Goal: Task Accomplishment & Management: Manage account settings

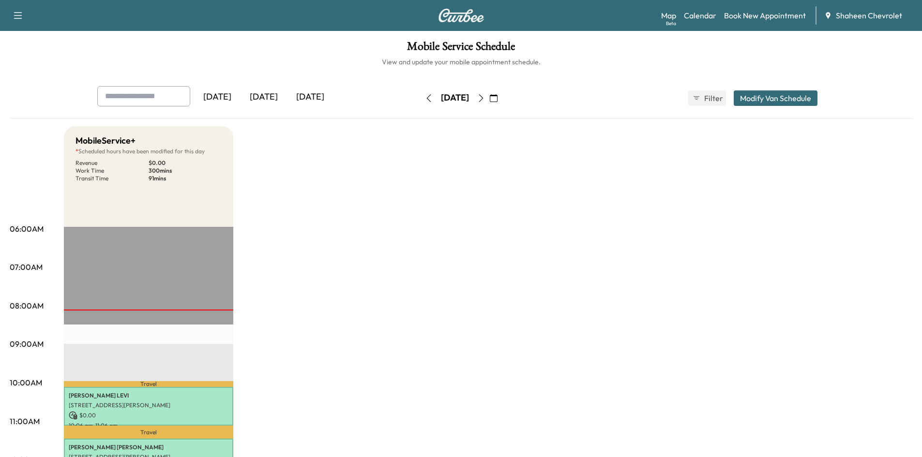
click at [485, 99] on icon "button" at bounding box center [481, 98] width 8 height 8
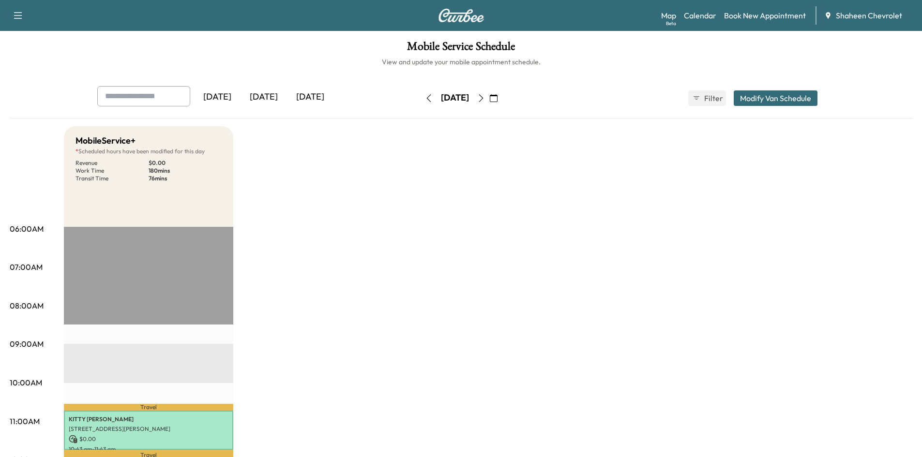
click at [425, 100] on icon "button" at bounding box center [429, 98] width 8 height 8
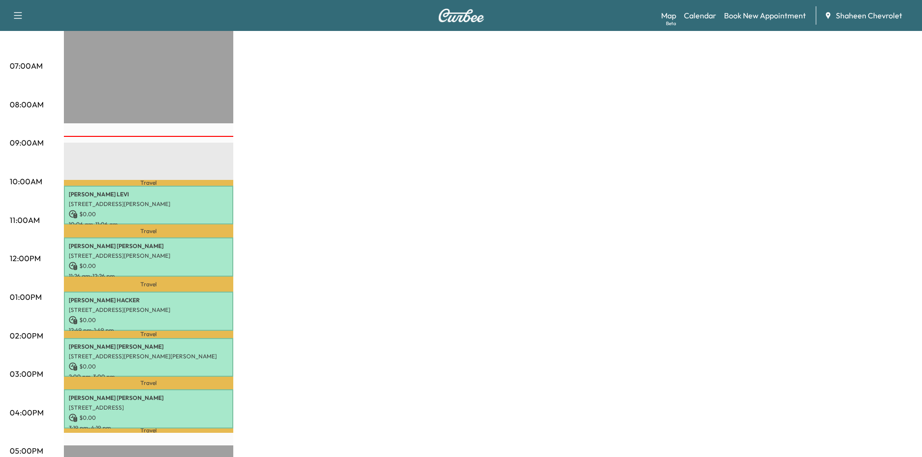
scroll to position [242, 0]
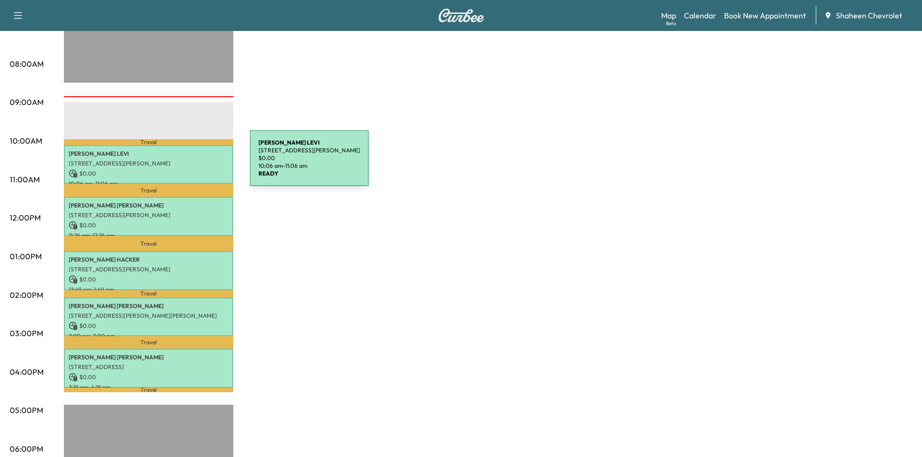
click at [177, 164] on p "3394 E Jolly Rd, Lansing, MI 48911, USA" at bounding box center [149, 164] width 160 height 8
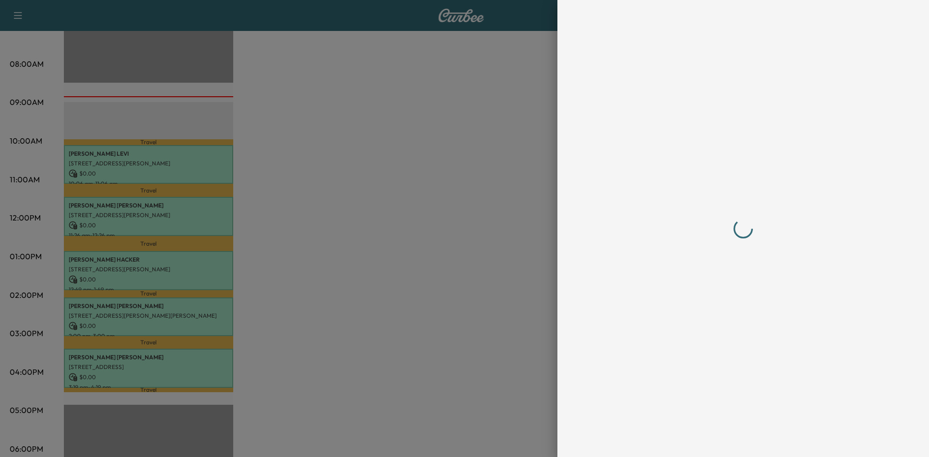
click at [401, 179] on div at bounding box center [464, 228] width 929 height 457
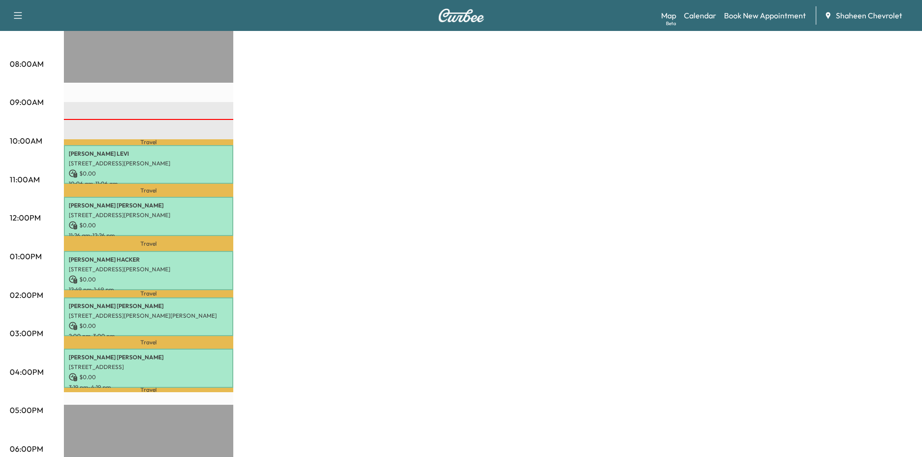
scroll to position [290, 0]
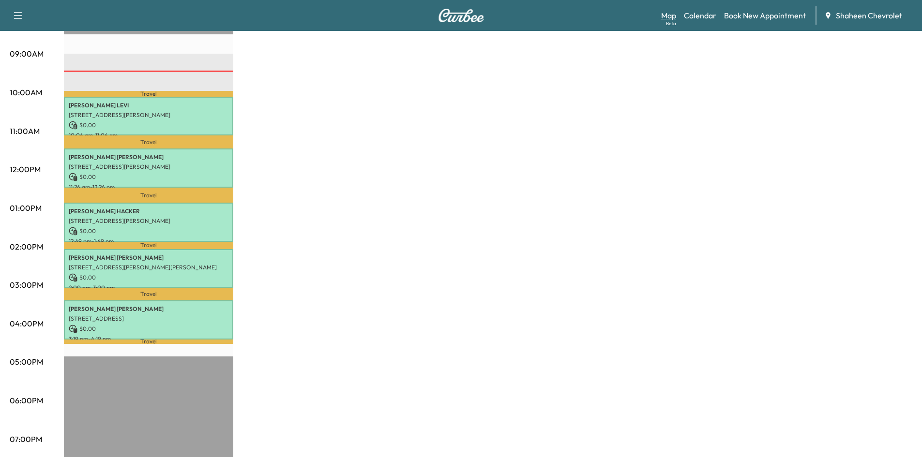
click at [667, 15] on link "Map Beta" at bounding box center [668, 16] width 15 height 12
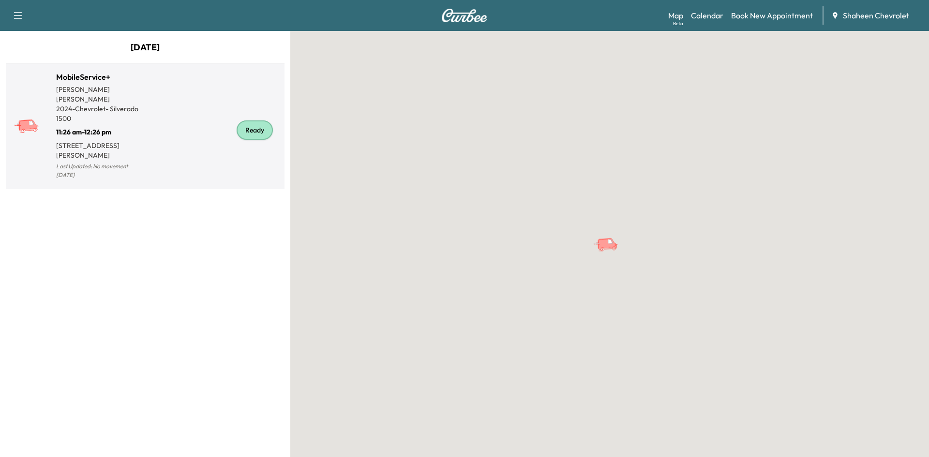
click at [176, 115] on div "Ready" at bounding box center [213, 130] width 136 height 103
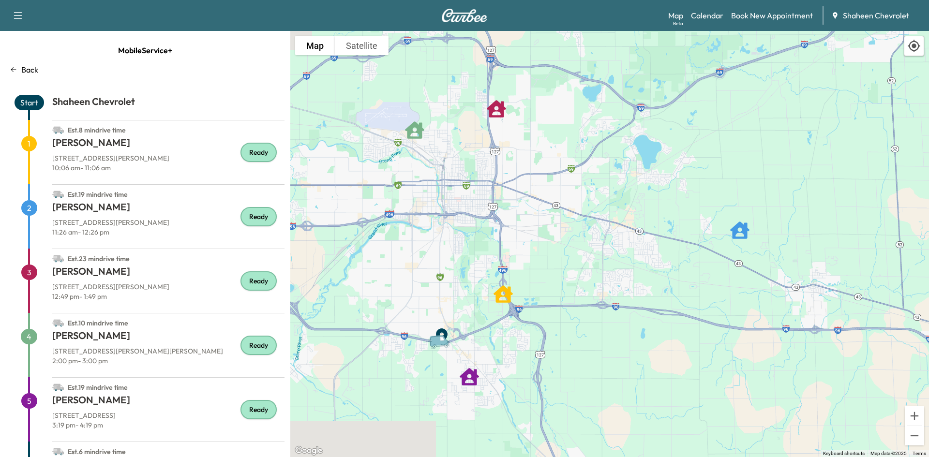
drag, startPoint x: 534, startPoint y: 339, endPoint x: 604, endPoint y: 340, distance: 70.2
click at [604, 340] on div "To activate drag with keyboard, press Alt + Enter. Once in keyboard drag state,…" at bounding box center [609, 244] width 639 height 426
click at [25, 70] on p "Back" at bounding box center [29, 70] width 17 height 12
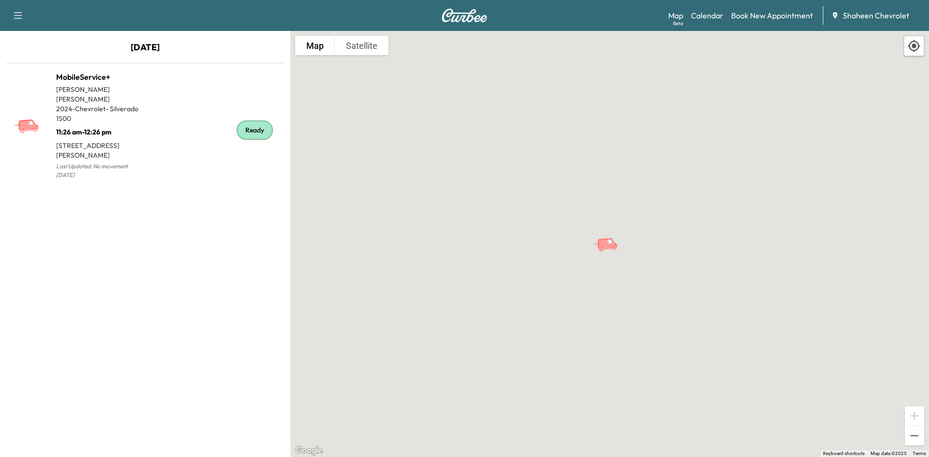
click at [20, 20] on icon "button" at bounding box center [18, 16] width 12 height 12
click at [259, 46] on p "September 17, 2025" at bounding box center [145, 50] width 290 height 18
click at [714, 14] on link "Calendar" at bounding box center [707, 16] width 32 height 12
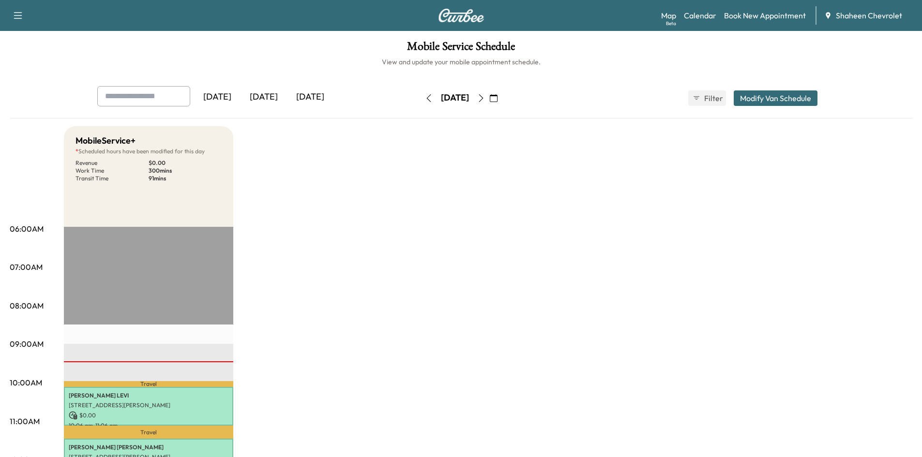
click at [425, 97] on icon "button" at bounding box center [429, 98] width 8 height 8
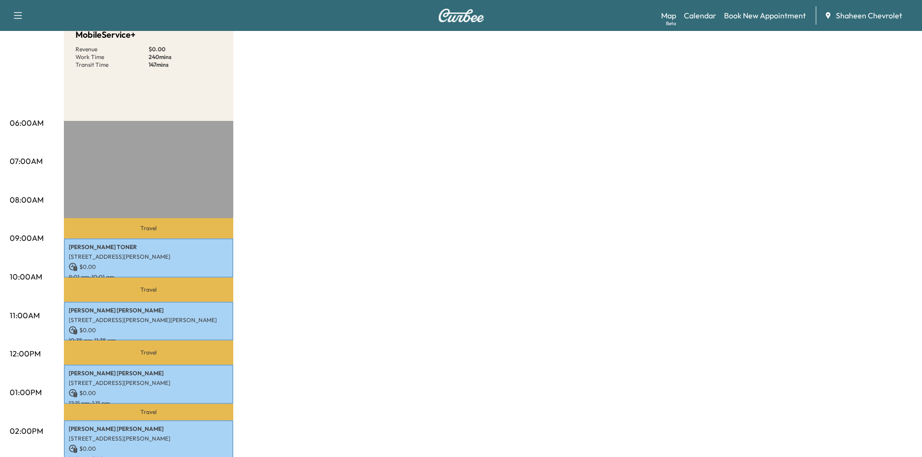
scroll to position [48, 0]
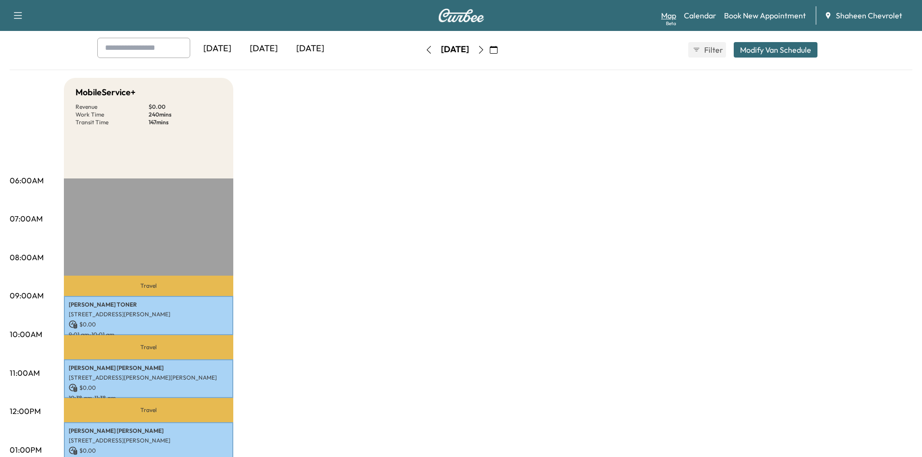
click at [672, 16] on link "Map Beta" at bounding box center [668, 16] width 15 height 12
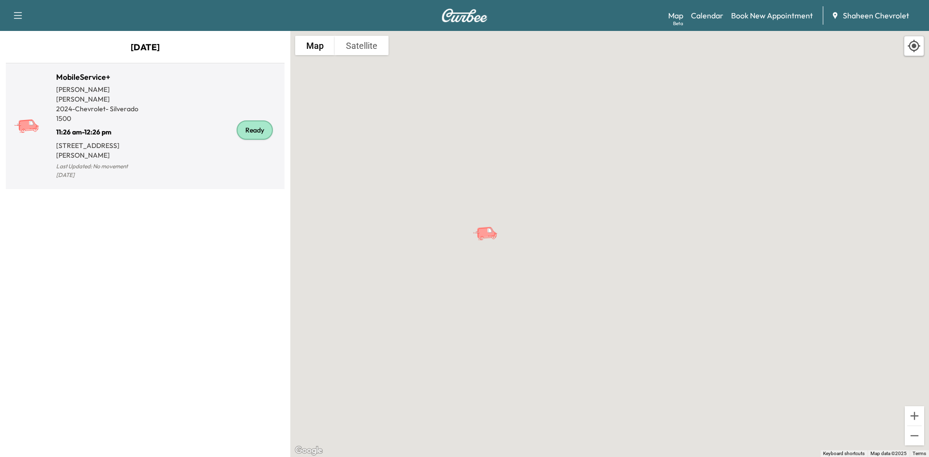
click at [196, 147] on div "Ready" at bounding box center [213, 130] width 136 height 103
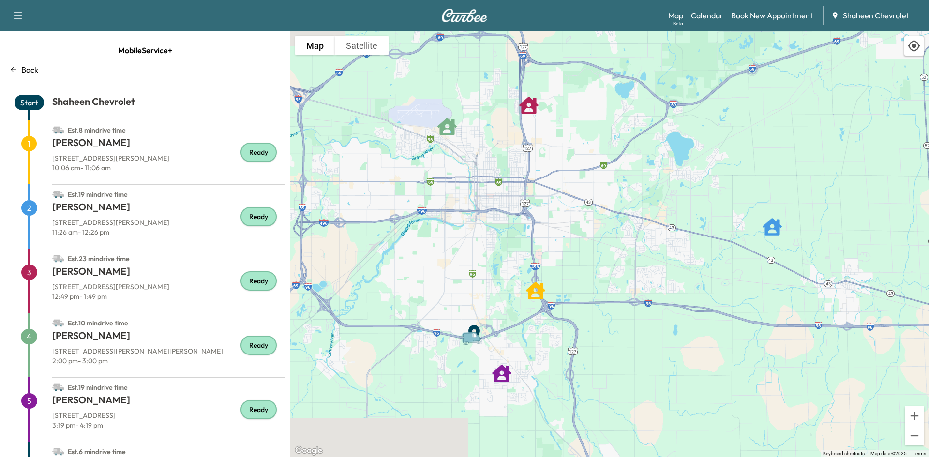
click at [33, 73] on p "Back" at bounding box center [29, 70] width 17 height 12
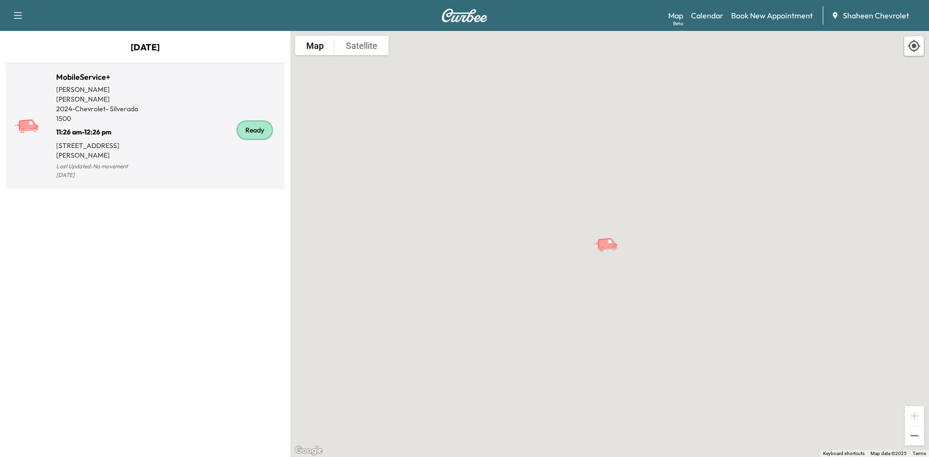
click at [189, 131] on div "Ready" at bounding box center [213, 130] width 136 height 103
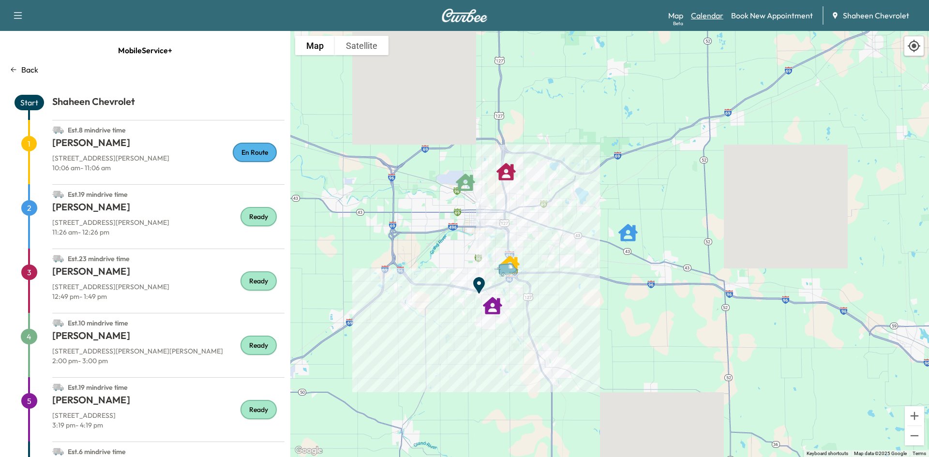
click at [712, 18] on link "Calendar" at bounding box center [707, 16] width 32 height 12
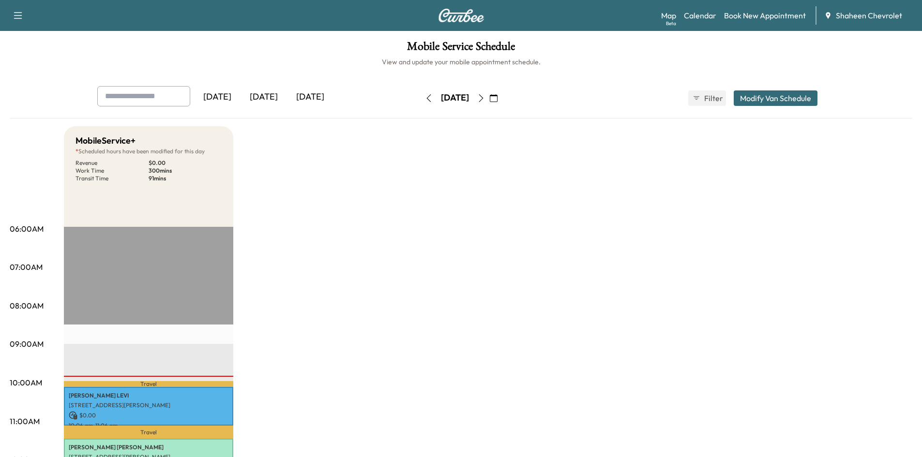
click at [485, 100] on icon "button" at bounding box center [481, 98] width 8 height 8
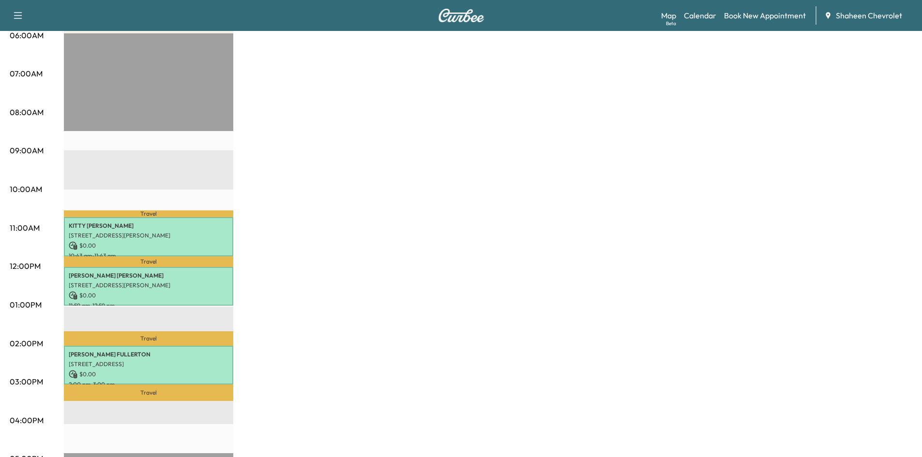
scroll to position [145, 0]
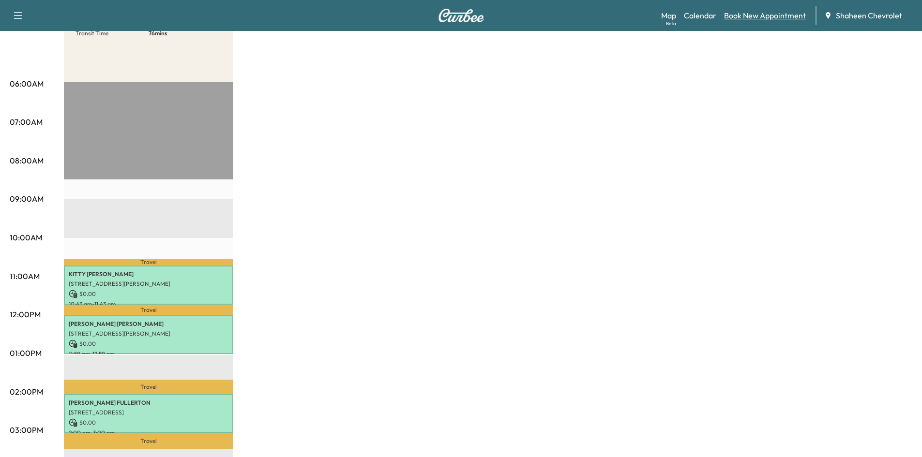
click at [792, 17] on link "Book New Appointment" at bounding box center [765, 16] width 82 height 12
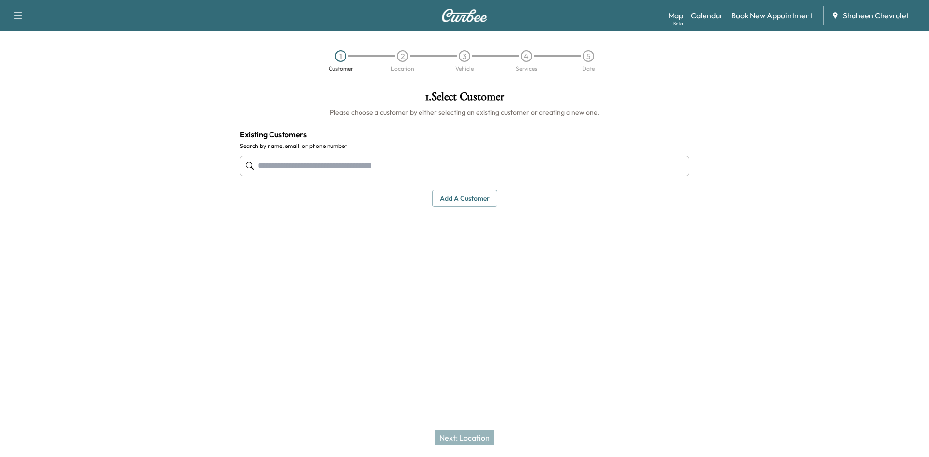
click at [471, 196] on button "Add a customer" at bounding box center [464, 199] width 65 height 18
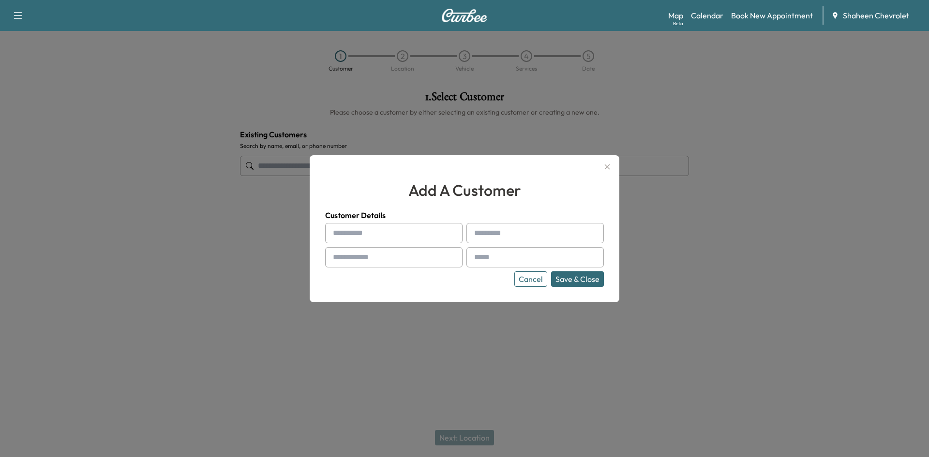
click at [377, 232] on input "text" at bounding box center [393, 233] width 137 height 20
type input "******"
type input "****"
click at [352, 253] on input "text" at bounding box center [393, 257] width 137 height 20
type input "**********"
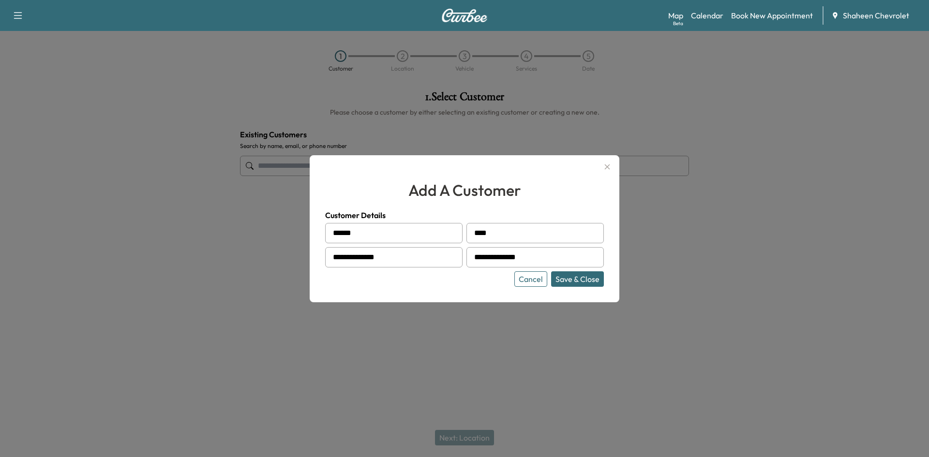
type input "**********"
click at [587, 274] on button "Save & Close" at bounding box center [577, 278] width 53 height 15
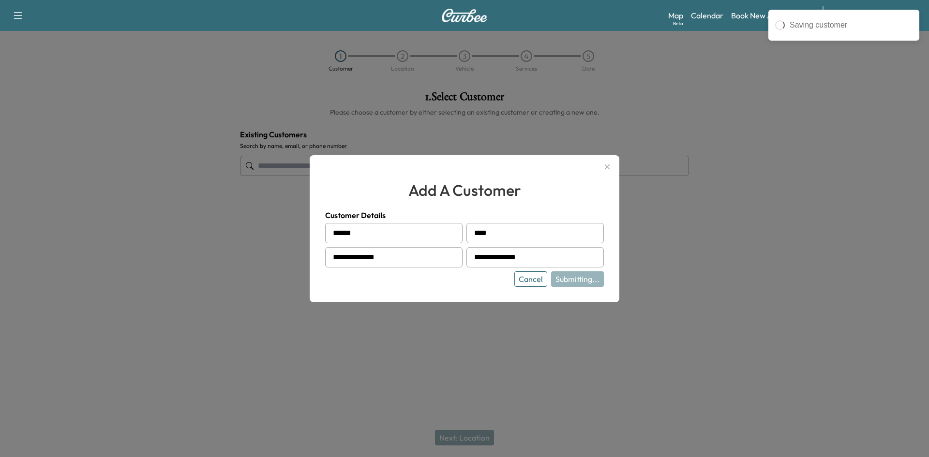
type input "**********"
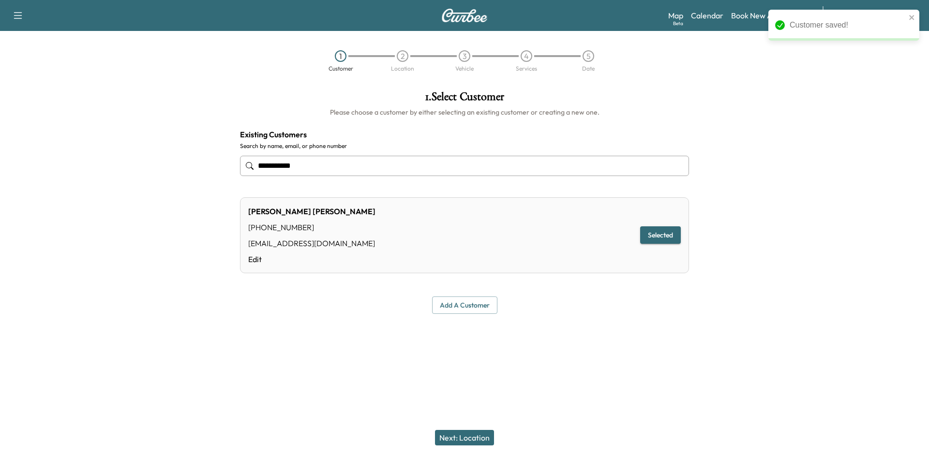
click at [460, 436] on button "Next: Location" at bounding box center [464, 437] width 59 height 15
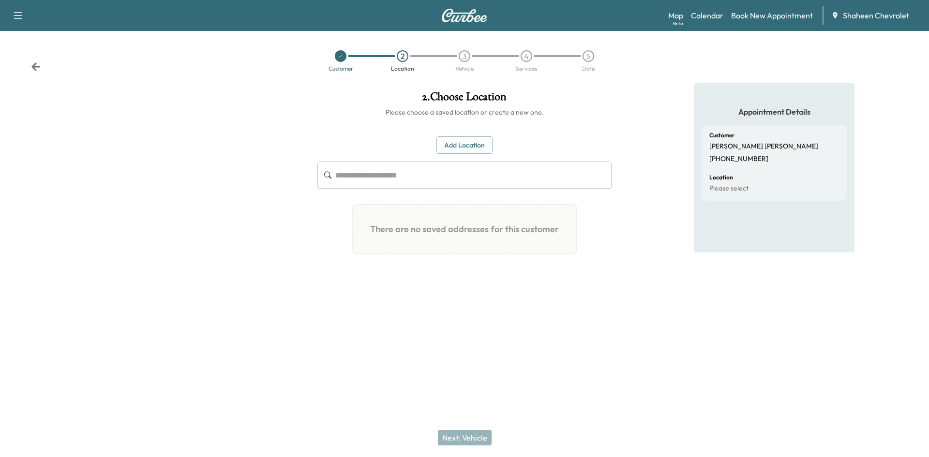
click at [472, 147] on button "Add Location" at bounding box center [465, 145] width 56 height 18
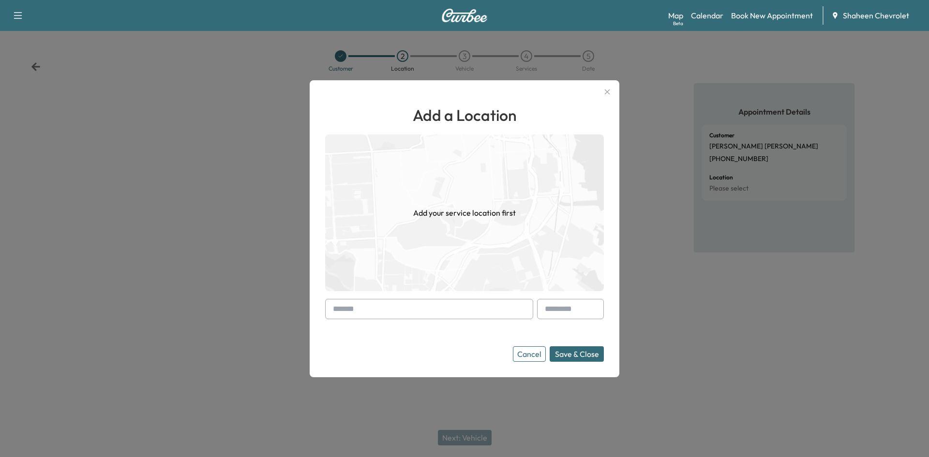
click at [384, 315] on input "text" at bounding box center [429, 309] width 208 height 20
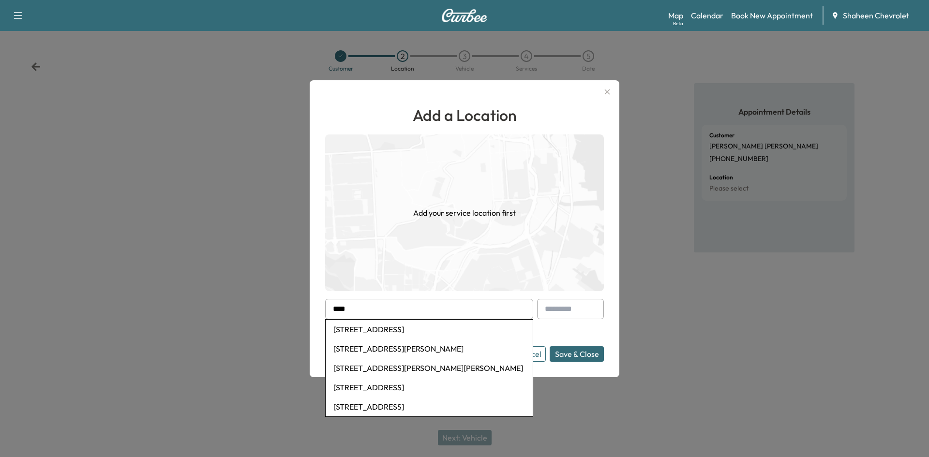
click at [373, 309] on input "****" at bounding box center [429, 309] width 208 height 20
click at [380, 343] on li "4168 Black Cherry Lane, Mason, MI, USA" at bounding box center [429, 348] width 207 height 19
type input "**********"
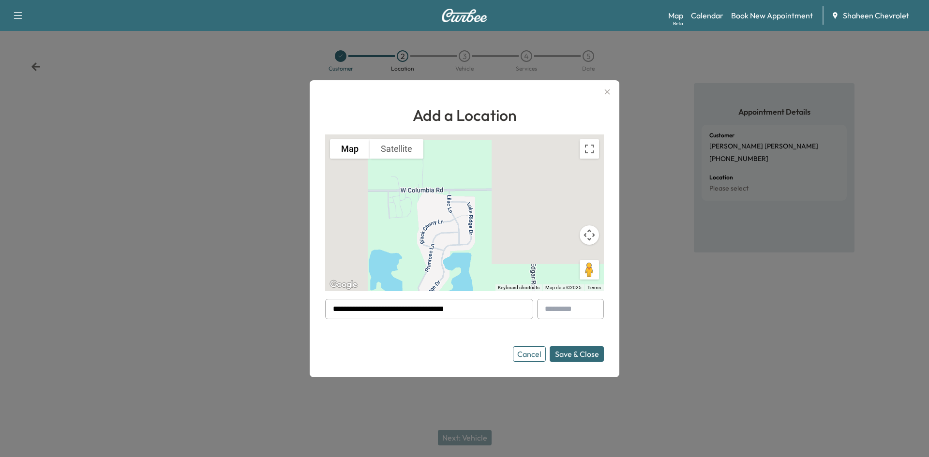
click at [590, 357] on button "Save & Close" at bounding box center [577, 353] width 54 height 15
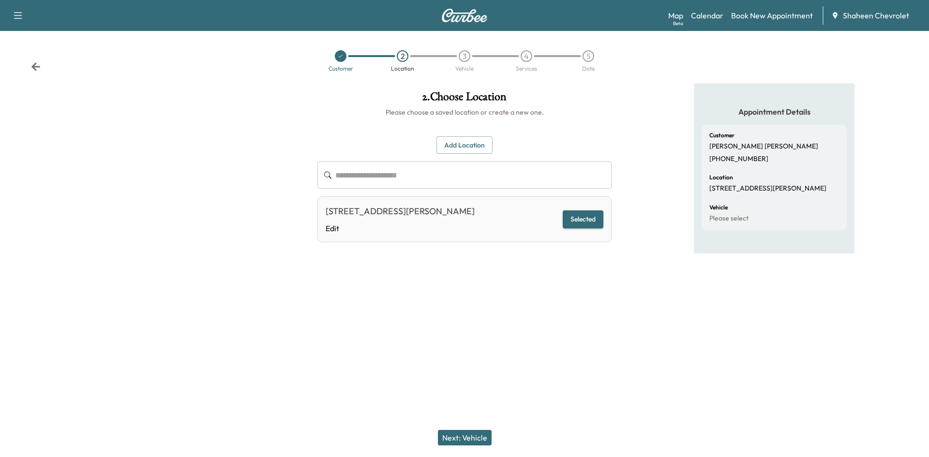
click at [480, 439] on button "Next: Vehicle" at bounding box center [465, 437] width 54 height 15
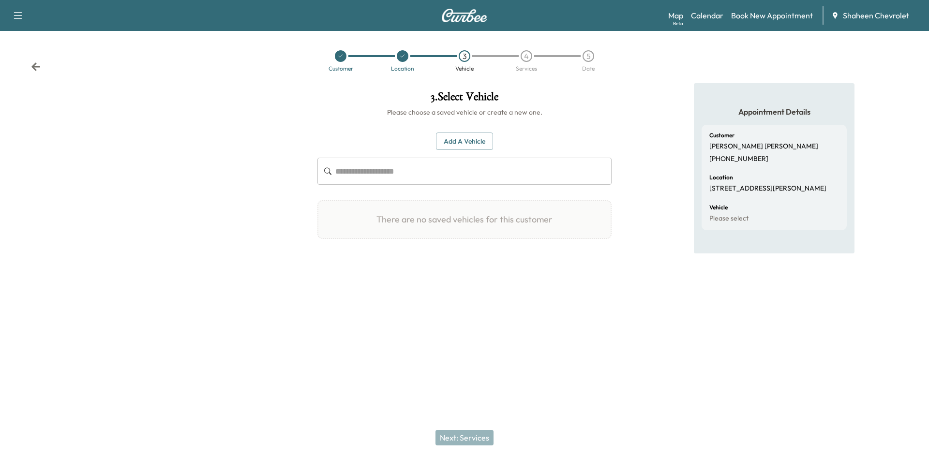
click at [458, 145] on button "Add a Vehicle" at bounding box center [464, 142] width 57 height 18
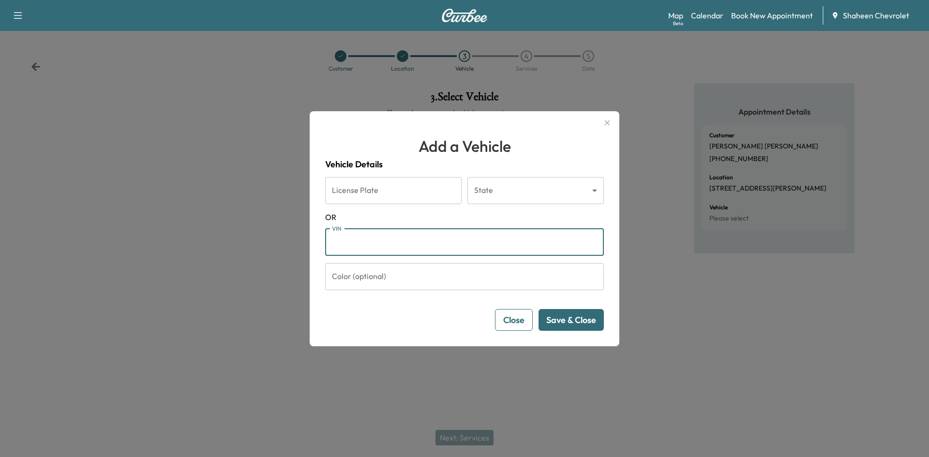
click at [386, 250] on input "VIN" at bounding box center [464, 242] width 279 height 27
paste input "**********"
type input "**********"
click at [563, 321] on button "Save & Close" at bounding box center [571, 320] width 65 height 22
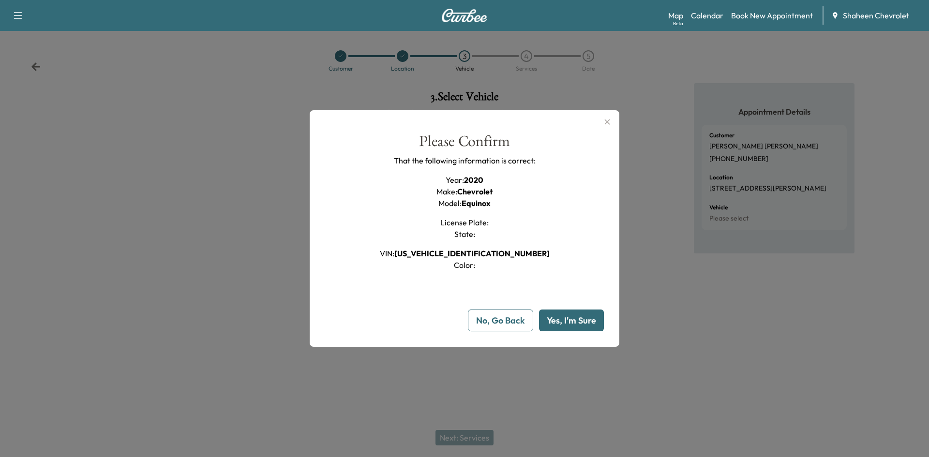
click at [558, 318] on button "Yes, I'm Sure" at bounding box center [571, 321] width 65 height 22
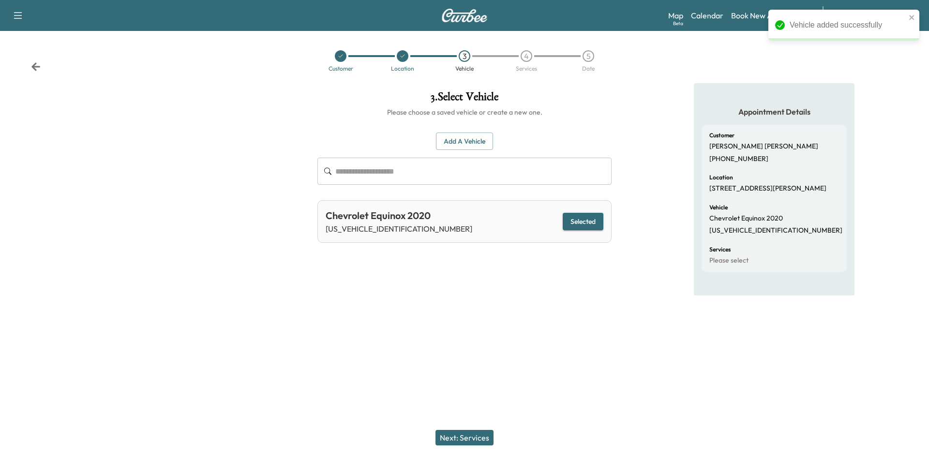
click at [481, 440] on button "Next: Services" at bounding box center [465, 437] width 58 height 15
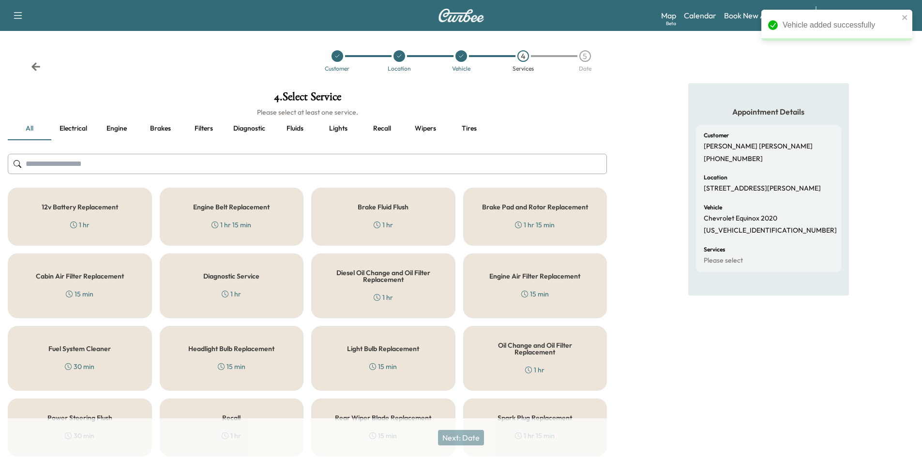
click at [136, 166] on input "text" at bounding box center [307, 164] width 599 height 20
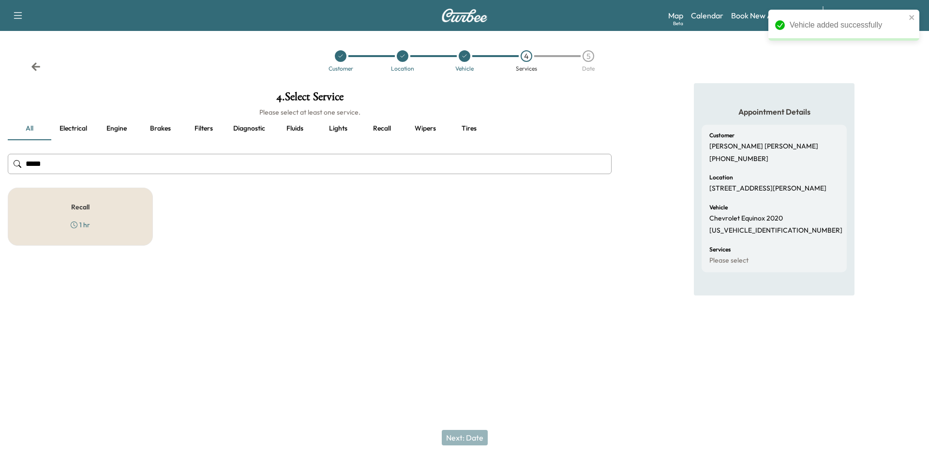
type input "******"
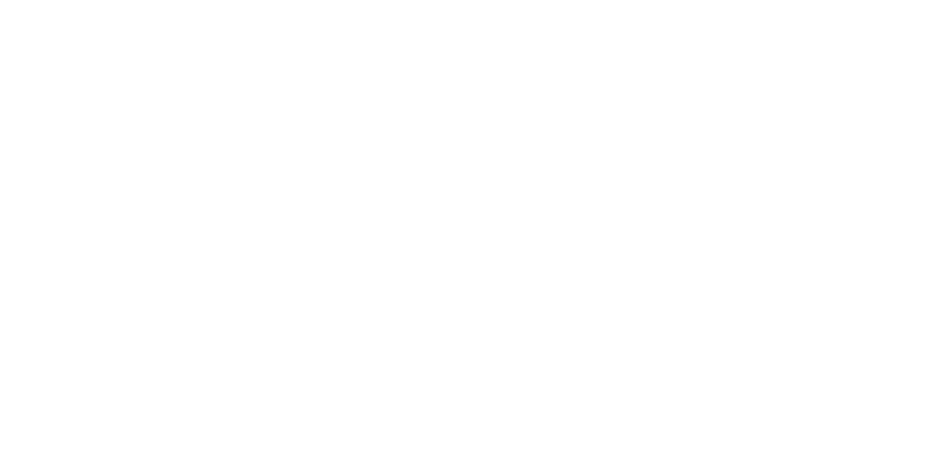
click at [286, 214] on div at bounding box center [464, 228] width 929 height 457
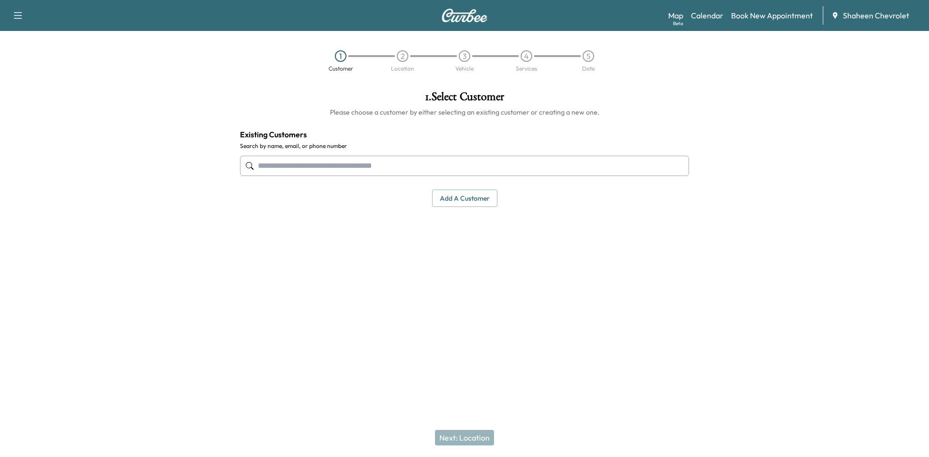
click at [456, 195] on button "Add a customer" at bounding box center [464, 199] width 65 height 18
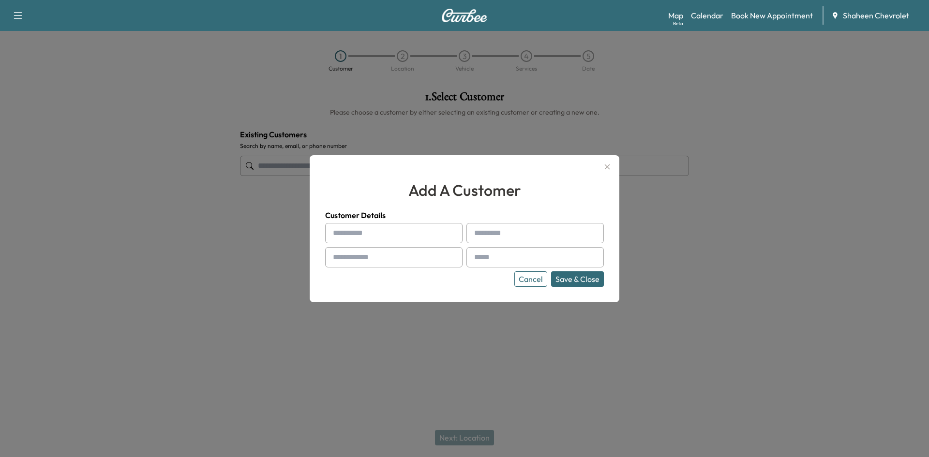
click at [411, 235] on input "text" at bounding box center [393, 233] width 137 height 20
type input "******"
click at [505, 237] on input "text" at bounding box center [535, 233] width 137 height 20
type input "****"
click at [527, 273] on button "Cancel" at bounding box center [530, 278] width 33 height 15
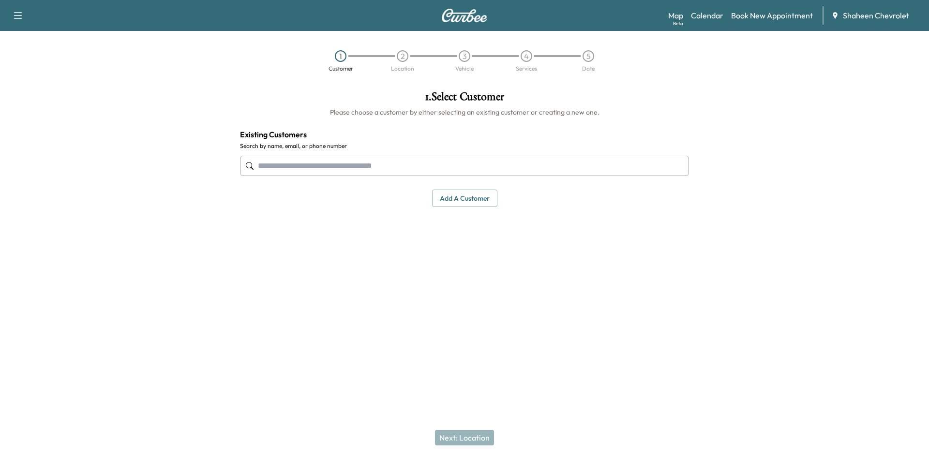
click at [273, 161] on input "text" at bounding box center [464, 166] width 449 height 20
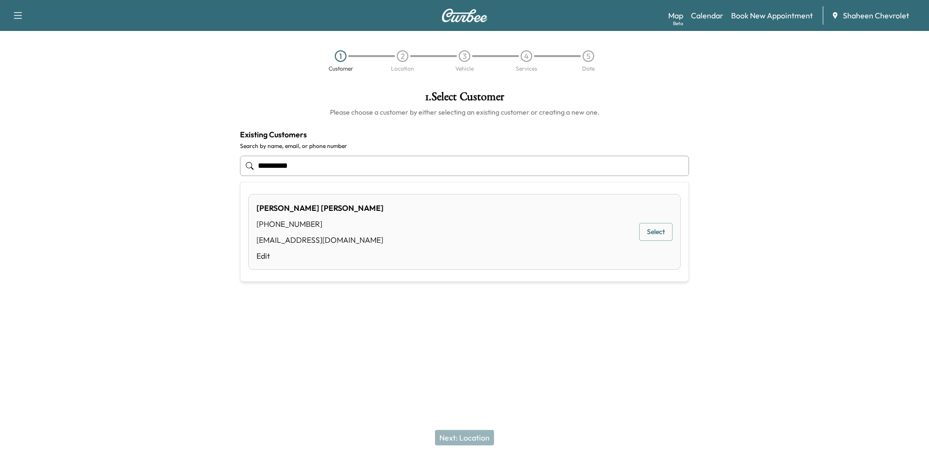
click at [647, 232] on button "Select" at bounding box center [655, 232] width 33 height 18
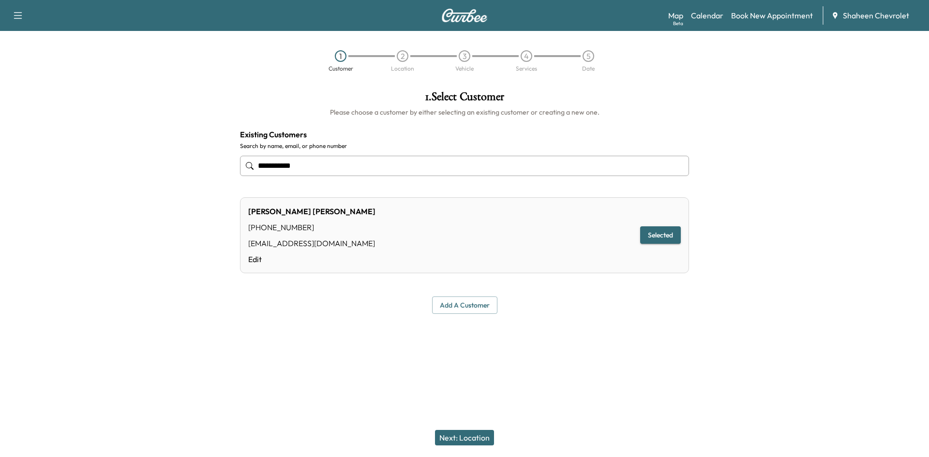
type input "**********"
click at [469, 434] on button "Next: Location" at bounding box center [464, 437] width 59 height 15
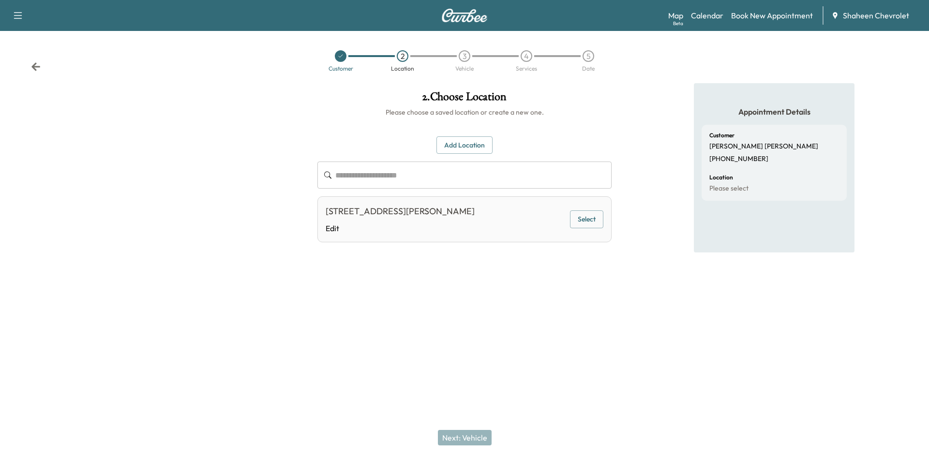
click at [589, 221] on button "Select" at bounding box center [586, 220] width 33 height 18
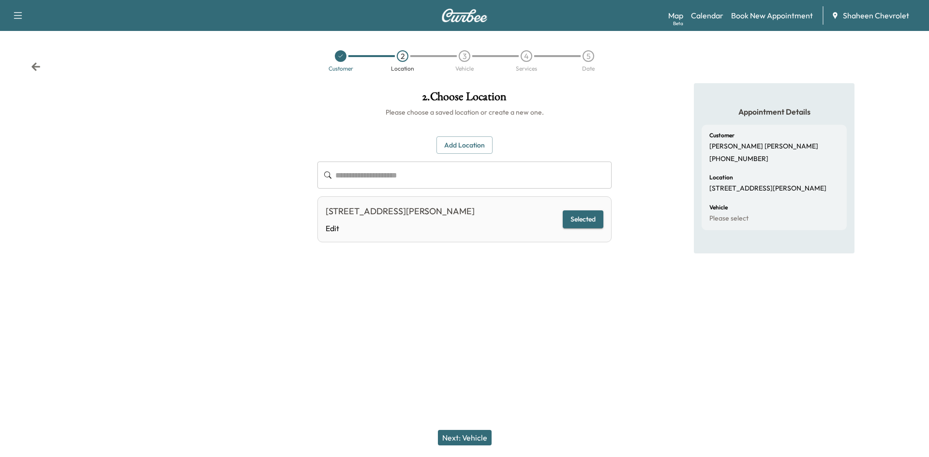
click at [464, 434] on button "Next: Vehicle" at bounding box center [465, 437] width 54 height 15
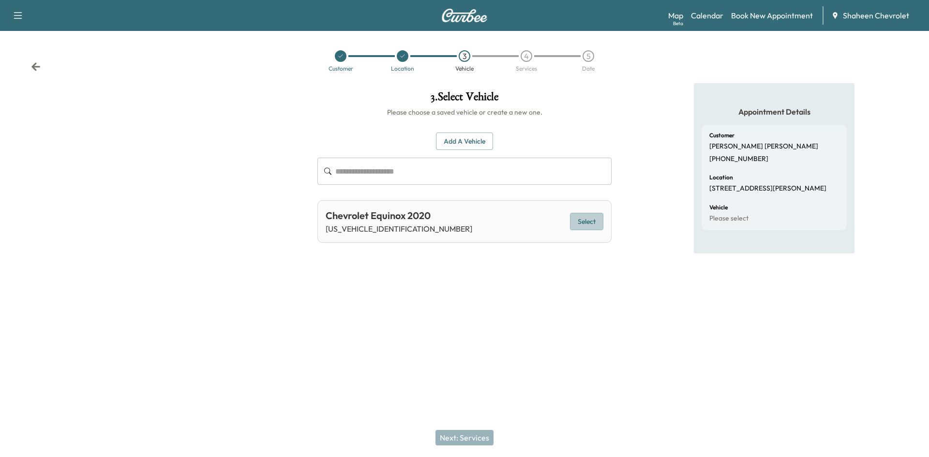
click at [596, 220] on button "Select" at bounding box center [586, 222] width 33 height 18
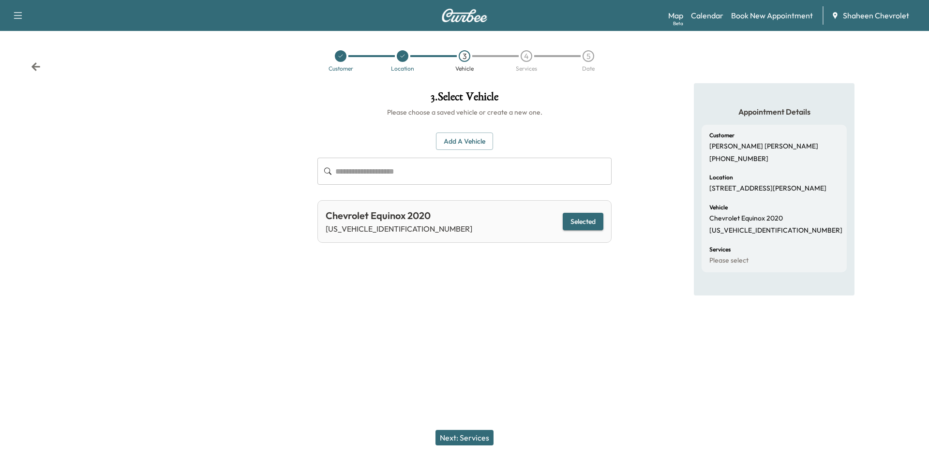
click at [478, 437] on button "Next: Services" at bounding box center [465, 437] width 58 height 15
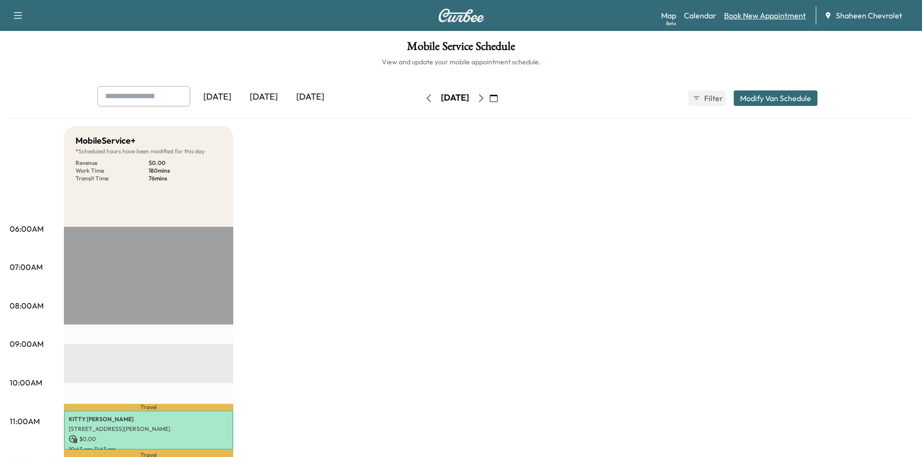
click at [758, 12] on link "Book New Appointment" at bounding box center [765, 16] width 82 height 12
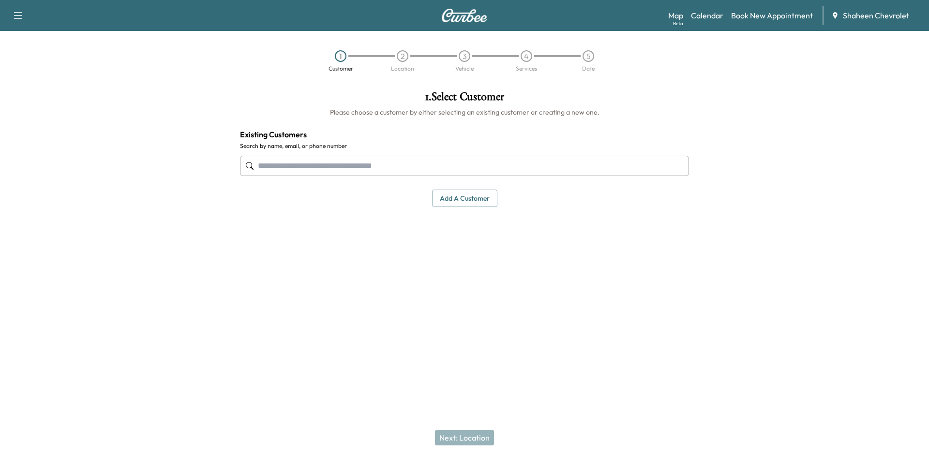
click at [376, 174] on input "text" at bounding box center [464, 166] width 449 height 20
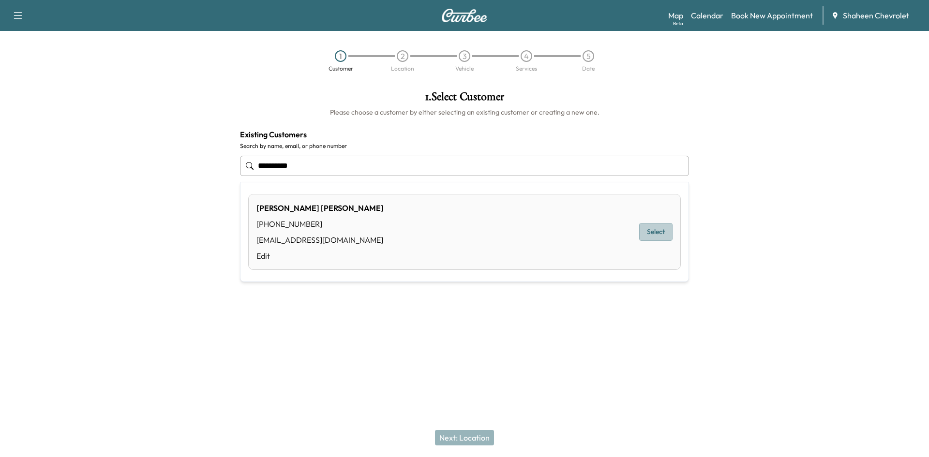
click at [650, 233] on button "Select" at bounding box center [655, 232] width 33 height 18
type input "**********"
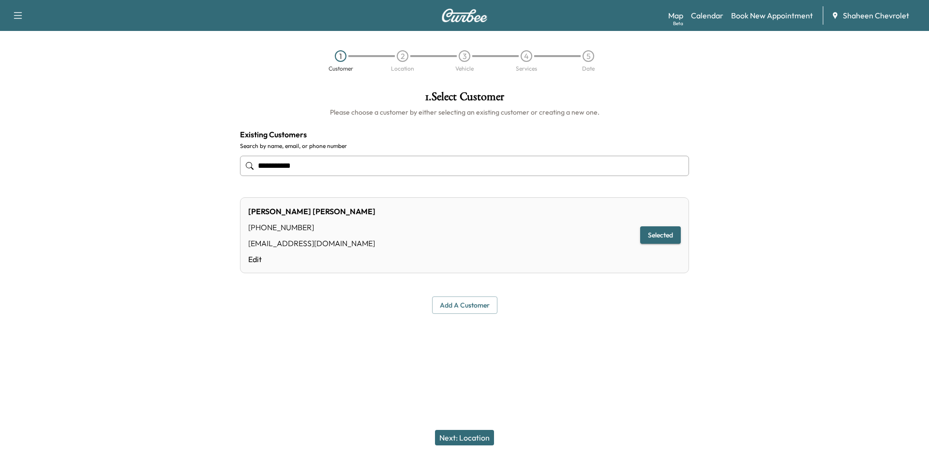
click at [482, 435] on button "Next: Location" at bounding box center [464, 437] width 59 height 15
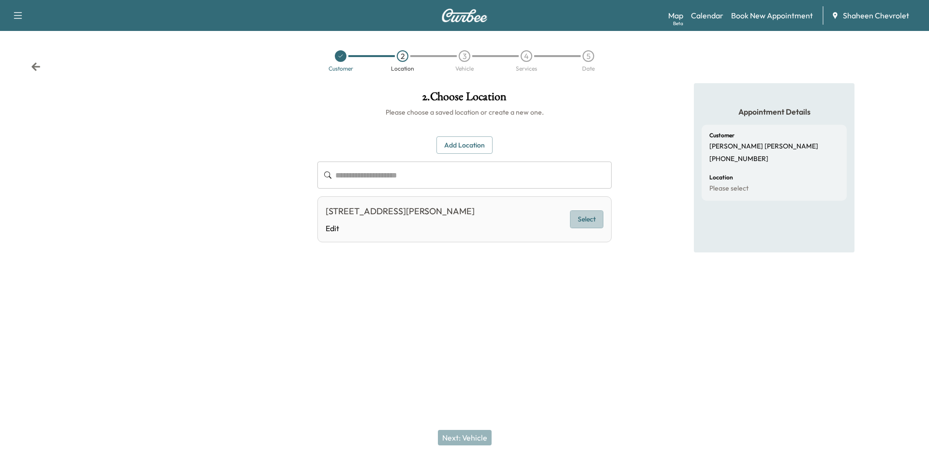
click at [583, 222] on button "Select" at bounding box center [586, 220] width 33 height 18
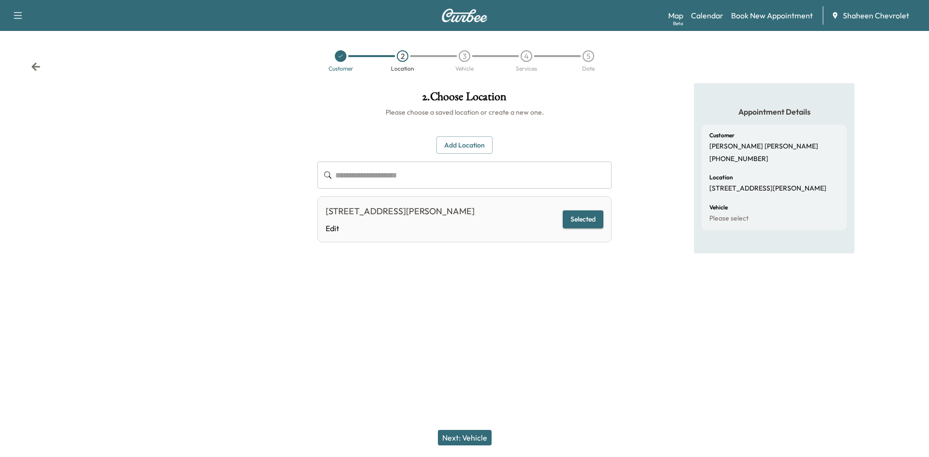
click at [471, 437] on button "Next: Vehicle" at bounding box center [465, 437] width 54 height 15
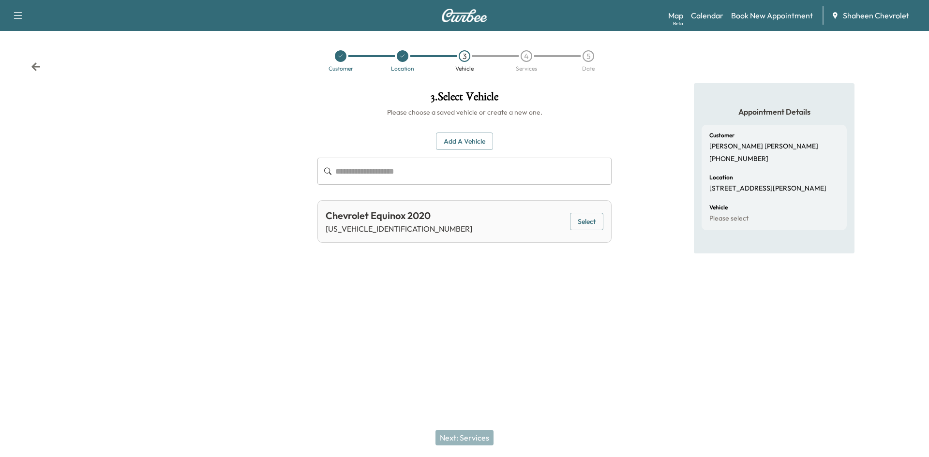
click at [584, 220] on button "Select" at bounding box center [586, 222] width 33 height 18
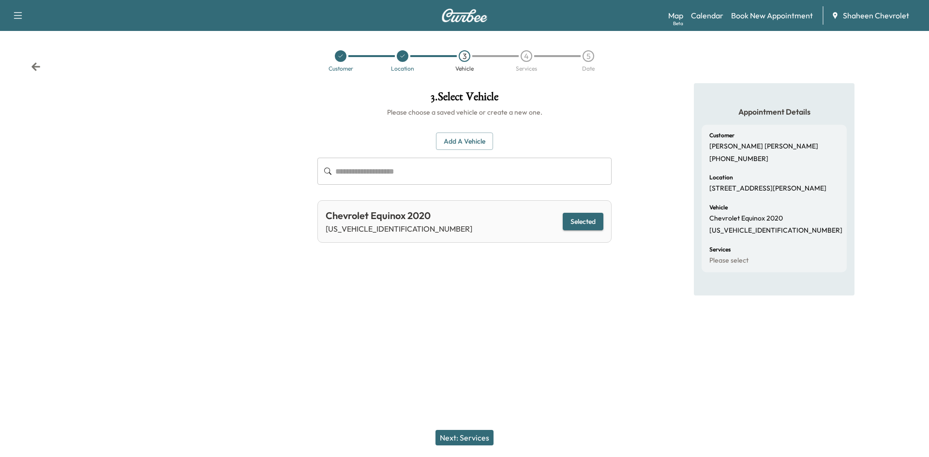
click at [456, 449] on div "Next: Services" at bounding box center [464, 438] width 929 height 39
click at [459, 442] on button "Next: Services" at bounding box center [465, 437] width 58 height 15
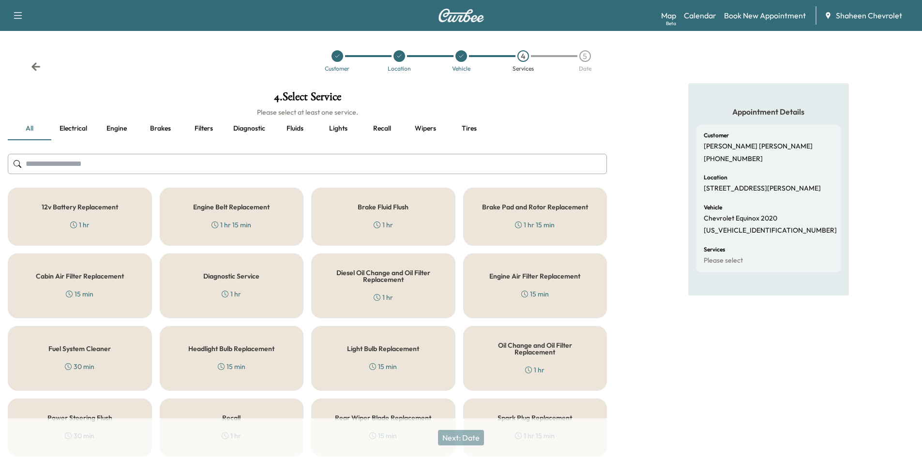
click at [89, 163] on input "text" at bounding box center [307, 164] width 599 height 20
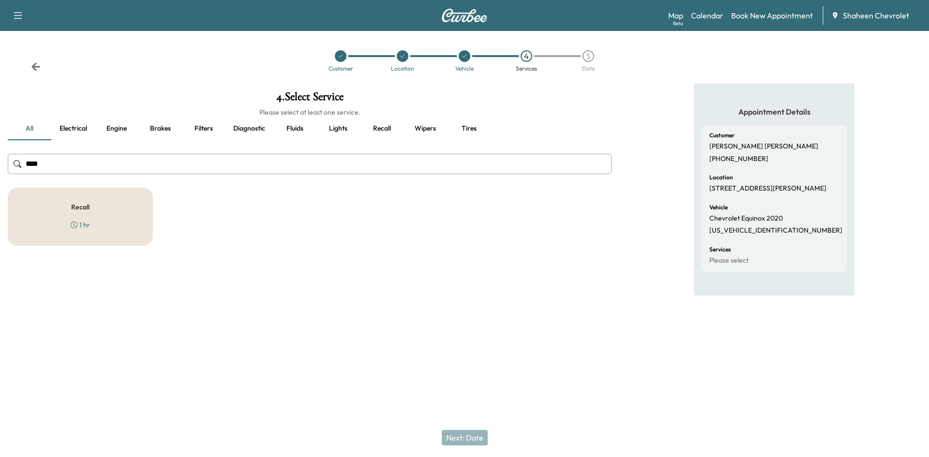
type input "****"
click at [94, 199] on div "Recall 1 hr" at bounding box center [80, 217] width 145 height 58
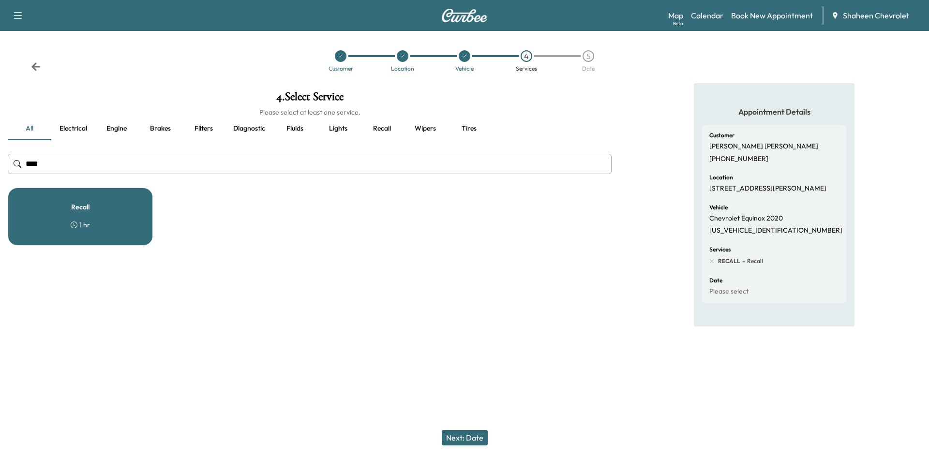
click at [467, 439] on button "Next: Date" at bounding box center [465, 437] width 46 height 15
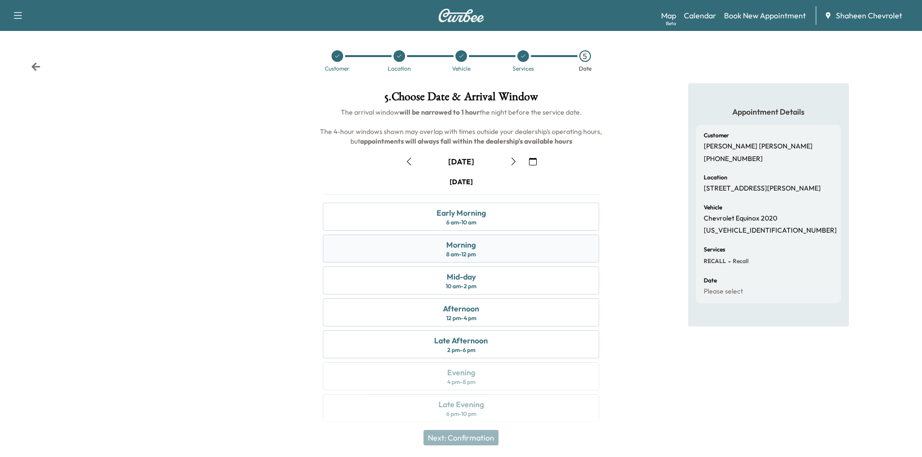
click at [503, 248] on div "Morning 8 am - 12 pm" at bounding box center [461, 249] width 276 height 28
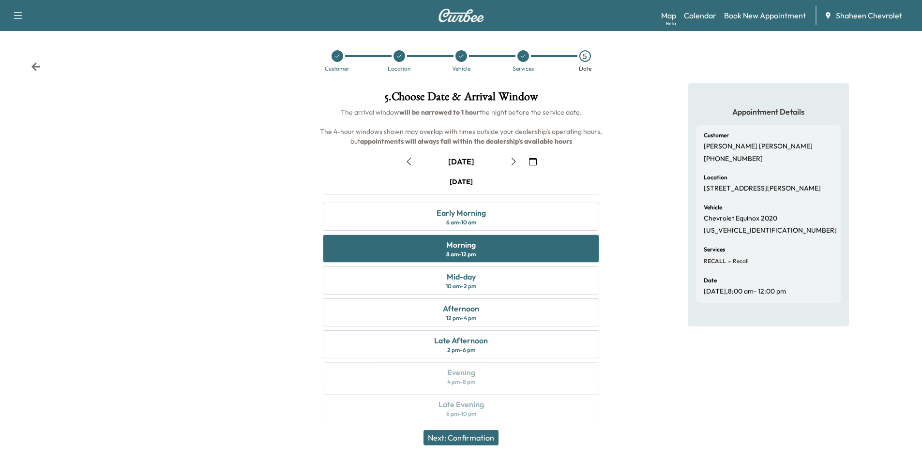
click at [486, 437] on button "Next: Confirmation" at bounding box center [460, 437] width 75 height 15
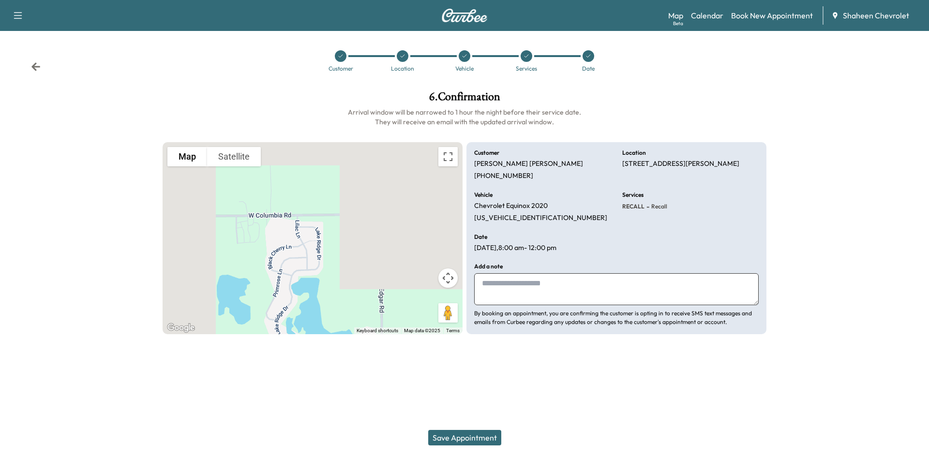
click at [475, 438] on button "Save Appointment" at bounding box center [464, 437] width 73 height 15
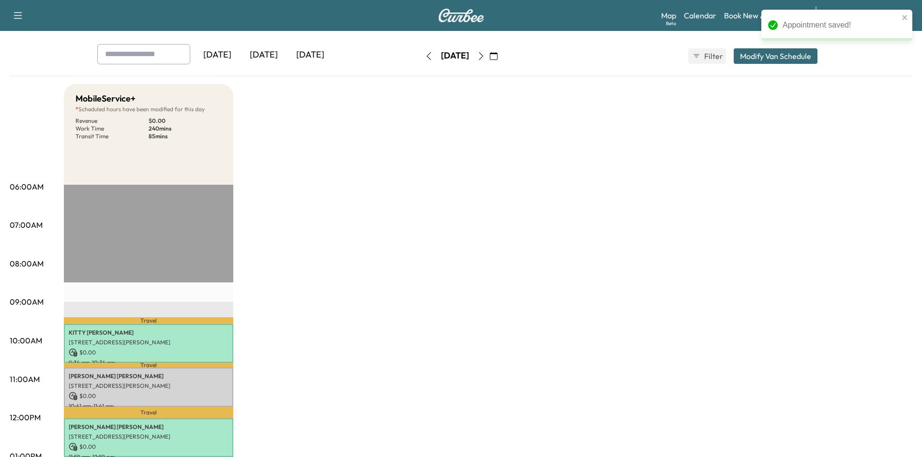
scroll to position [145, 0]
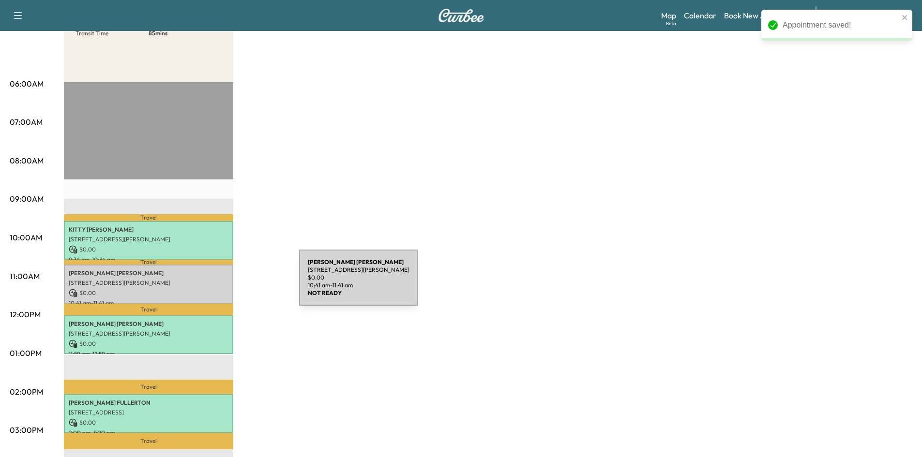
click at [226, 284] on p "[STREET_ADDRESS][PERSON_NAME]" at bounding box center [149, 283] width 160 height 8
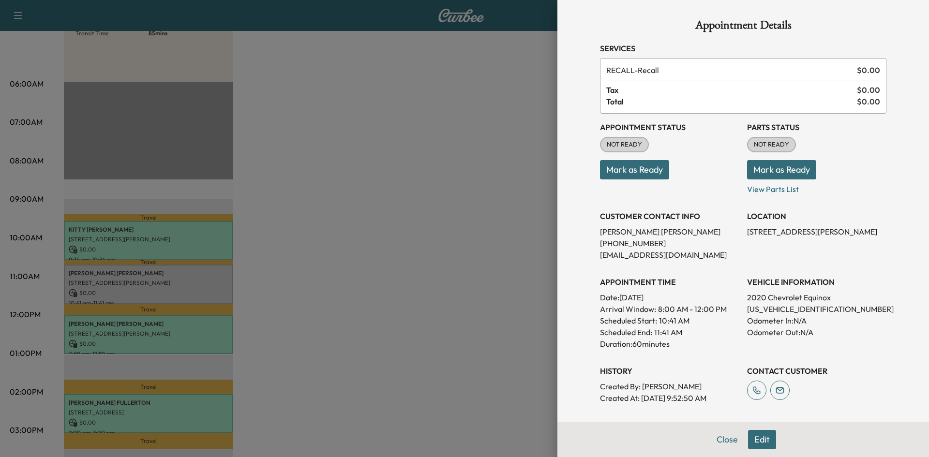
click at [628, 170] on button "Mark as Ready" at bounding box center [634, 169] width 69 height 19
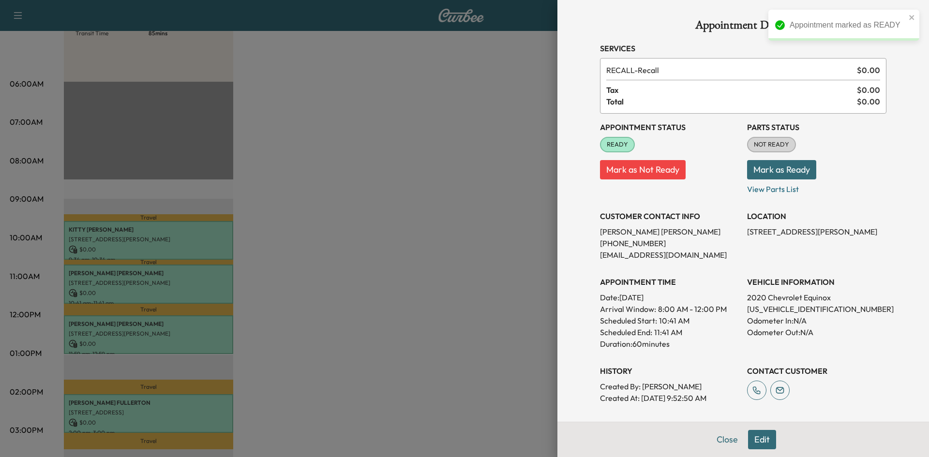
click at [769, 172] on button "Mark as Ready" at bounding box center [781, 169] width 69 height 19
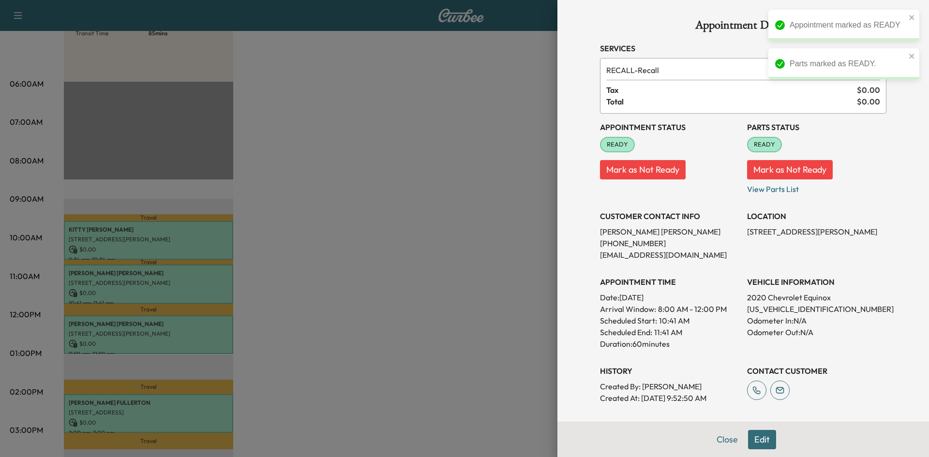
click at [500, 200] on div at bounding box center [464, 228] width 929 height 457
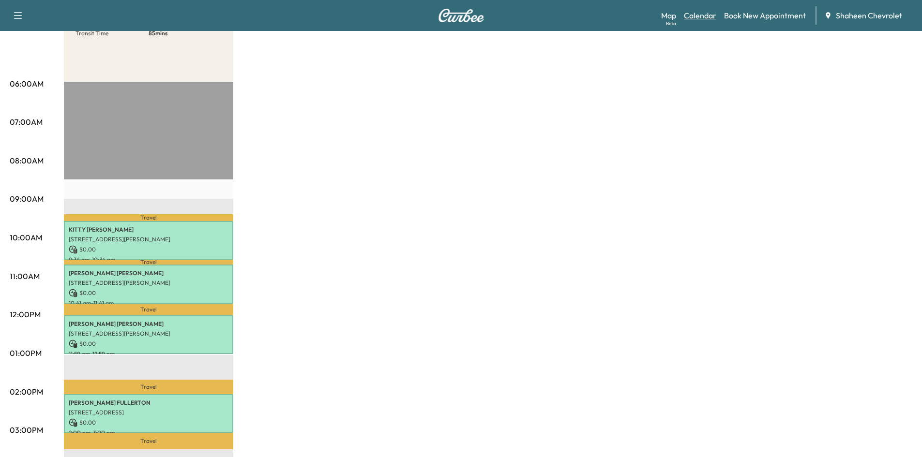
click at [696, 14] on link "Calendar" at bounding box center [700, 16] width 32 height 12
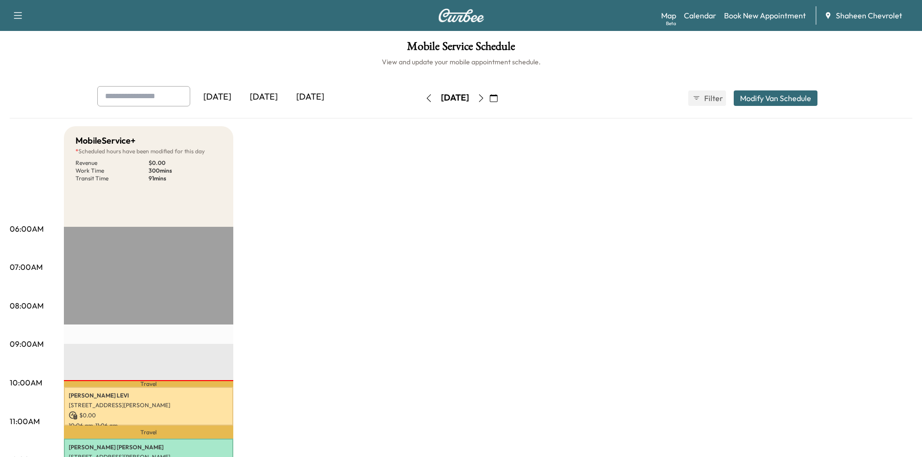
click at [421, 98] on button "button" at bounding box center [429, 97] width 16 height 15
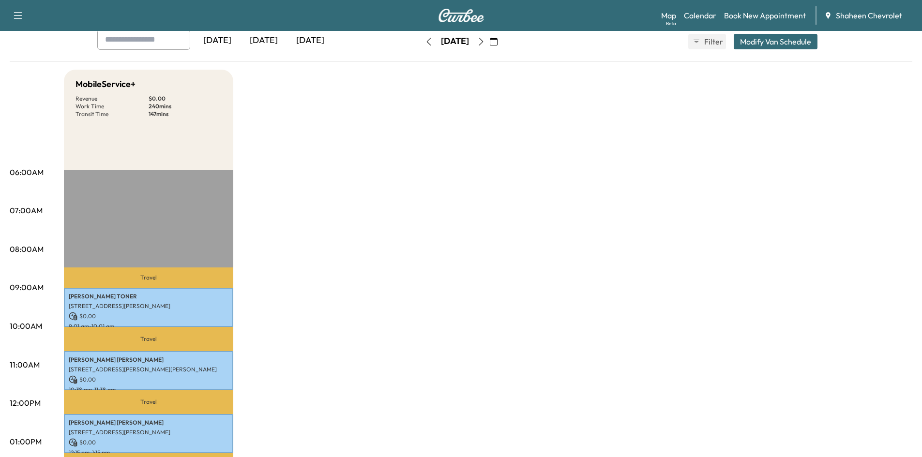
scroll to position [290, 0]
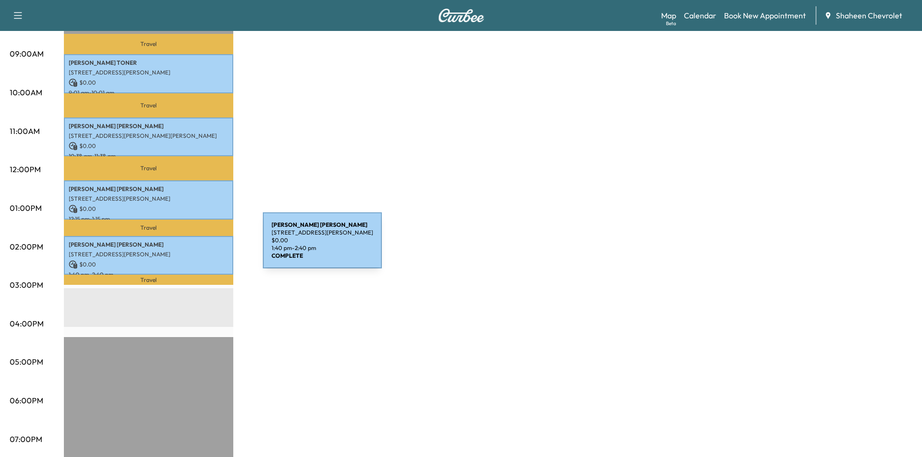
click at [190, 246] on div "KATIE BATEMAN 10365 Hart Hwy, Dimondale, MI 48821, USA $ 0.00 1:40 pm - 2:40 pm" at bounding box center [148, 255] width 169 height 39
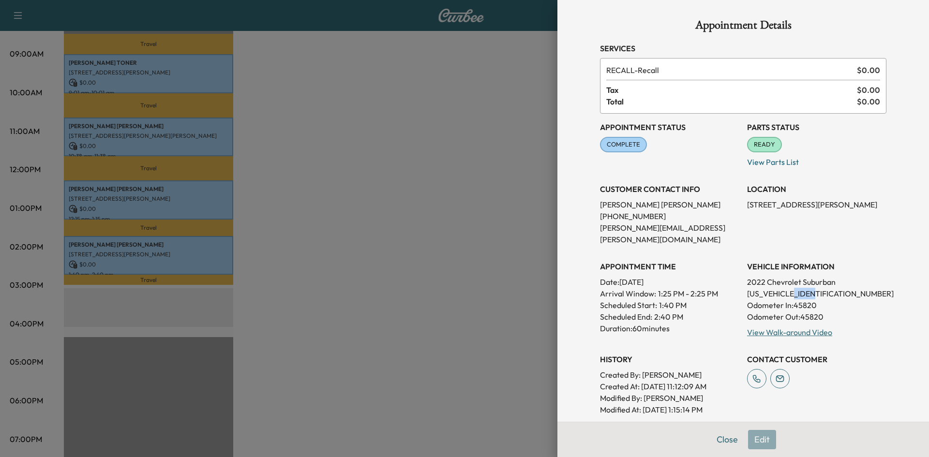
click at [796, 288] on p "1GNSKDKD0NR209999" at bounding box center [816, 294] width 139 height 12
drag, startPoint x: 824, startPoint y: 282, endPoint x: 738, endPoint y: 281, distance: 85.7
click at [738, 281] on div "Appointment Status COMPLETE Mark as Not Ready Parts Status READY Mark as Not Re…" at bounding box center [743, 265] width 286 height 302
copy p "1GNSKDKD0NR209999"
click at [452, 411] on div at bounding box center [464, 228] width 929 height 457
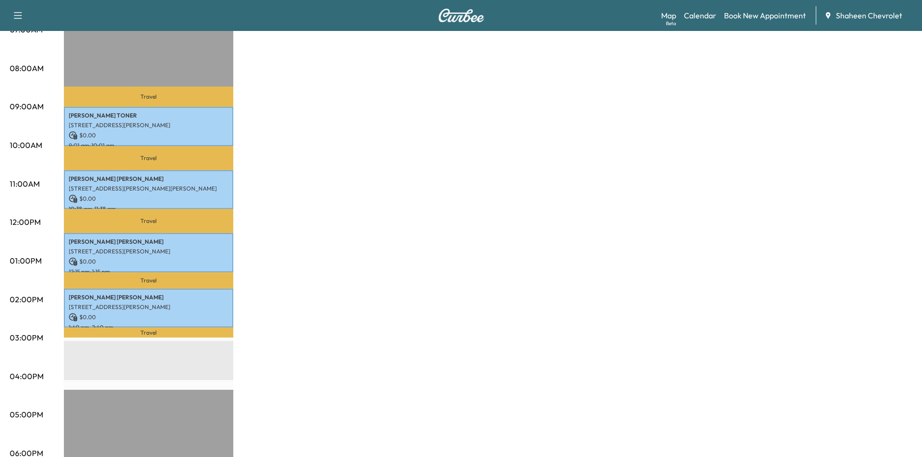
scroll to position [97, 0]
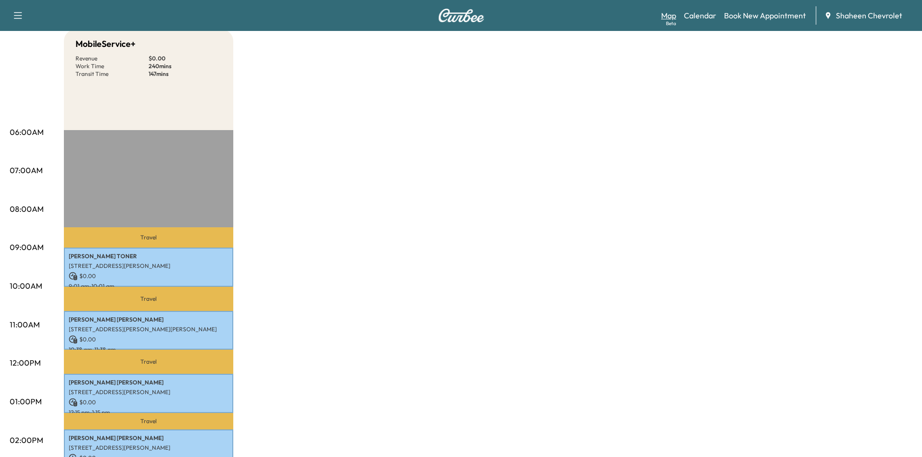
click at [671, 15] on link "Map Beta" at bounding box center [668, 16] width 15 height 12
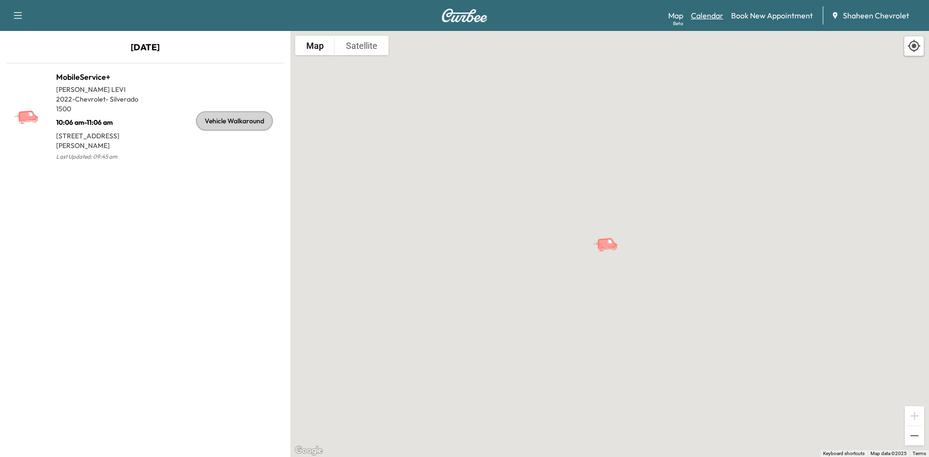
click at [717, 16] on link "Calendar" at bounding box center [707, 16] width 32 height 12
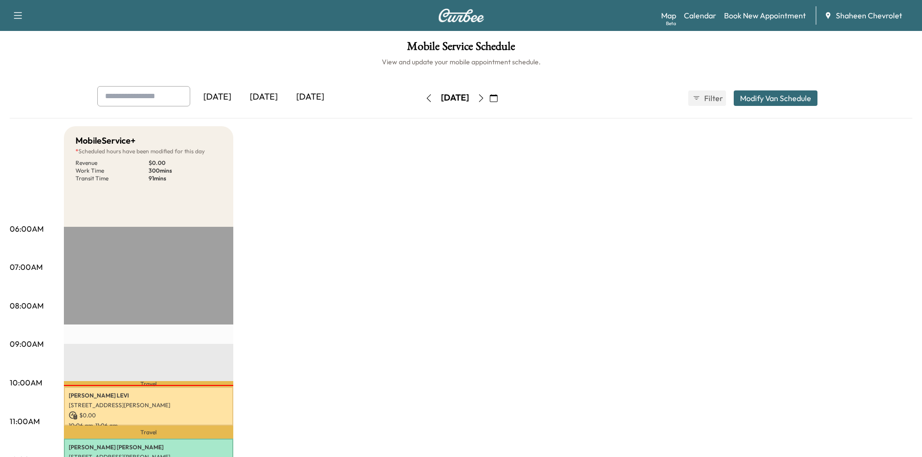
click at [485, 101] on icon "button" at bounding box center [481, 98] width 8 height 8
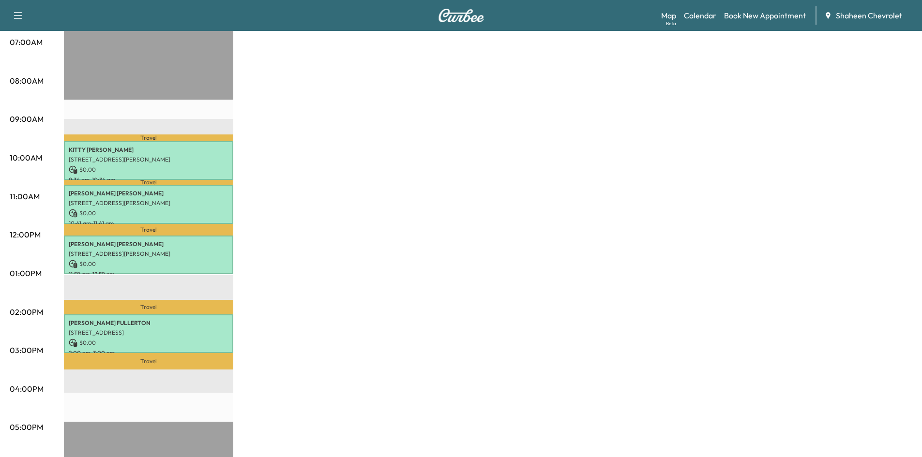
scroll to position [242, 0]
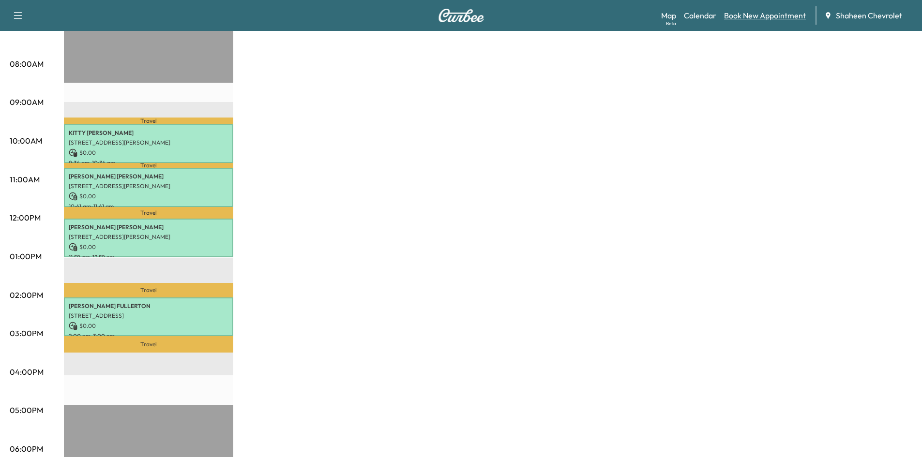
click at [766, 17] on link "Book New Appointment" at bounding box center [765, 16] width 82 height 12
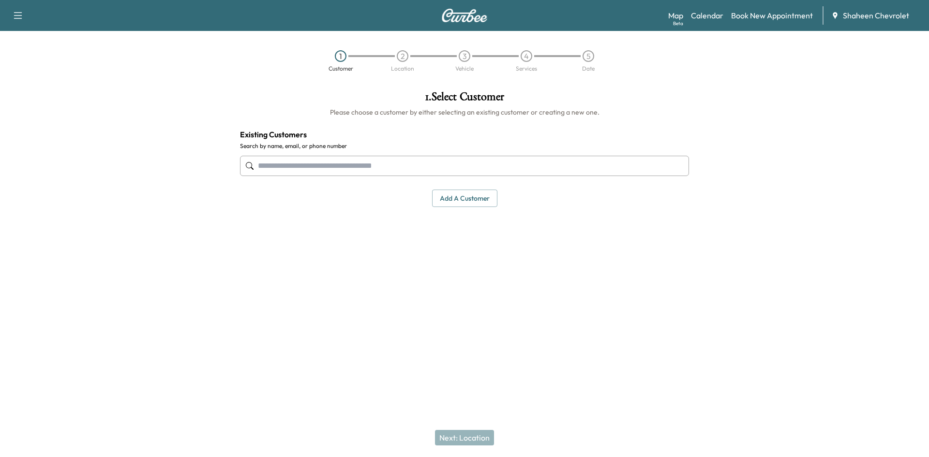
click at [461, 194] on button "Add a customer" at bounding box center [464, 199] width 65 height 18
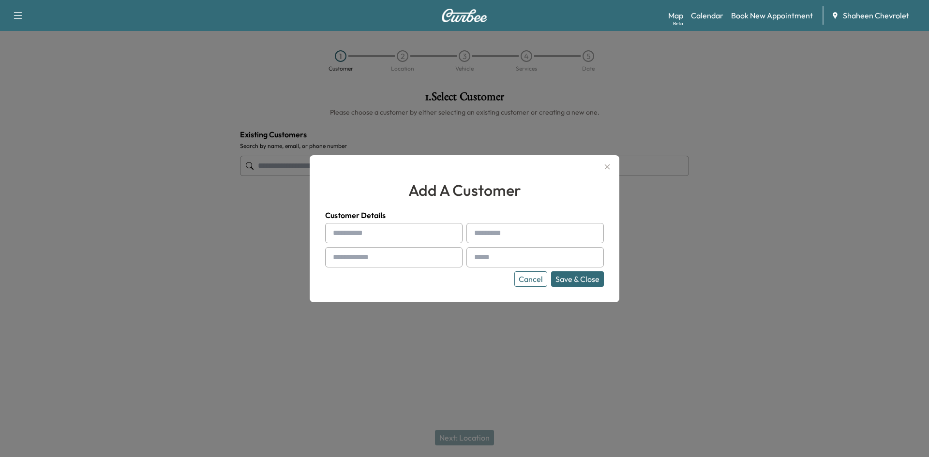
click at [347, 226] on input "text" at bounding box center [393, 233] width 137 height 20
type input "*"
type input "*****"
type input "********"
type input "**********"
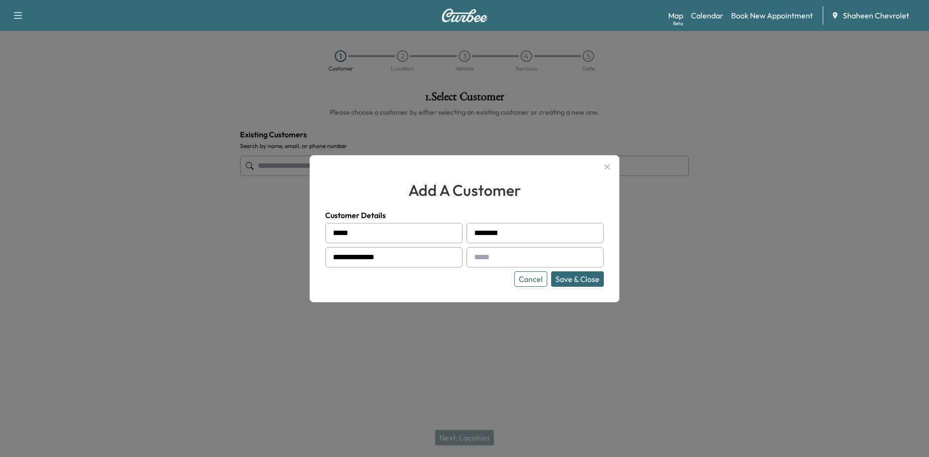
click at [483, 262] on input "text" at bounding box center [535, 257] width 137 height 20
type input "**********"
click at [591, 278] on button "Save & Close" at bounding box center [577, 278] width 53 height 15
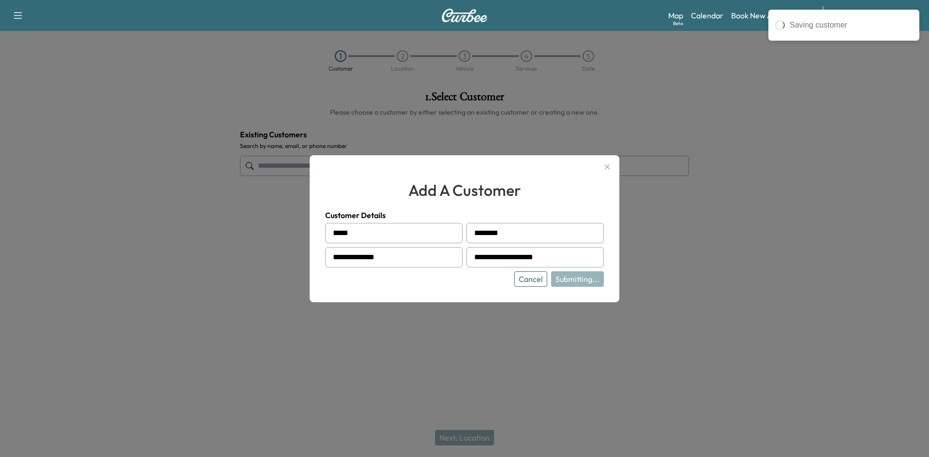
type input "**********"
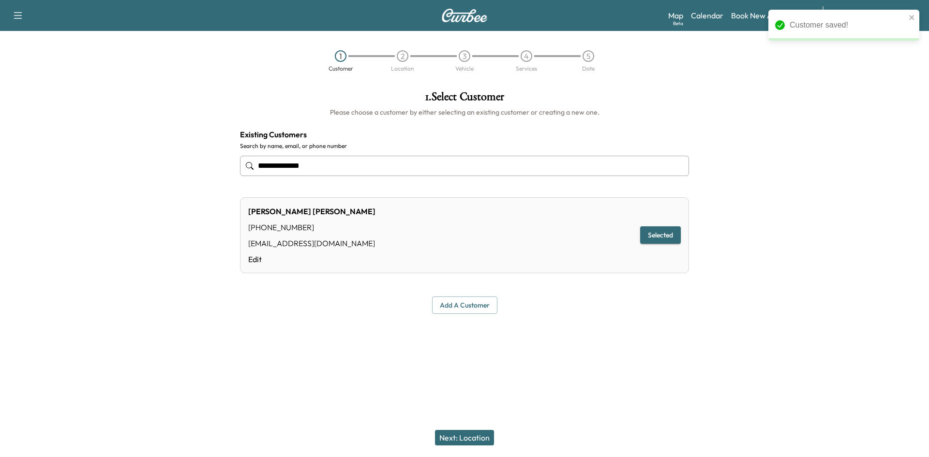
click at [475, 437] on button "Next: Location" at bounding box center [464, 437] width 59 height 15
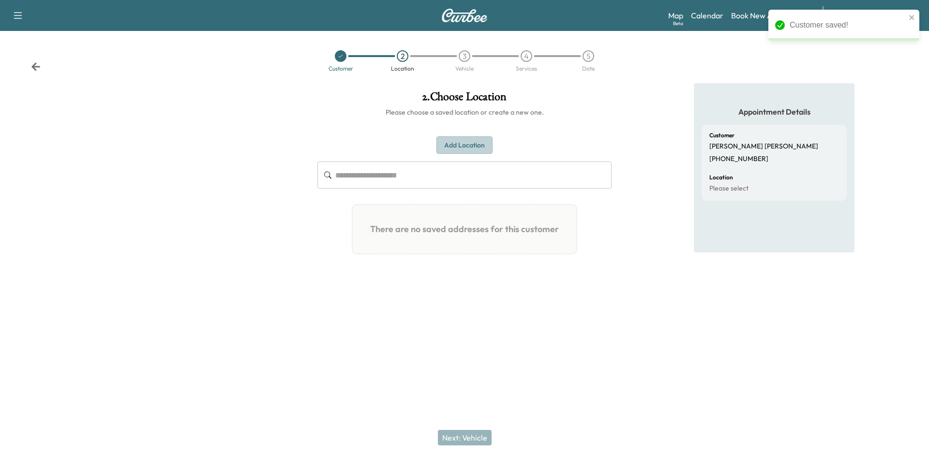
click at [456, 147] on button "Add Location" at bounding box center [465, 145] width 56 height 18
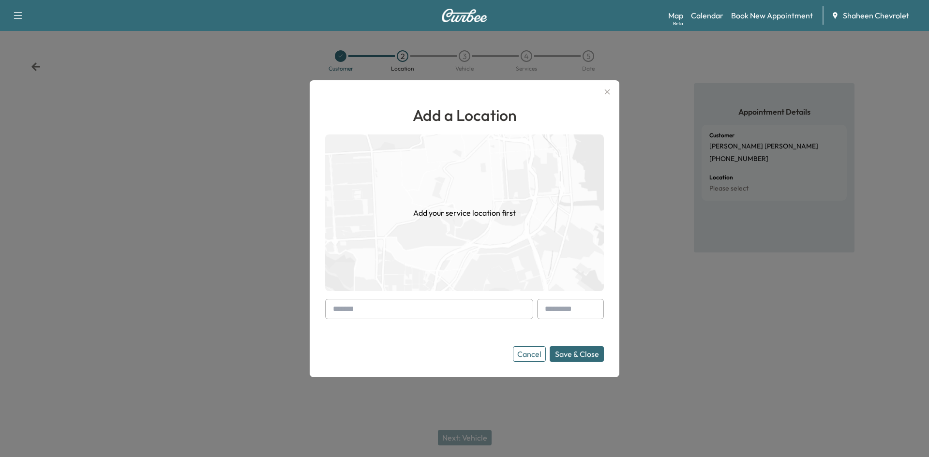
click at [429, 304] on input "text" at bounding box center [429, 309] width 208 height 20
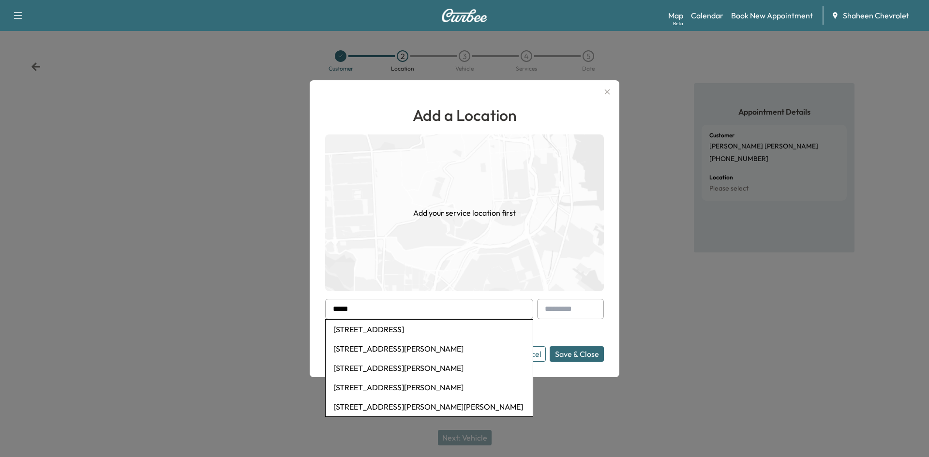
click at [418, 348] on li "5926 Hilliard Road, Lansing, MI, USA" at bounding box center [429, 348] width 207 height 19
type input "**********"
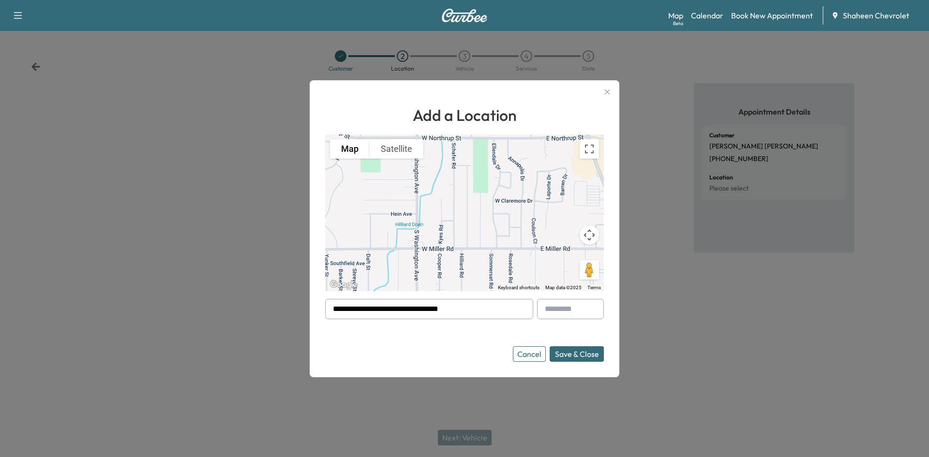
click at [569, 350] on button "Save & Close" at bounding box center [577, 353] width 54 height 15
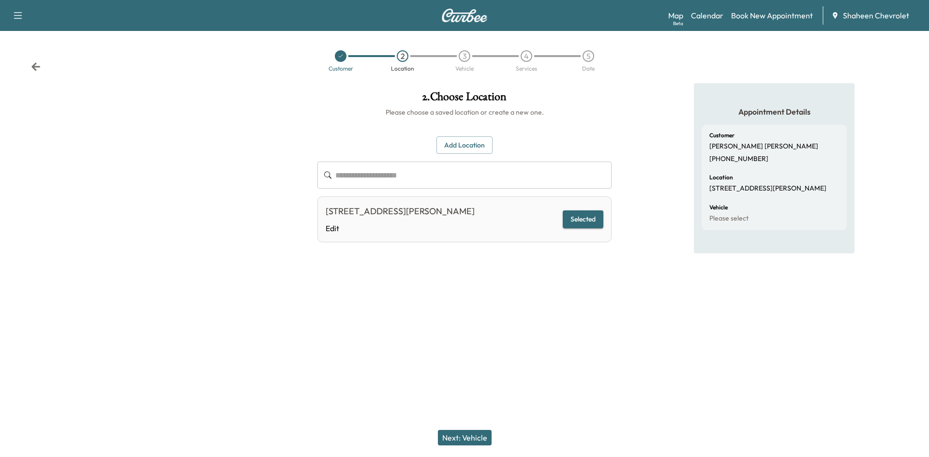
click at [476, 434] on button "Next: Vehicle" at bounding box center [465, 437] width 54 height 15
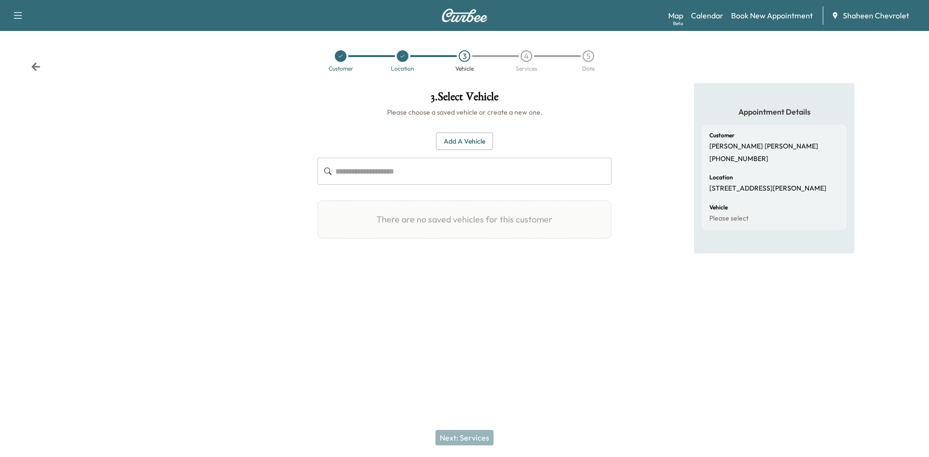
click at [473, 144] on button "Add a Vehicle" at bounding box center [464, 142] width 57 height 18
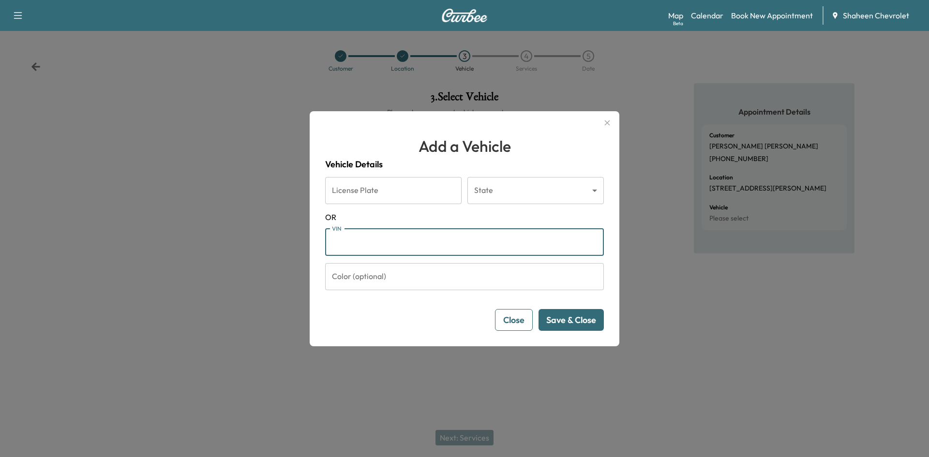
paste input "**********"
type input "**********"
click at [565, 318] on button "Save & Close" at bounding box center [571, 320] width 65 height 22
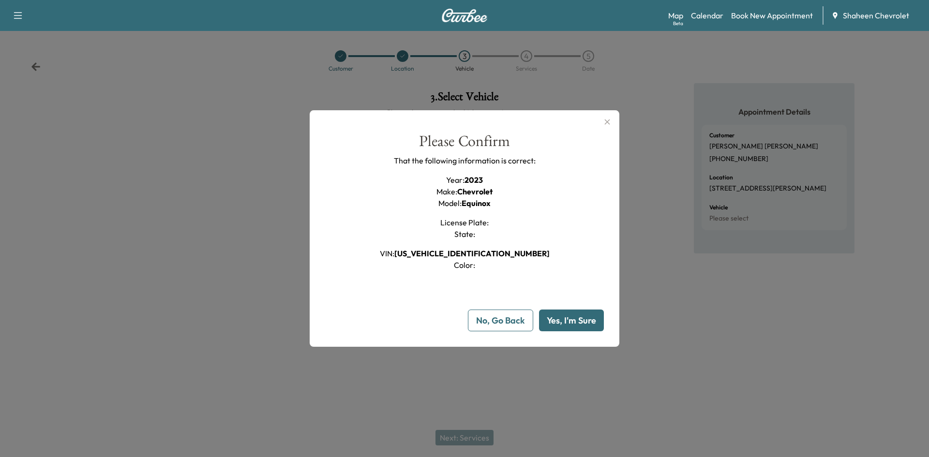
click at [566, 313] on button "Yes, I'm Sure" at bounding box center [571, 321] width 65 height 22
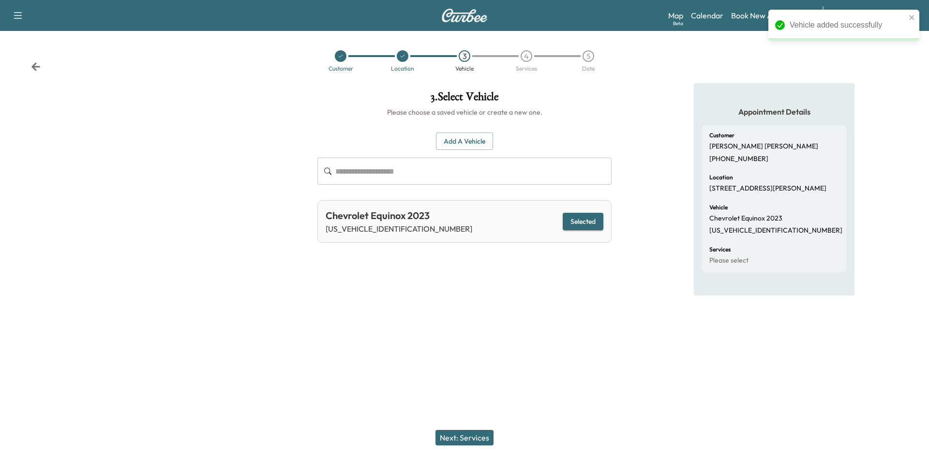
click at [459, 433] on button "Next: Services" at bounding box center [465, 437] width 58 height 15
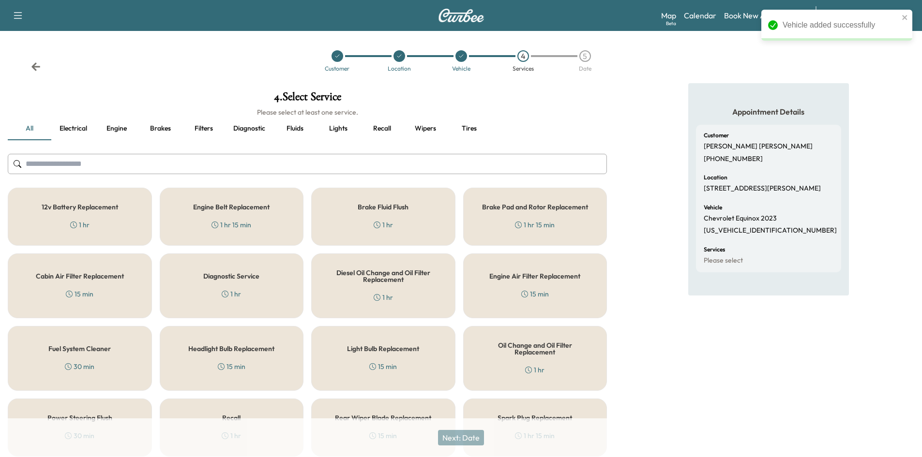
click at [181, 163] on input "text" at bounding box center [307, 164] width 599 height 20
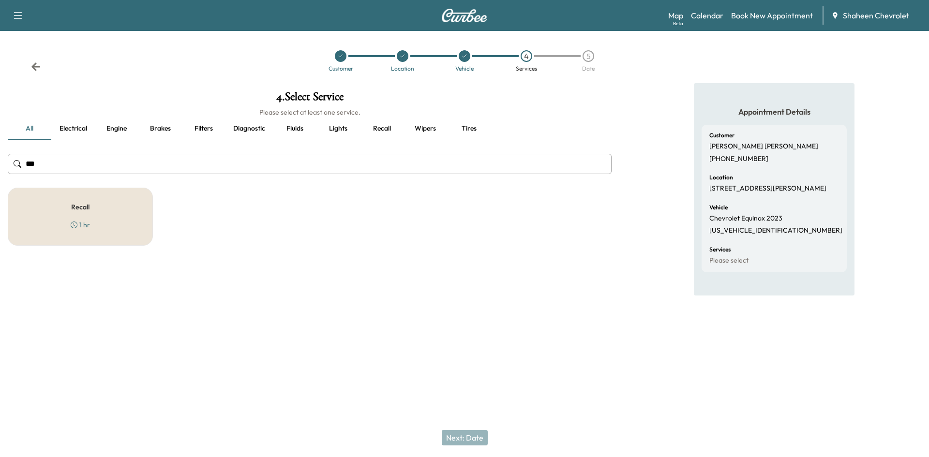
type input "***"
click at [124, 226] on div "Recall 1 hr" at bounding box center [80, 217] width 145 height 58
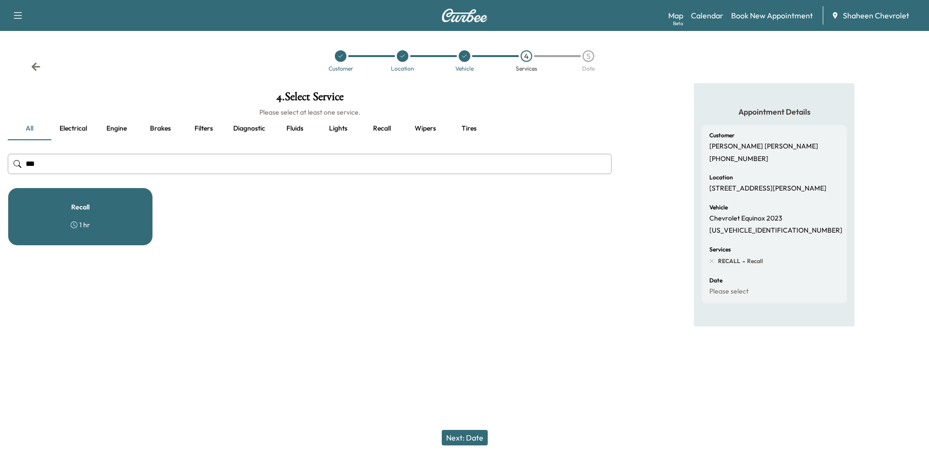
click at [470, 443] on button "Next: Date" at bounding box center [465, 437] width 46 height 15
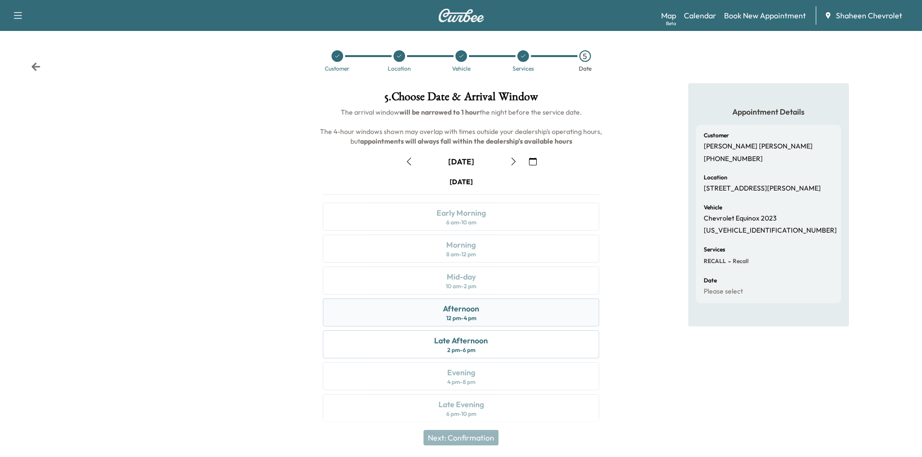
click at [500, 313] on div "Afternoon 12 pm - 4 pm" at bounding box center [461, 313] width 276 height 28
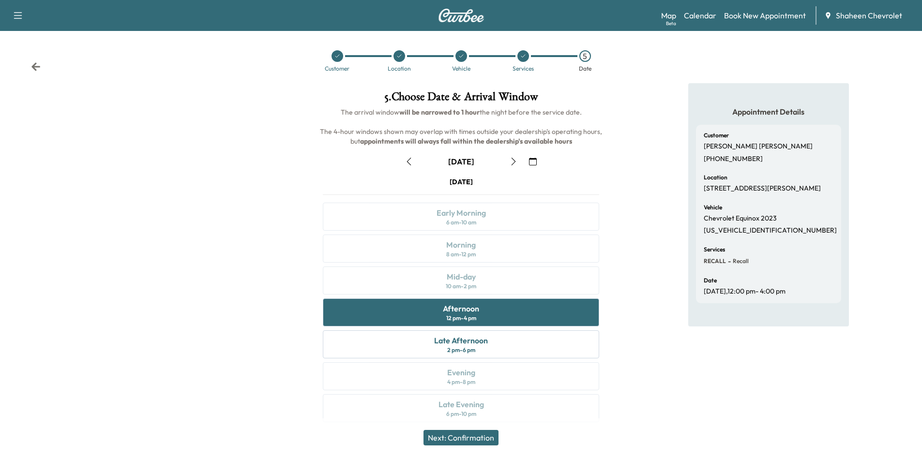
click at [480, 436] on button "Next: Confirmation" at bounding box center [460, 437] width 75 height 15
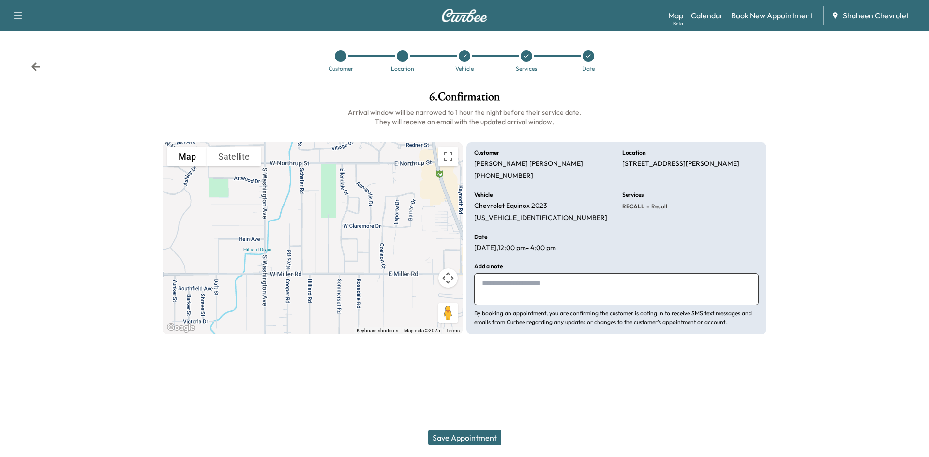
click at [473, 438] on button "Save Appointment" at bounding box center [464, 437] width 73 height 15
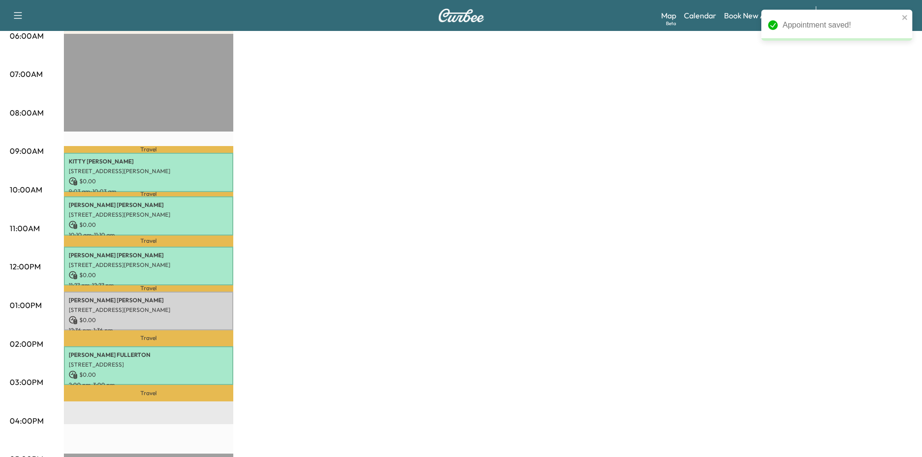
scroll to position [194, 0]
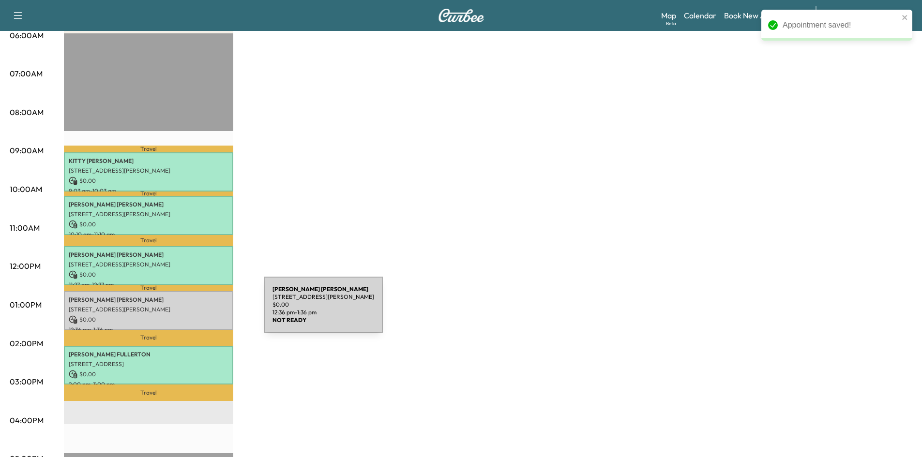
click at [191, 311] on div "JAMES CASSELLS 5926 Hilliard Rd, Lansing, MI 48911, USA $ 0.00 12:36 pm - 1:36 …" at bounding box center [148, 310] width 169 height 39
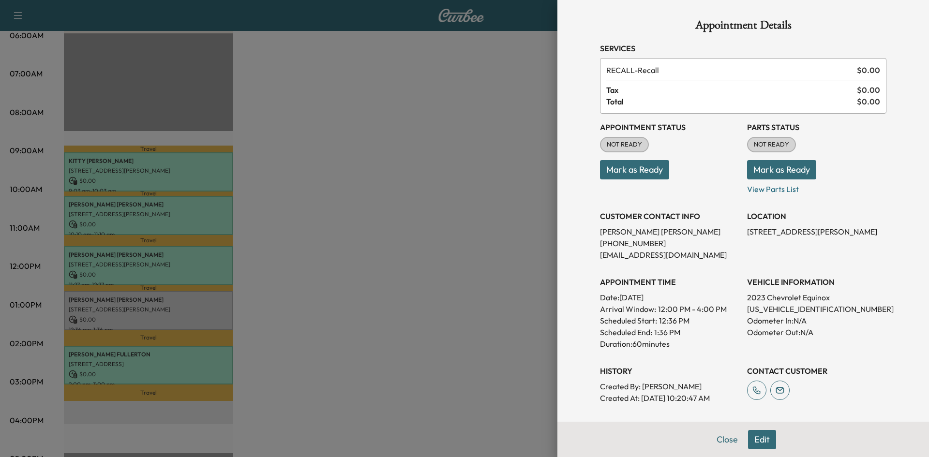
click at [600, 166] on button "Mark as Ready" at bounding box center [634, 169] width 69 height 19
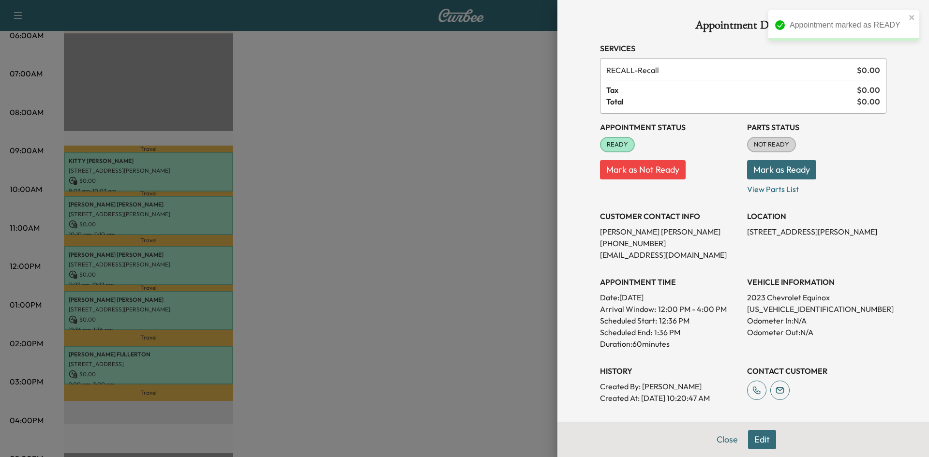
click at [793, 171] on button "Mark as Ready" at bounding box center [781, 169] width 69 height 19
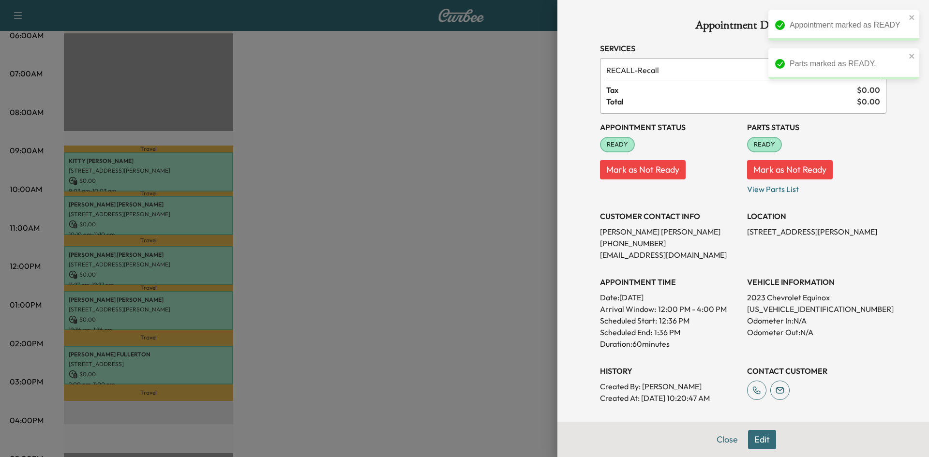
click at [455, 196] on div at bounding box center [464, 228] width 929 height 457
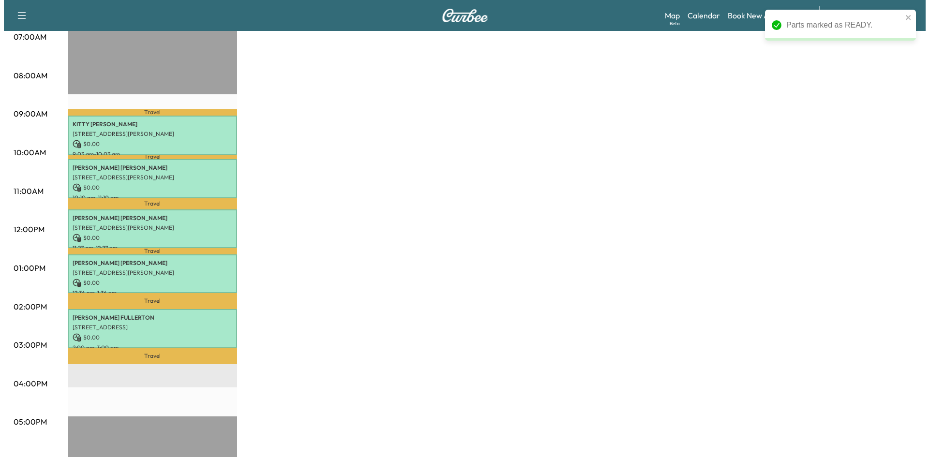
scroll to position [290, 0]
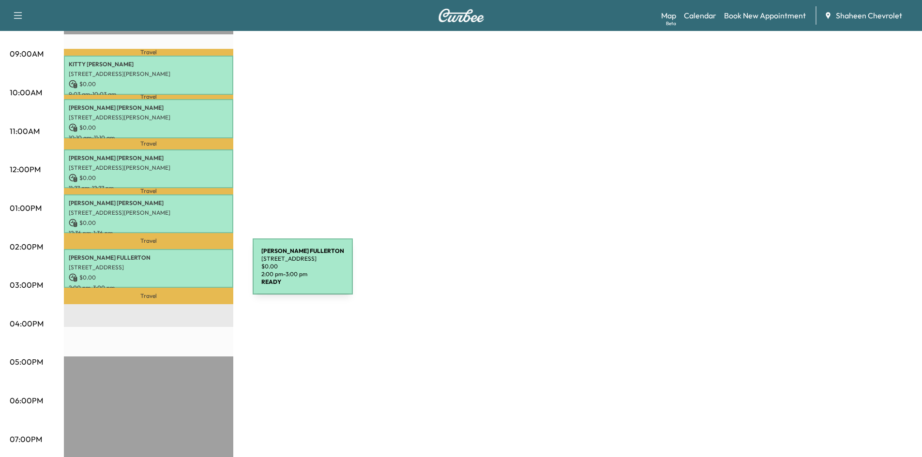
click at [180, 273] on p "$ 0.00" at bounding box center [149, 277] width 160 height 9
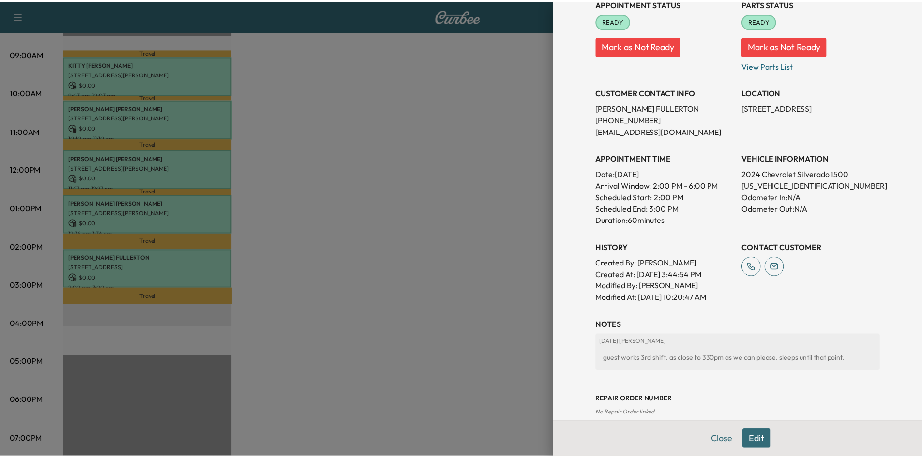
scroll to position [139, 0]
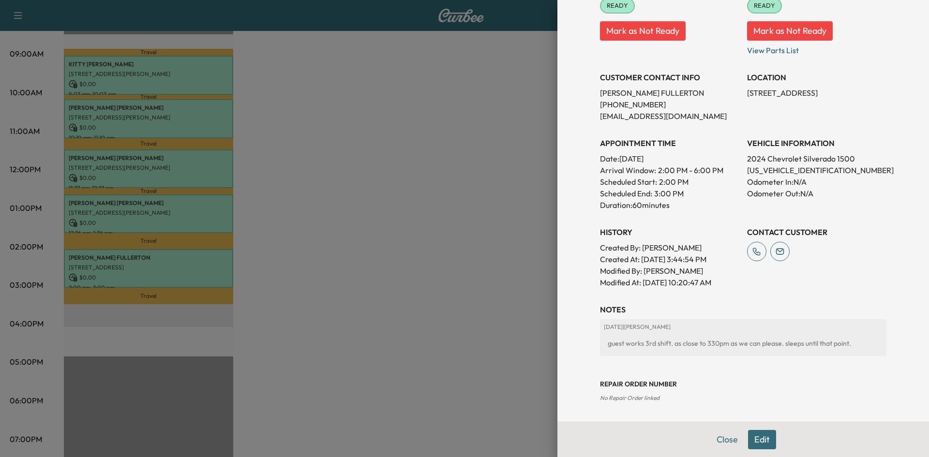
click at [394, 223] on div at bounding box center [464, 228] width 929 height 457
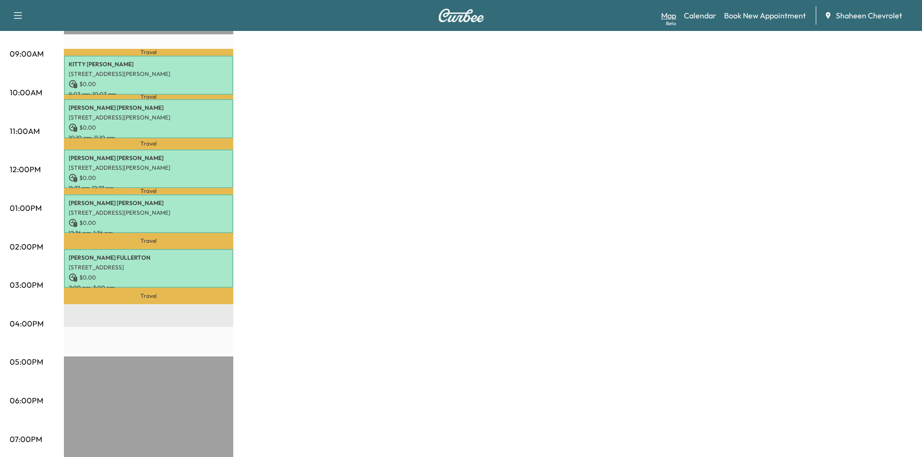
click at [671, 13] on link "Map Beta" at bounding box center [668, 16] width 15 height 12
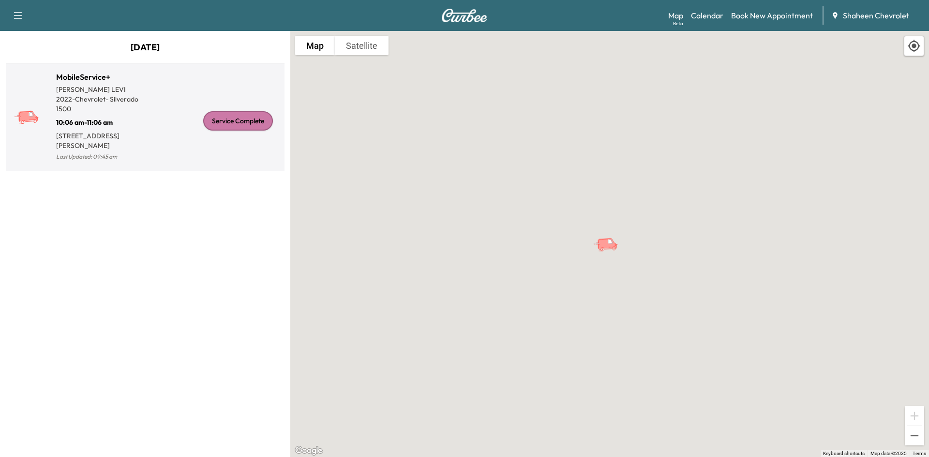
click at [270, 123] on div "Service Complete" at bounding box center [238, 120] width 70 height 19
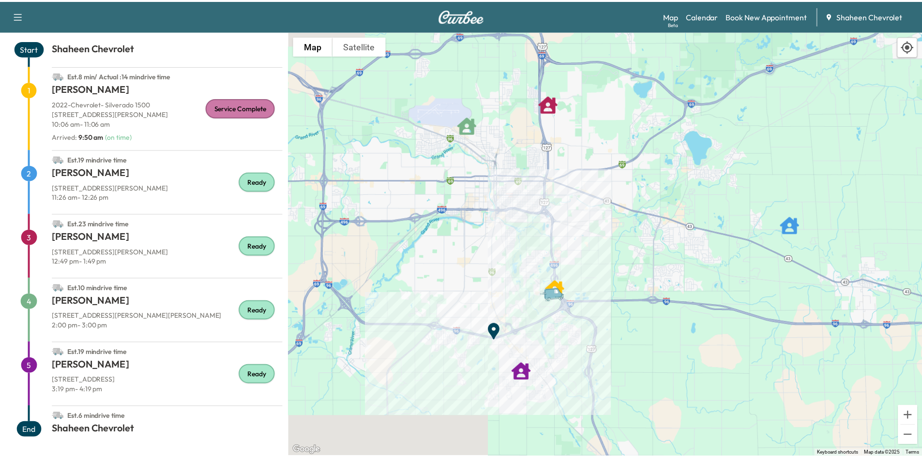
scroll to position [55, 0]
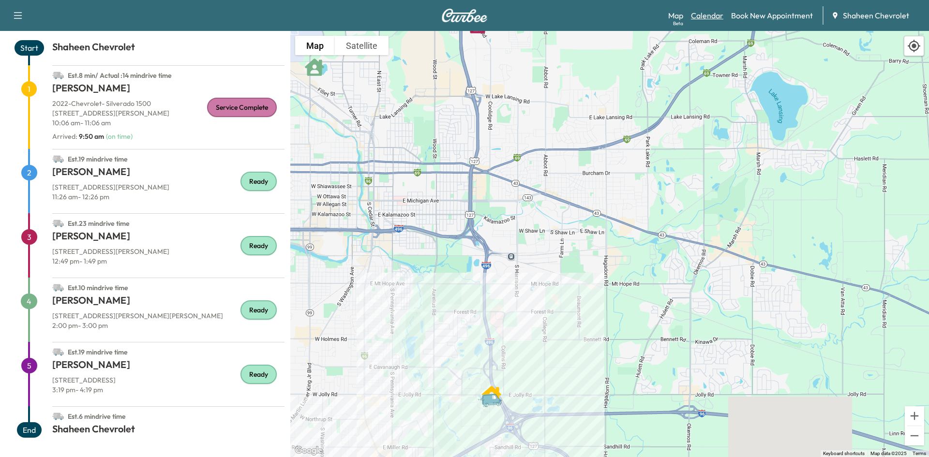
click at [710, 14] on link "Calendar" at bounding box center [707, 16] width 32 height 12
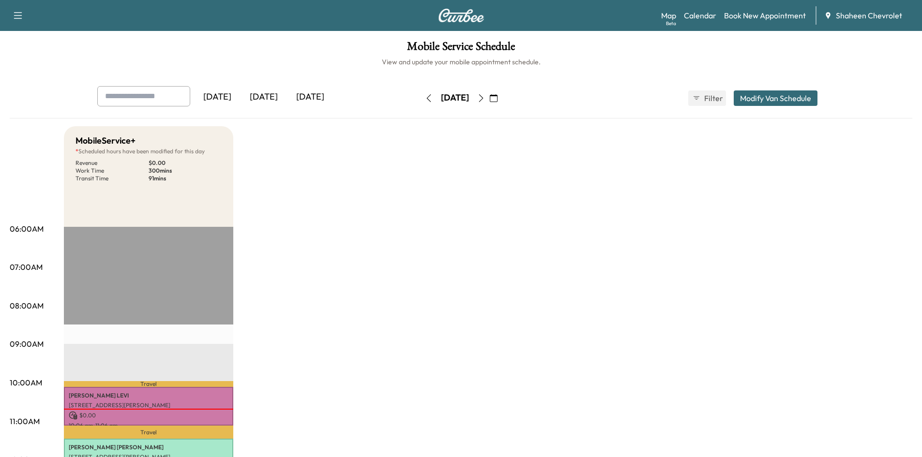
click at [485, 95] on icon "button" at bounding box center [481, 98] width 8 height 8
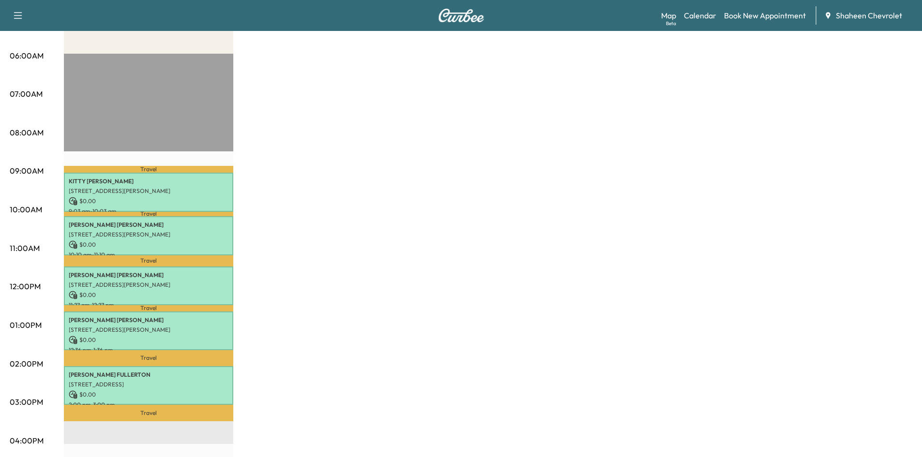
scroll to position [194, 0]
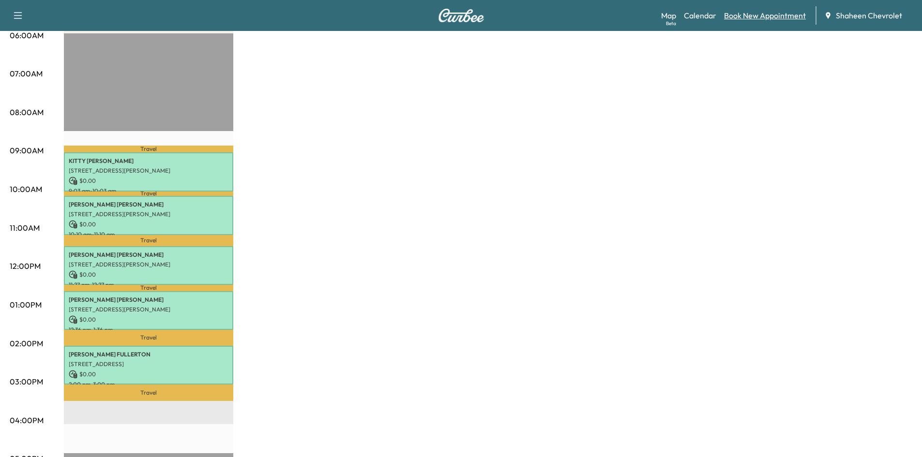
click at [766, 13] on link "Book New Appointment" at bounding box center [765, 16] width 82 height 12
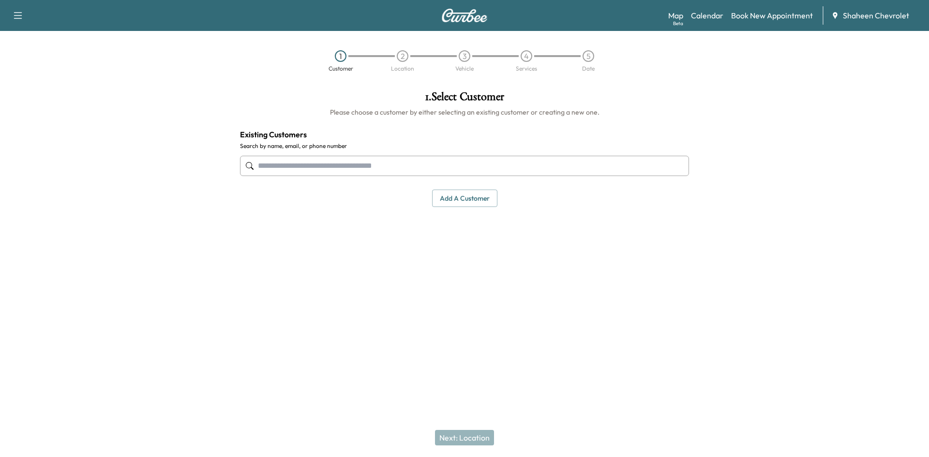
click at [467, 200] on button "Add a customer" at bounding box center [464, 199] width 65 height 18
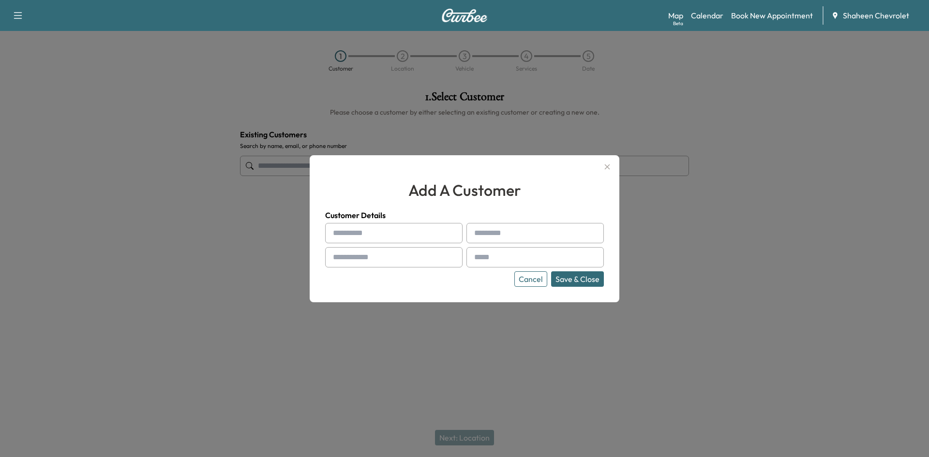
click at [367, 228] on input "text" at bounding box center [393, 233] width 137 height 20
type input "******"
click at [78, 122] on div at bounding box center [464, 228] width 929 height 457
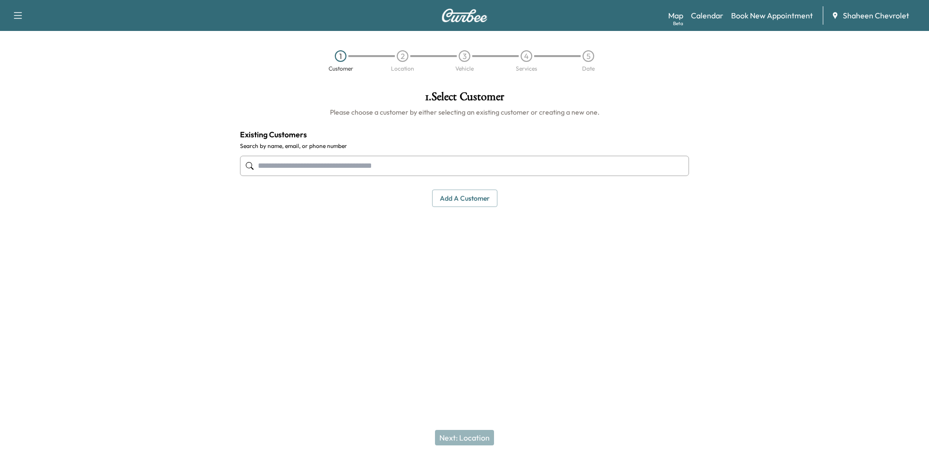
click at [391, 173] on input "text" at bounding box center [464, 166] width 449 height 20
click at [442, 195] on button "Add a customer" at bounding box center [464, 199] width 65 height 18
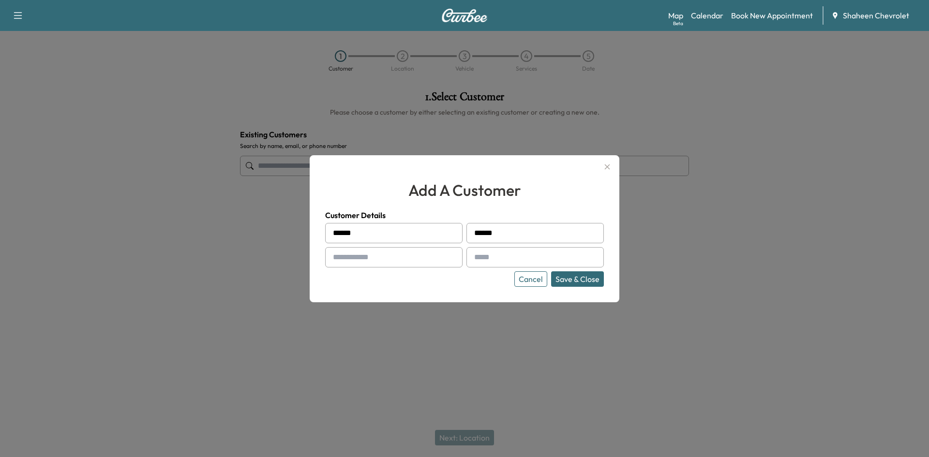
click at [370, 247] on input "text" at bounding box center [393, 257] width 137 height 20
type input "**********"
click at [530, 253] on input "text" at bounding box center [535, 257] width 137 height 20
click at [495, 253] on input "text" at bounding box center [535, 257] width 137 height 20
click at [507, 259] on input "**********" at bounding box center [535, 257] width 137 height 20
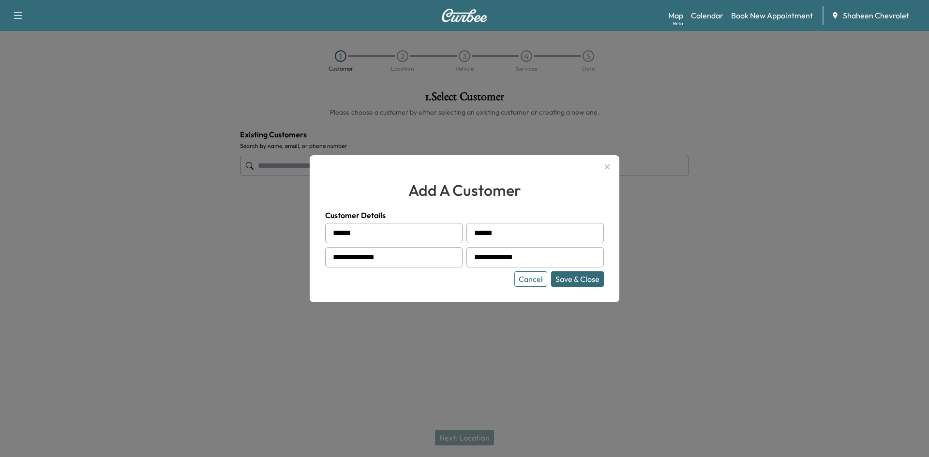
click at [555, 251] on input "**********" at bounding box center [535, 257] width 137 height 20
type input "**********"
click at [582, 276] on button "Save & Close" at bounding box center [577, 278] width 53 height 15
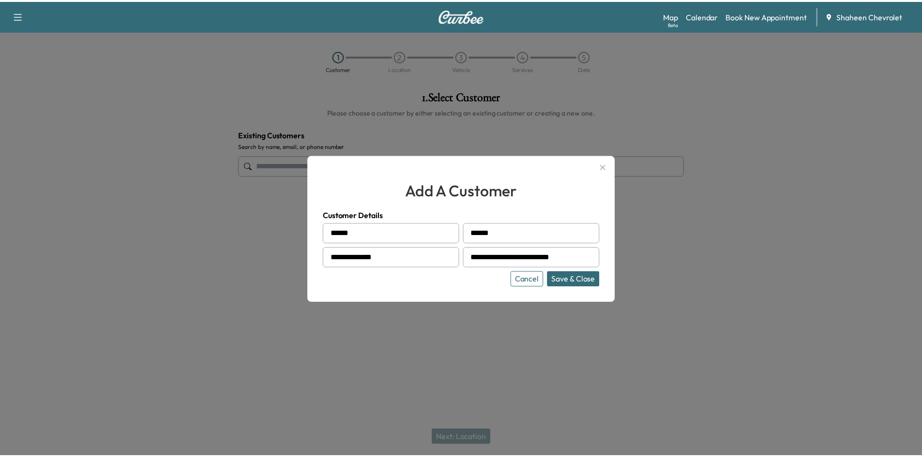
scroll to position [0, 0]
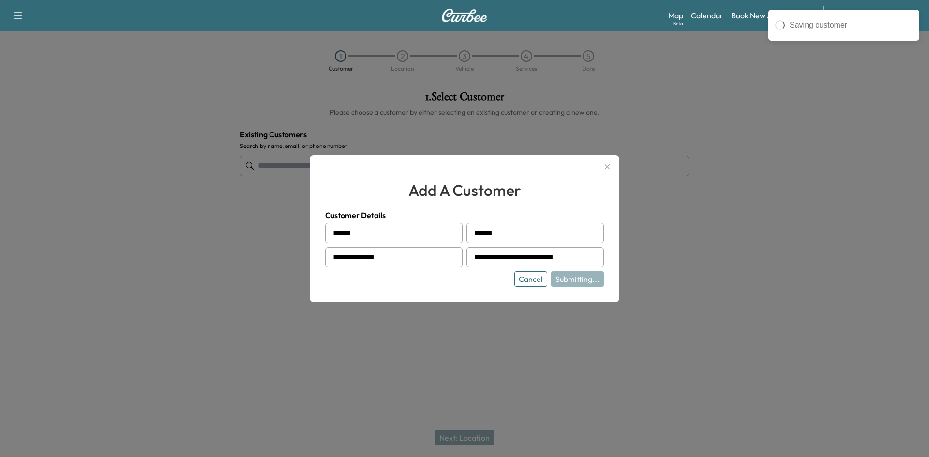
type input "**********"
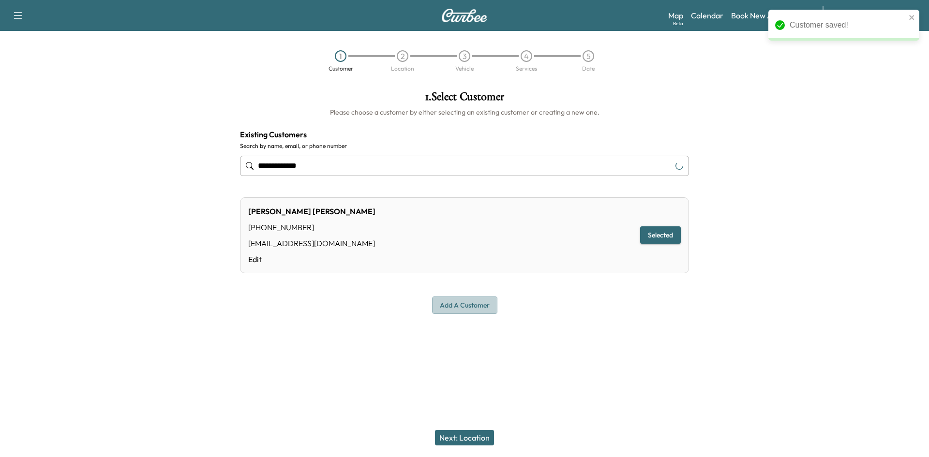
click at [454, 302] on button "Add a customer" at bounding box center [464, 306] width 65 height 18
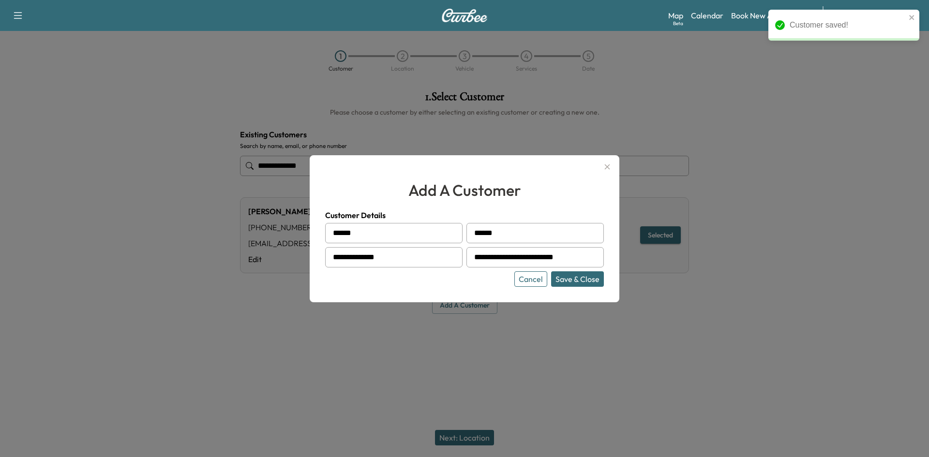
click at [541, 284] on button "Cancel" at bounding box center [530, 278] width 33 height 15
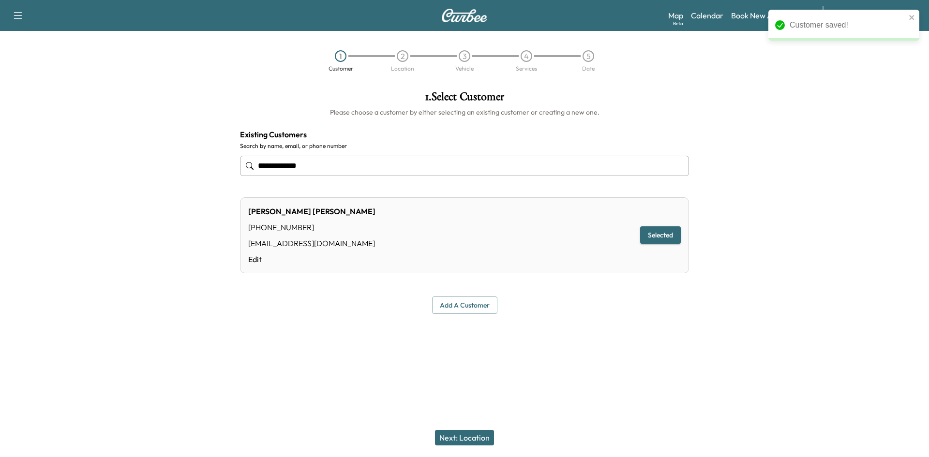
click at [477, 437] on button "Next: Location" at bounding box center [464, 437] width 59 height 15
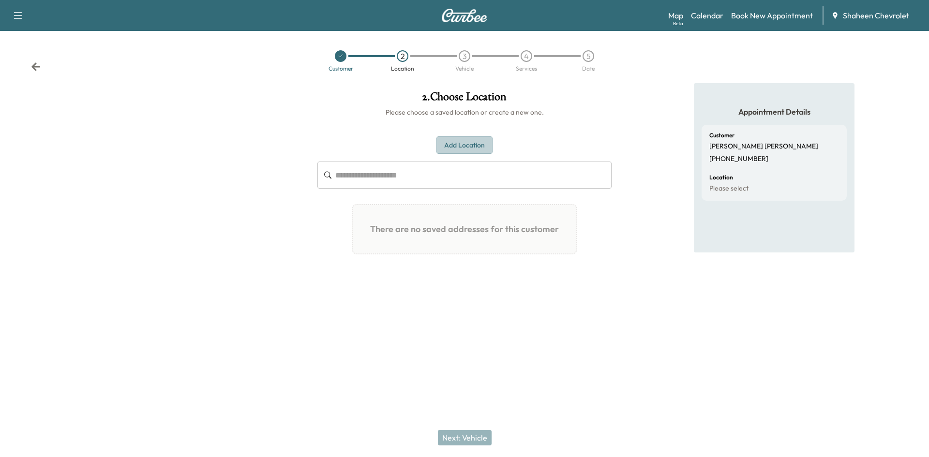
click at [471, 146] on button "Add Location" at bounding box center [465, 145] width 56 height 18
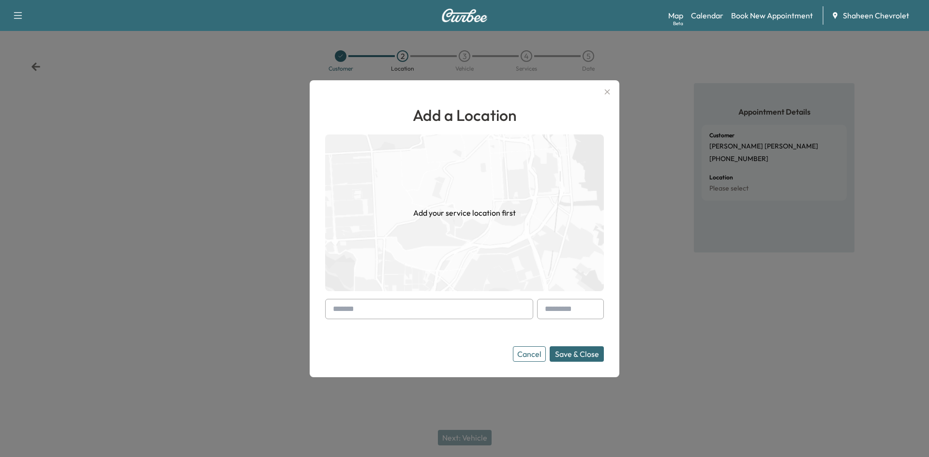
click at [388, 304] on input "text" at bounding box center [429, 309] width 208 height 20
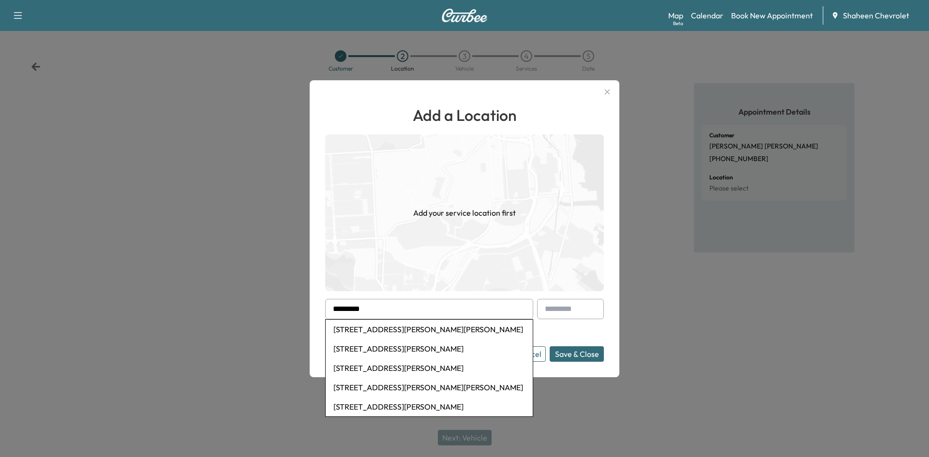
click at [395, 332] on li "134 North Rogers Street, Mason, MI, USA" at bounding box center [429, 329] width 207 height 19
type input "**********"
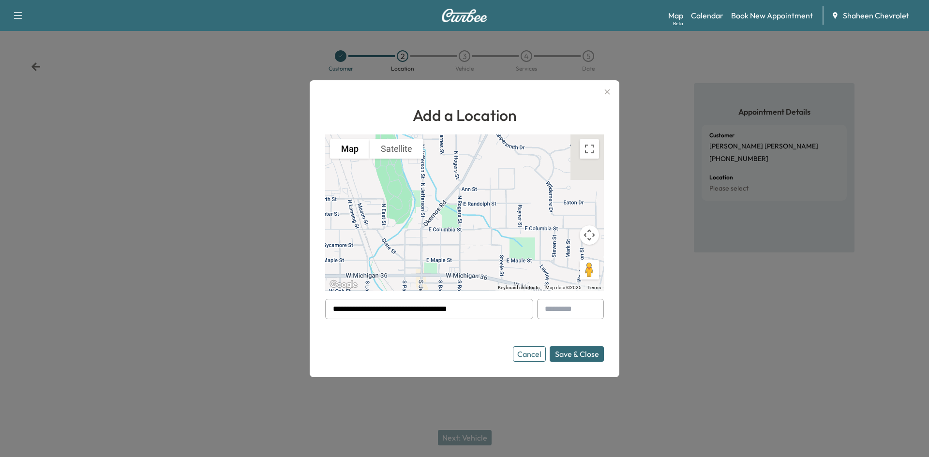
click at [582, 354] on button "Save & Close" at bounding box center [577, 353] width 54 height 15
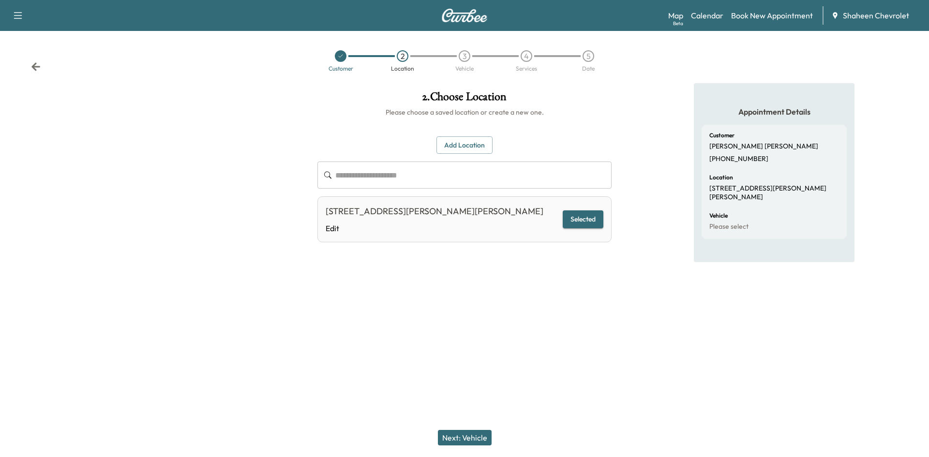
click at [453, 433] on button "Next: Vehicle" at bounding box center [465, 437] width 54 height 15
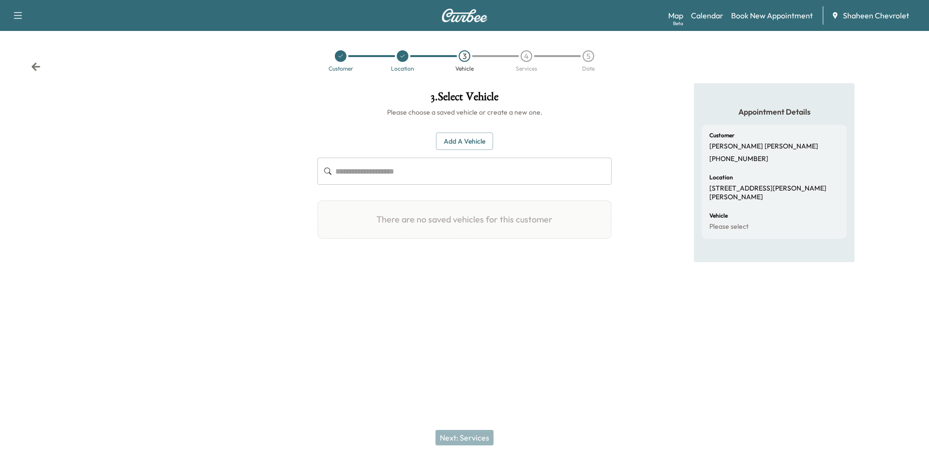
click at [454, 143] on button "Add a Vehicle" at bounding box center [464, 142] width 57 height 18
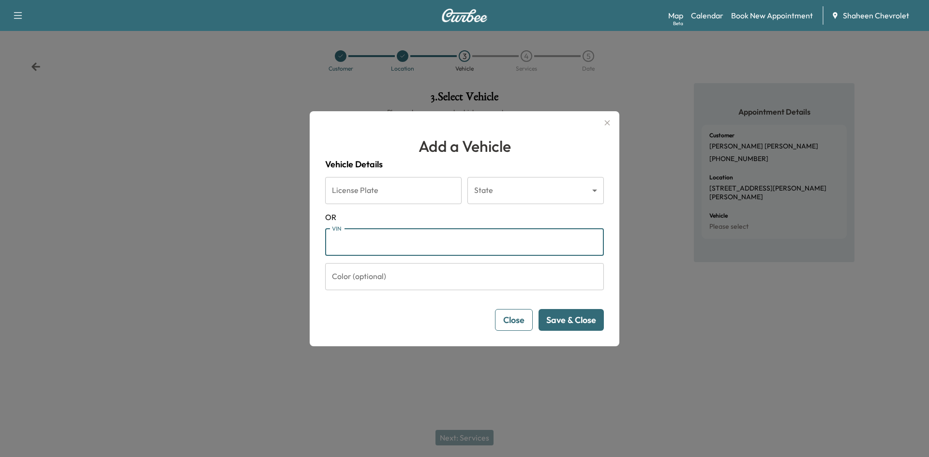
paste input "**********"
type input "**********"
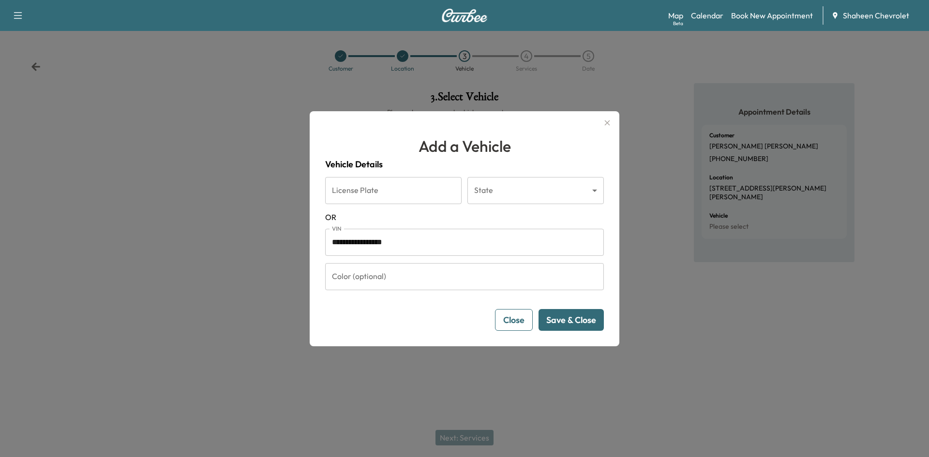
click at [562, 320] on button "Save & Close" at bounding box center [571, 320] width 65 height 22
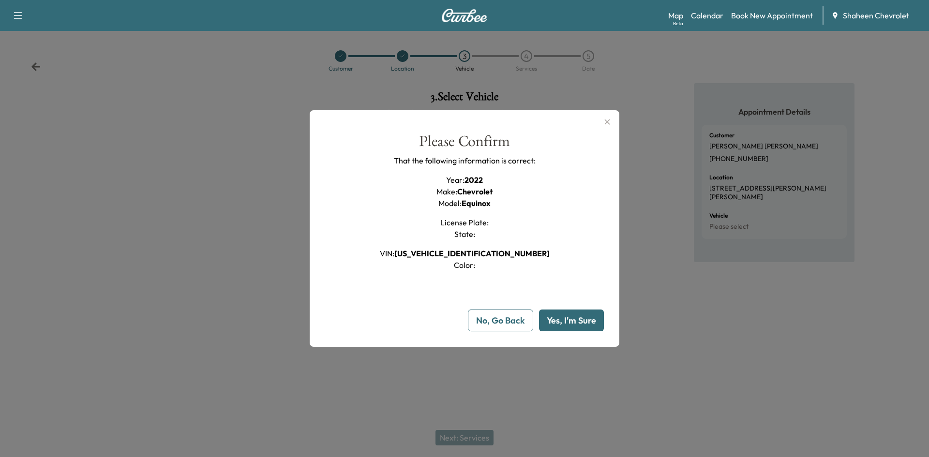
click at [574, 317] on button "Yes, I'm Sure" at bounding box center [571, 321] width 65 height 22
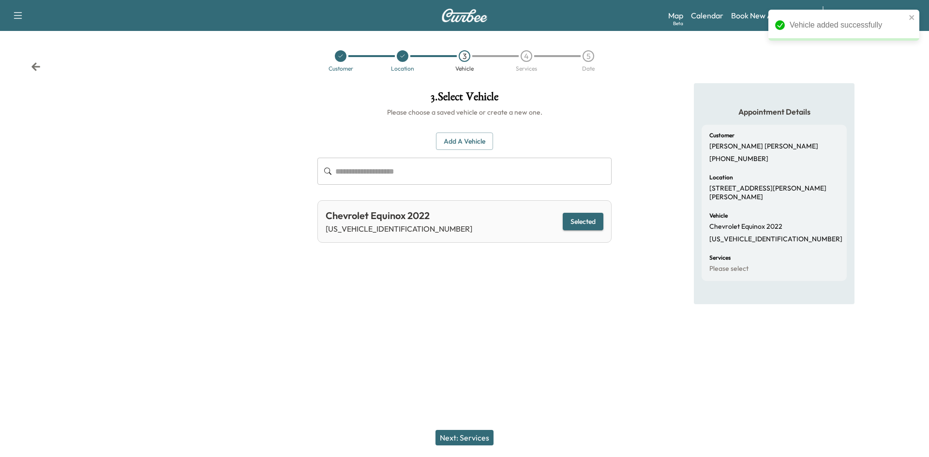
click at [481, 435] on button "Next: Services" at bounding box center [465, 437] width 58 height 15
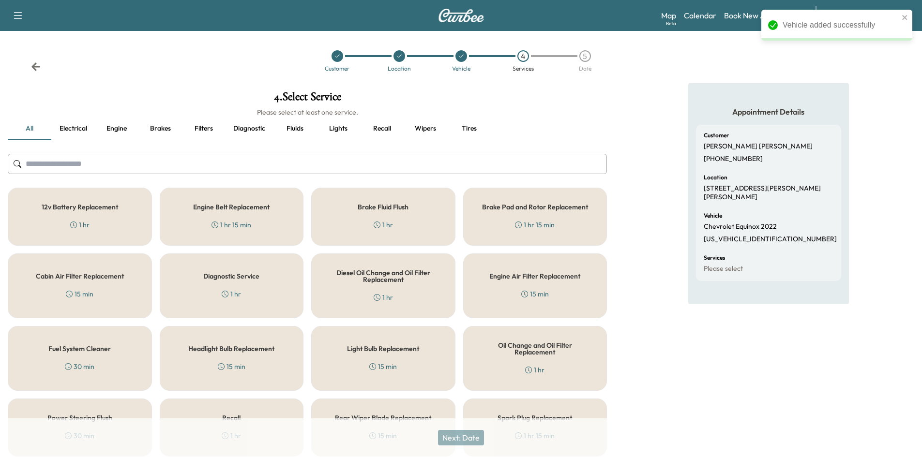
click at [134, 165] on input "text" at bounding box center [307, 164] width 599 height 20
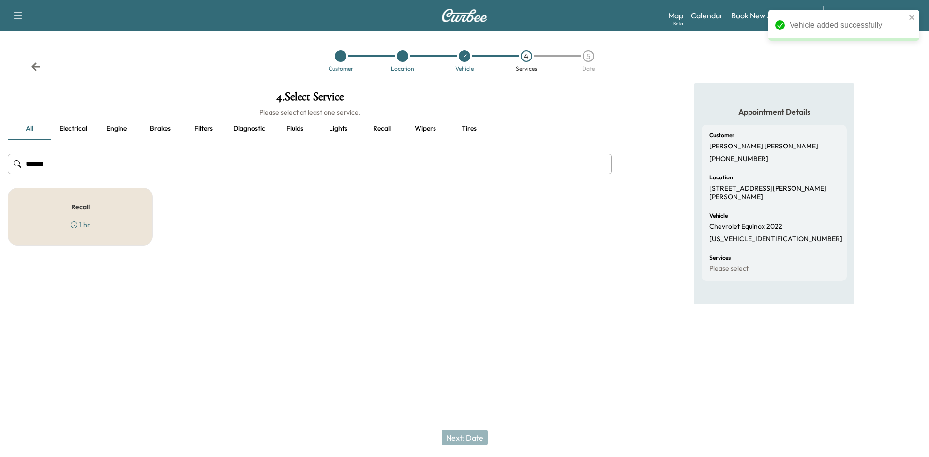
type input "******"
click at [128, 211] on div "Recall 1 hr" at bounding box center [80, 217] width 145 height 58
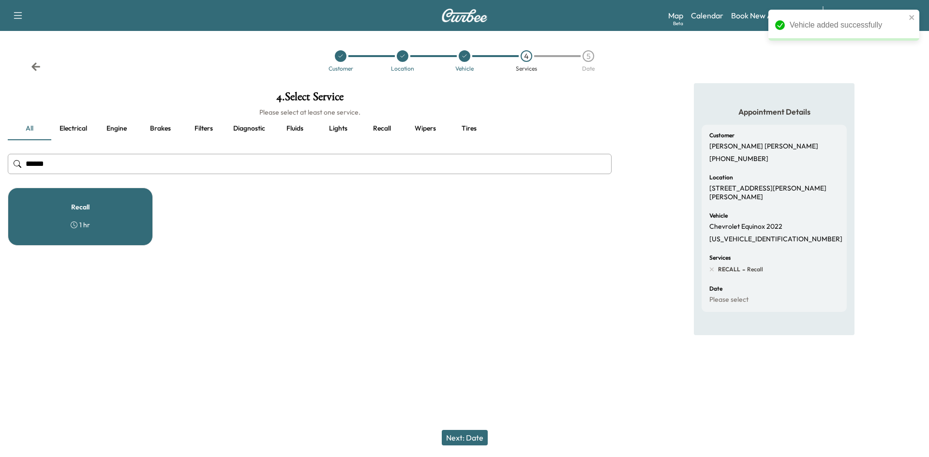
click at [468, 435] on button "Next: Date" at bounding box center [465, 437] width 46 height 15
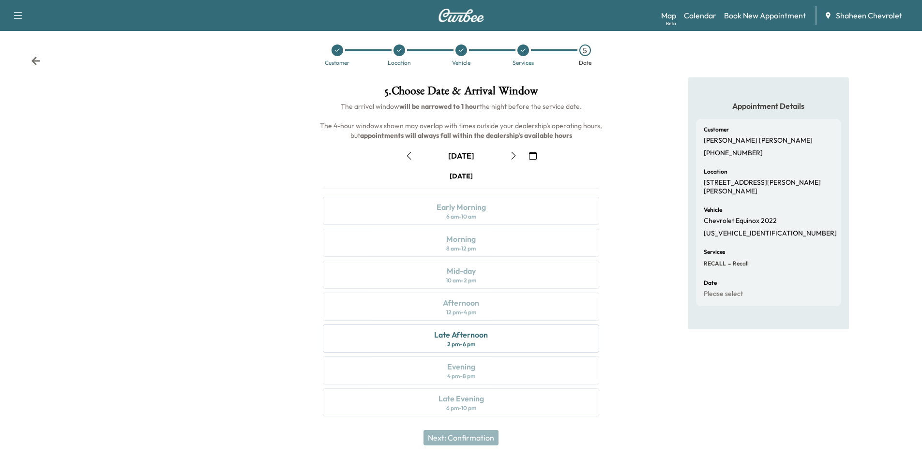
scroll to position [8, 0]
click at [307, 214] on div "5 . Choose Date & Arrival Window The arrival window will be narrowed to 1 hour …" at bounding box center [460, 250] width 307 height 351
click at [708, 15] on link "Calendar" at bounding box center [700, 16] width 32 height 12
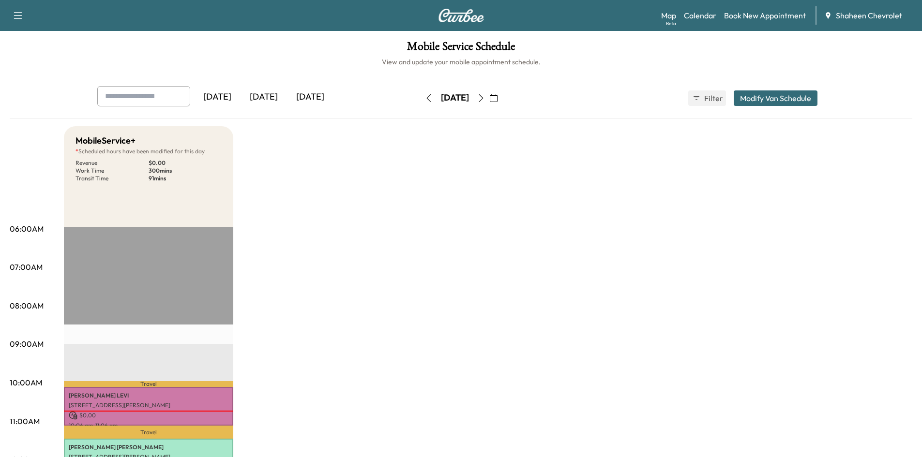
click at [485, 100] on icon "button" at bounding box center [481, 98] width 8 height 8
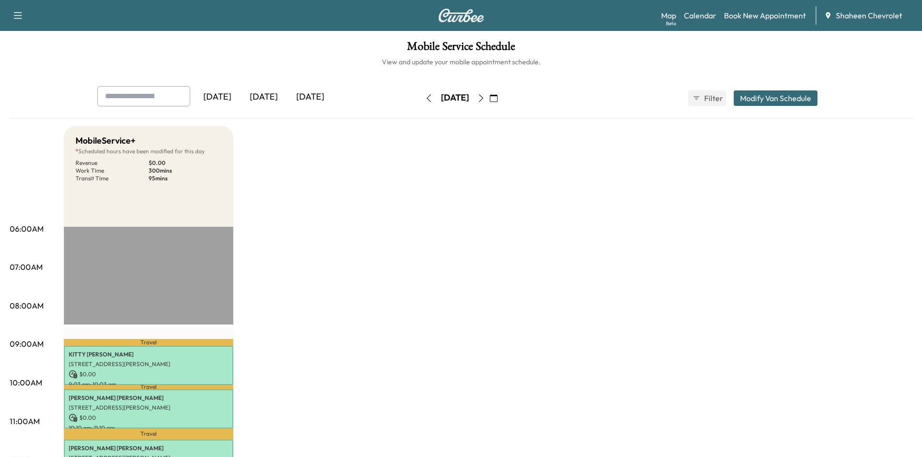
click at [749, 94] on button "Modify Van Schedule" at bounding box center [776, 97] width 84 height 15
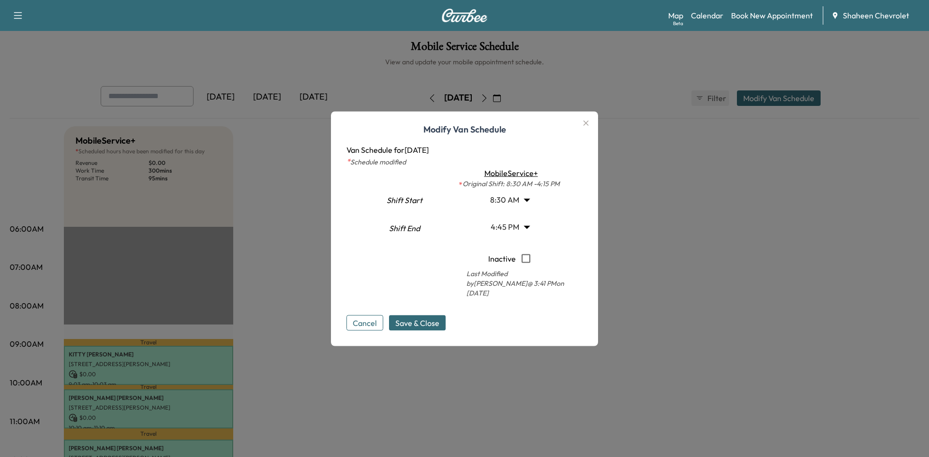
click at [527, 229] on body "Support Log Out Map Beta Calendar Book New Appointment Shaheen Chevrolet Mobile…" at bounding box center [464, 228] width 929 height 457
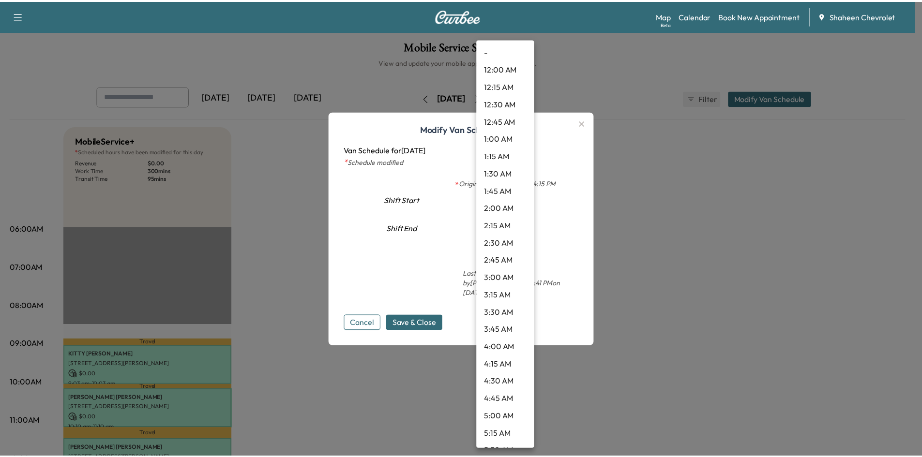
scroll to position [992, 0]
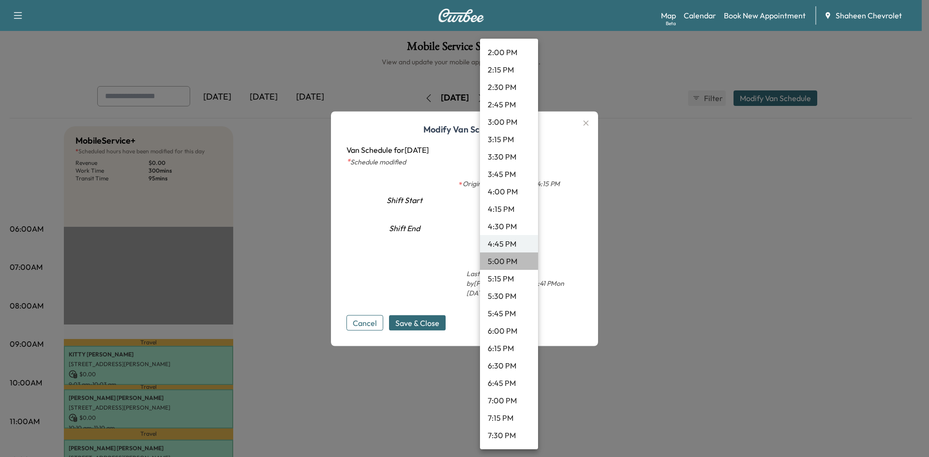
click at [511, 261] on li "5:00 PM" at bounding box center [509, 261] width 58 height 17
type input "**"
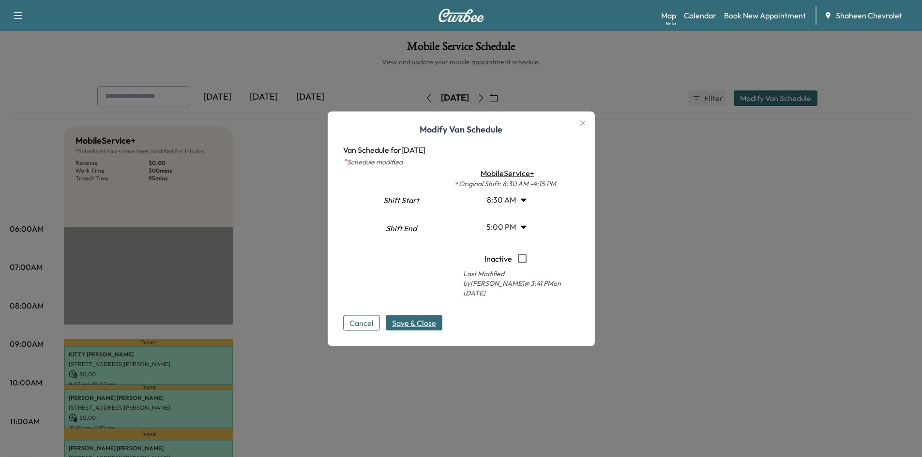
click at [399, 317] on span "Save & Close" at bounding box center [414, 323] width 44 height 12
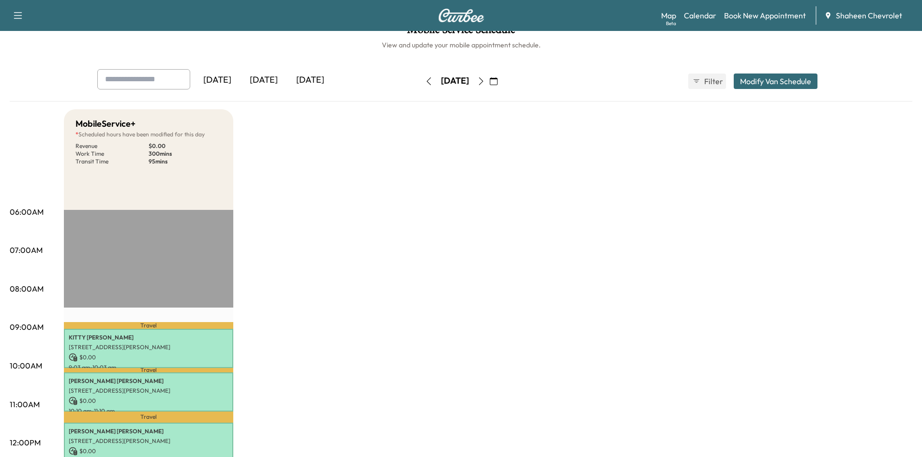
scroll to position [0, 0]
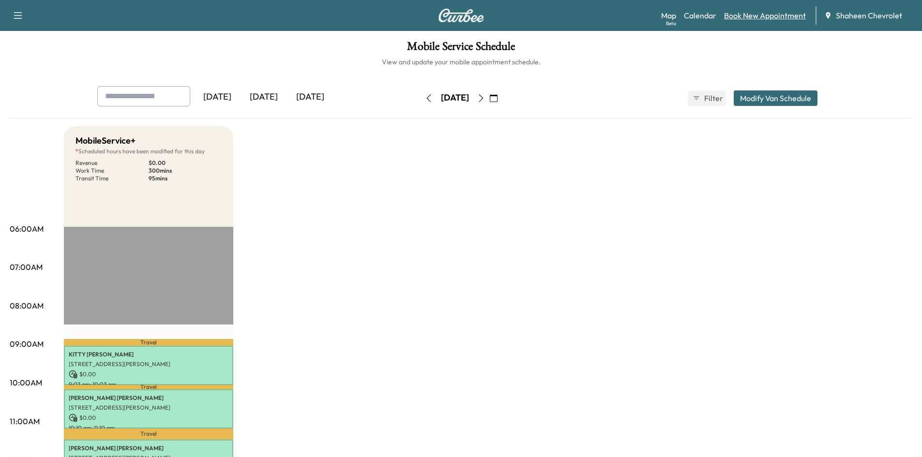
click at [738, 19] on link "Book New Appointment" at bounding box center [765, 16] width 82 height 12
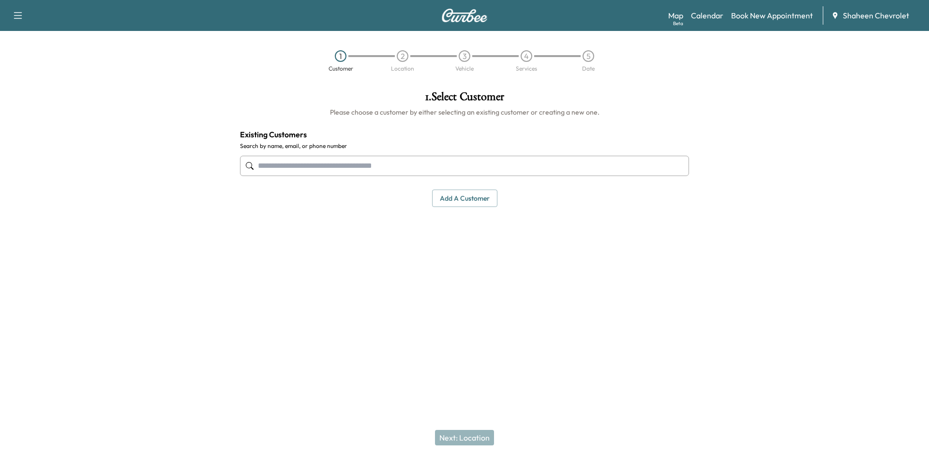
click at [445, 199] on button "Add a customer" at bounding box center [464, 199] width 65 height 18
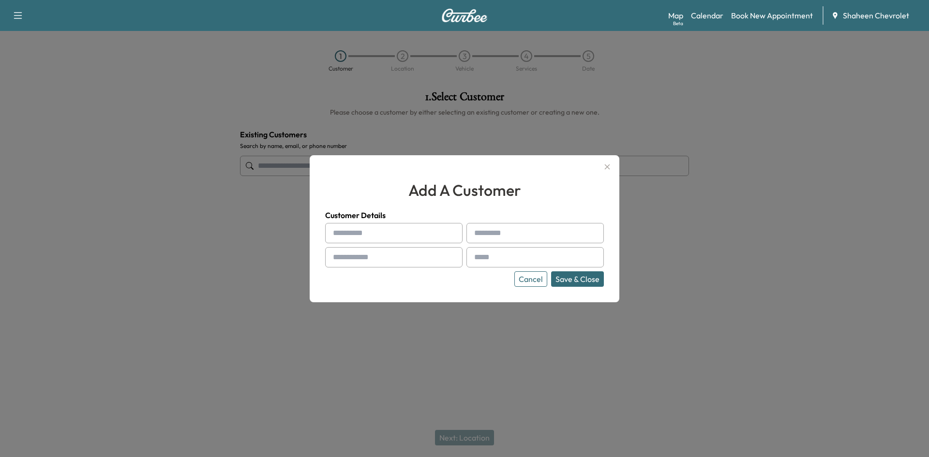
click at [370, 226] on input "text" at bounding box center [393, 233] width 137 height 20
drag, startPoint x: 225, startPoint y: 149, endPoint x: 255, endPoint y: 166, distance: 34.5
click at [237, 159] on div at bounding box center [464, 228] width 929 height 457
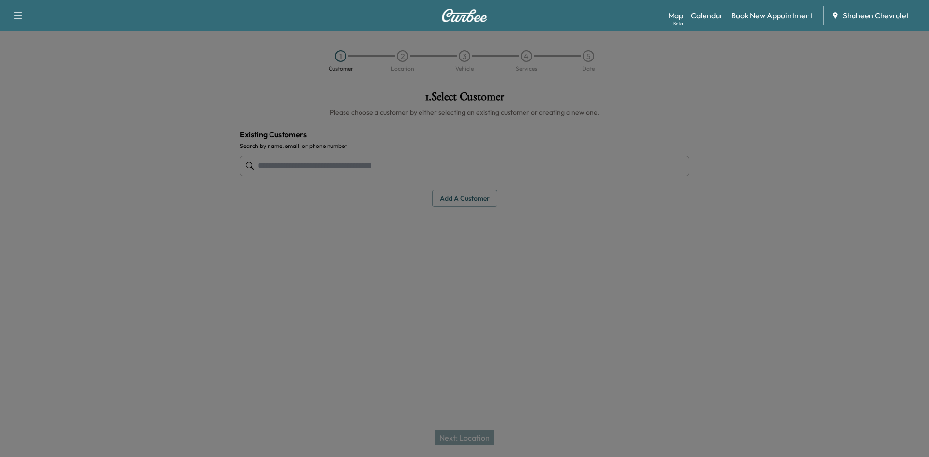
click at [262, 166] on input "text" at bounding box center [464, 166] width 449 height 20
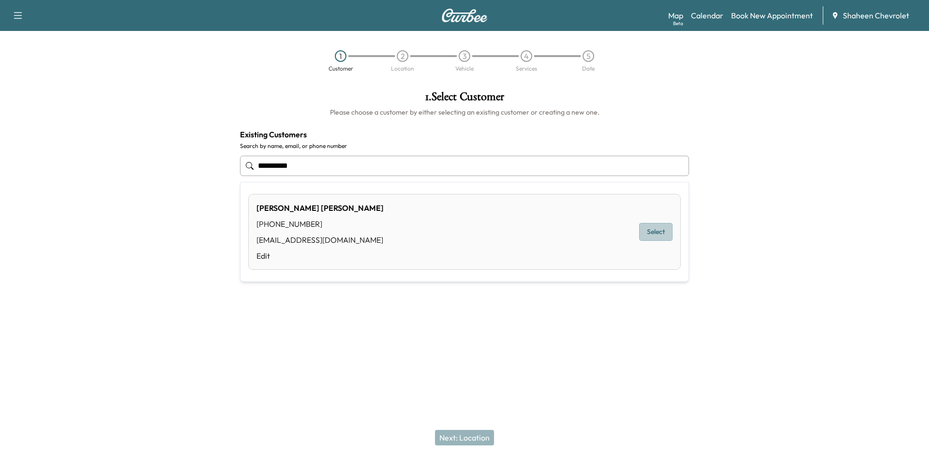
click at [650, 239] on button "Select" at bounding box center [655, 232] width 33 height 18
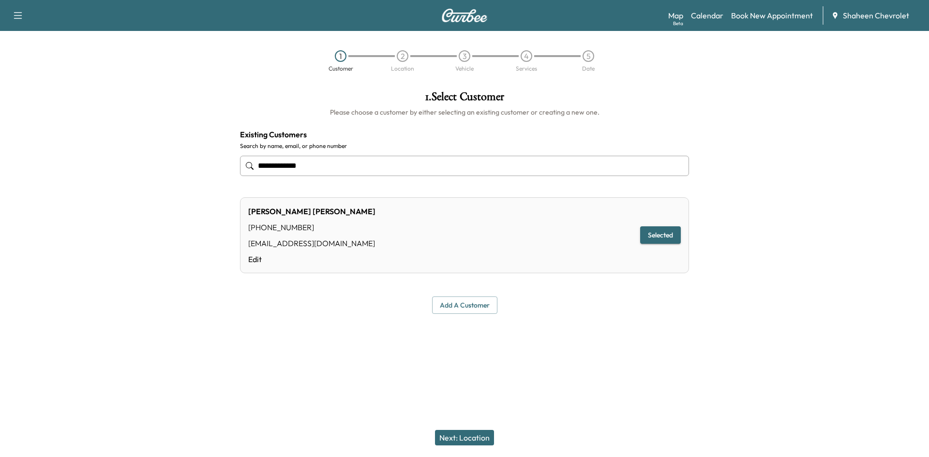
type input "**********"
click at [481, 439] on button "Next: Location" at bounding box center [464, 437] width 59 height 15
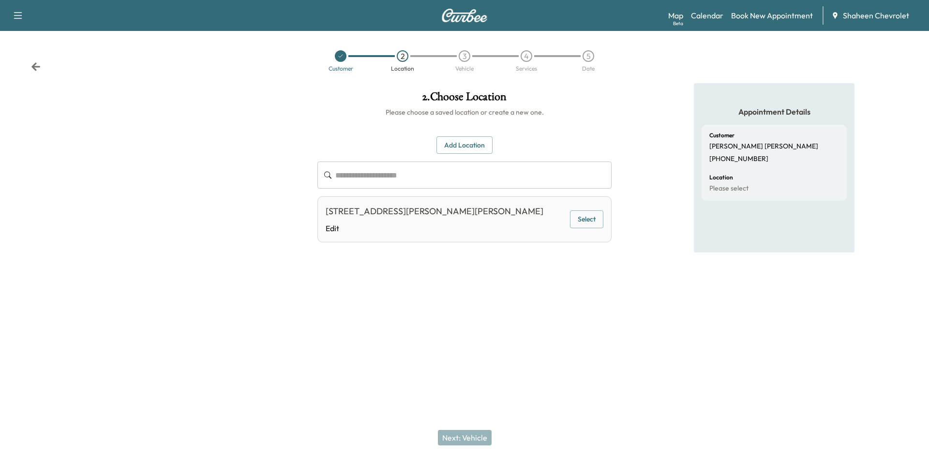
click at [588, 218] on button "Select" at bounding box center [586, 220] width 33 height 18
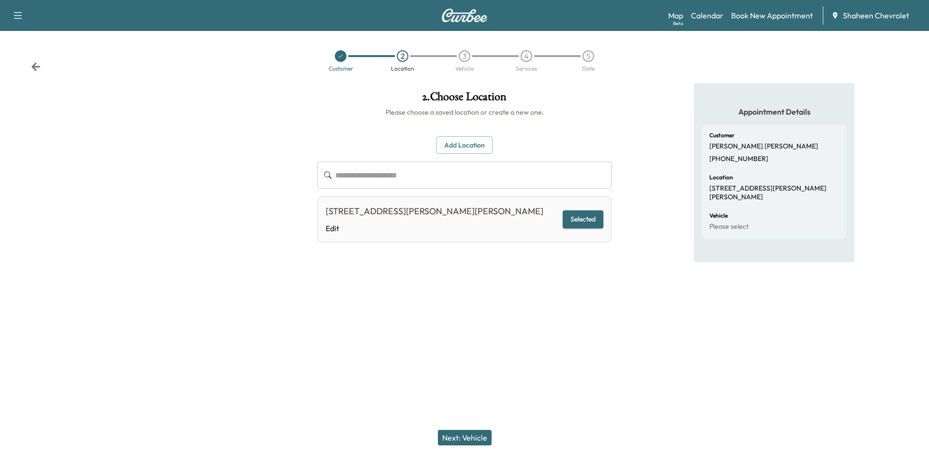
click at [479, 436] on button "Next: Vehicle" at bounding box center [465, 437] width 54 height 15
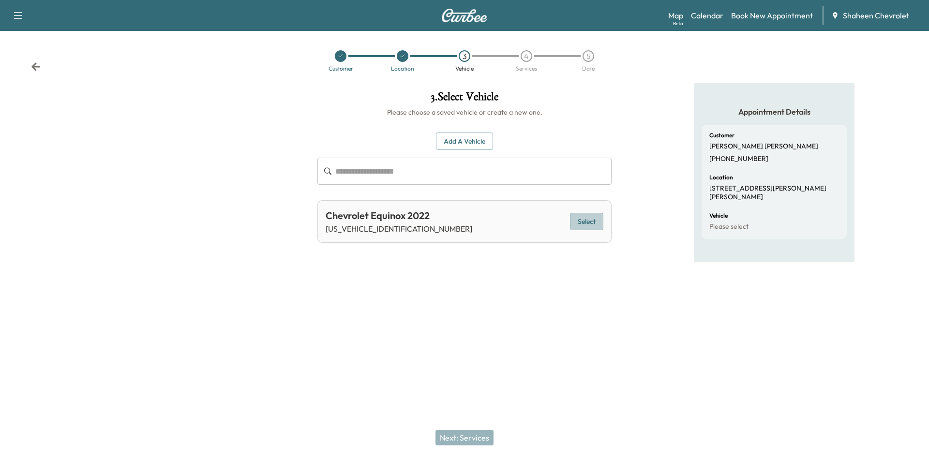
click at [586, 223] on button "Select" at bounding box center [586, 222] width 33 height 18
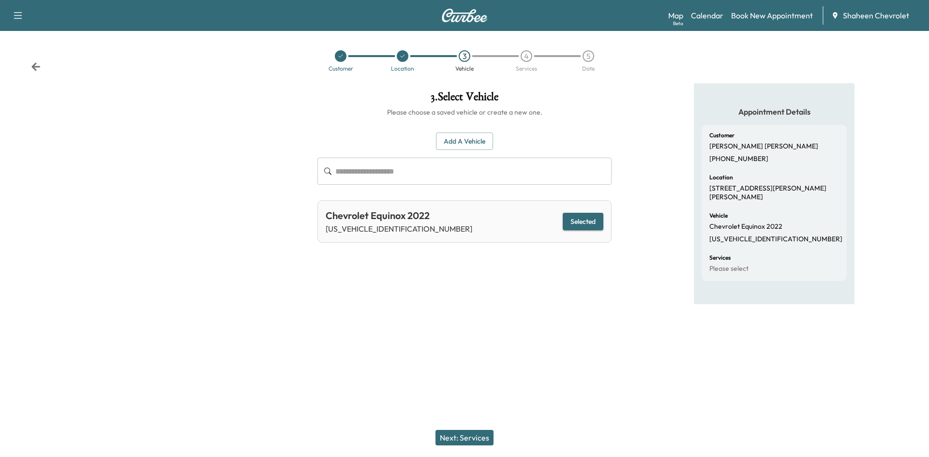
click at [480, 437] on button "Next: Services" at bounding box center [465, 437] width 58 height 15
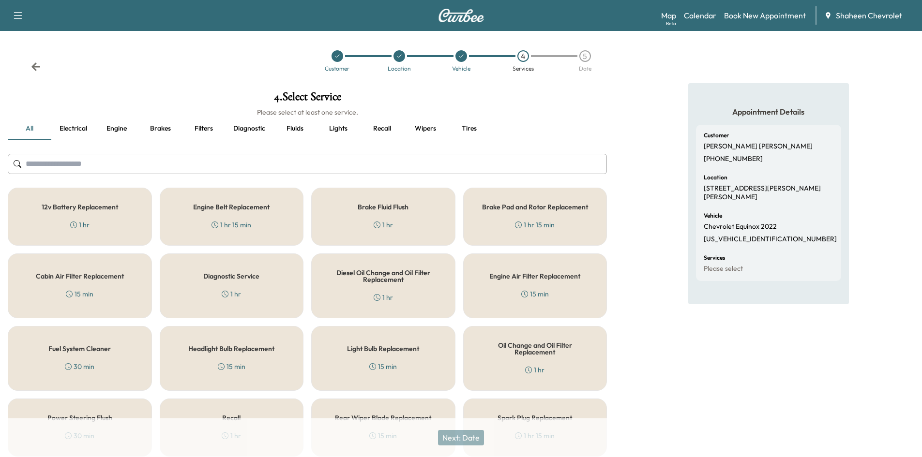
click at [120, 167] on input "text" at bounding box center [307, 164] width 599 height 20
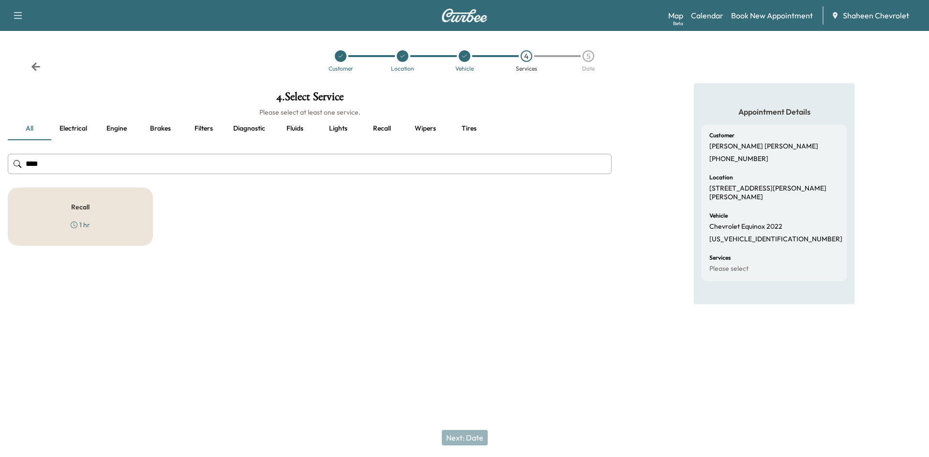
type input "****"
click at [122, 209] on div "Recall 1 hr" at bounding box center [80, 217] width 145 height 58
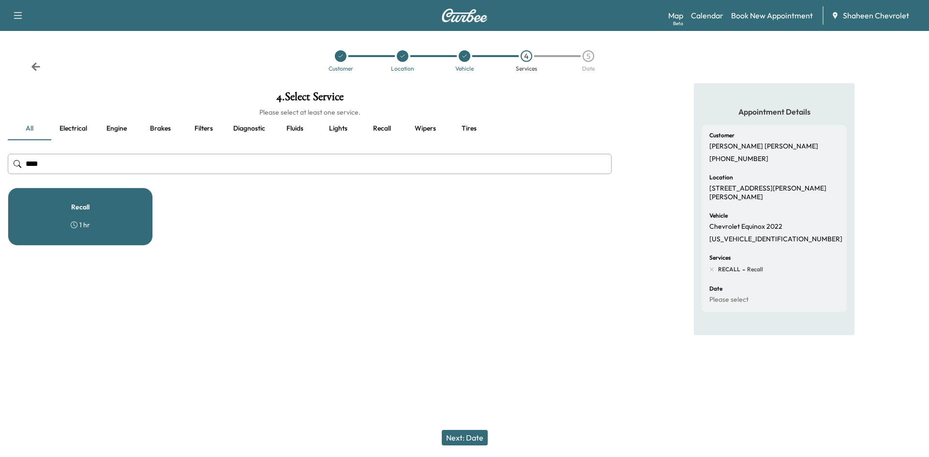
click at [476, 445] on button "Next: Date" at bounding box center [465, 437] width 46 height 15
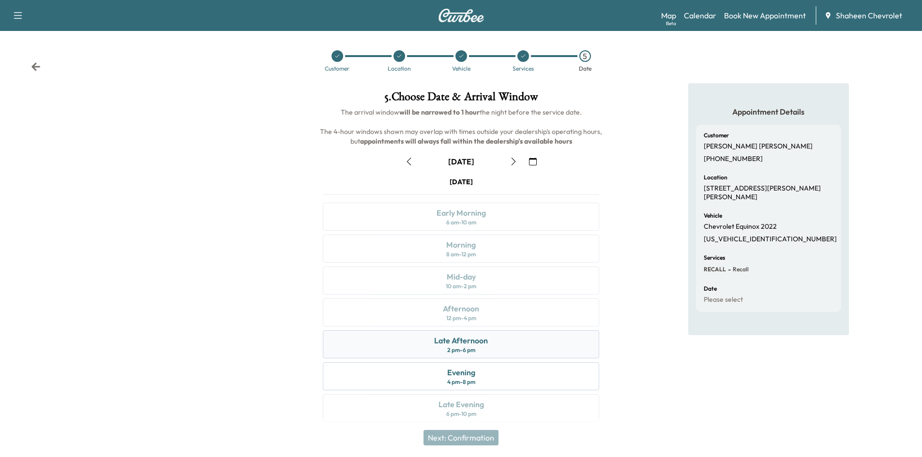
click at [489, 344] on div "Late Afternoon 2 pm - 6 pm" at bounding box center [461, 345] width 276 height 28
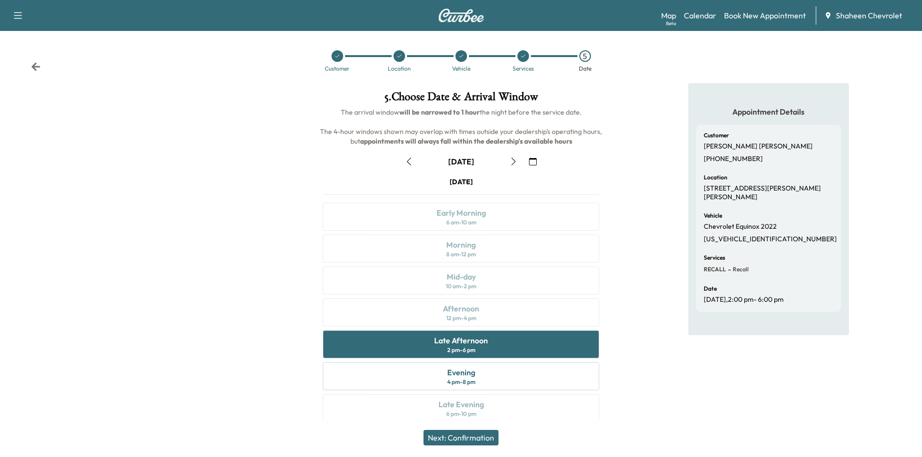
click at [487, 432] on button "Next: Confirmation" at bounding box center [460, 437] width 75 height 15
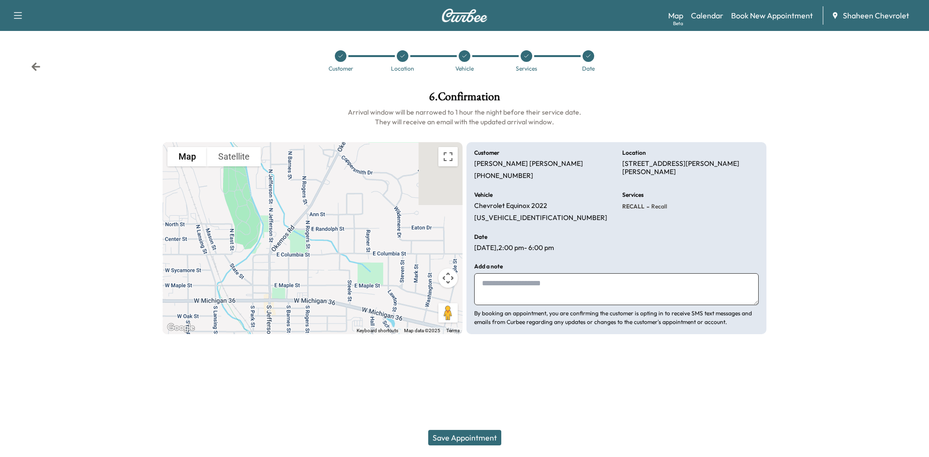
click at [491, 435] on button "Save Appointment" at bounding box center [464, 437] width 73 height 15
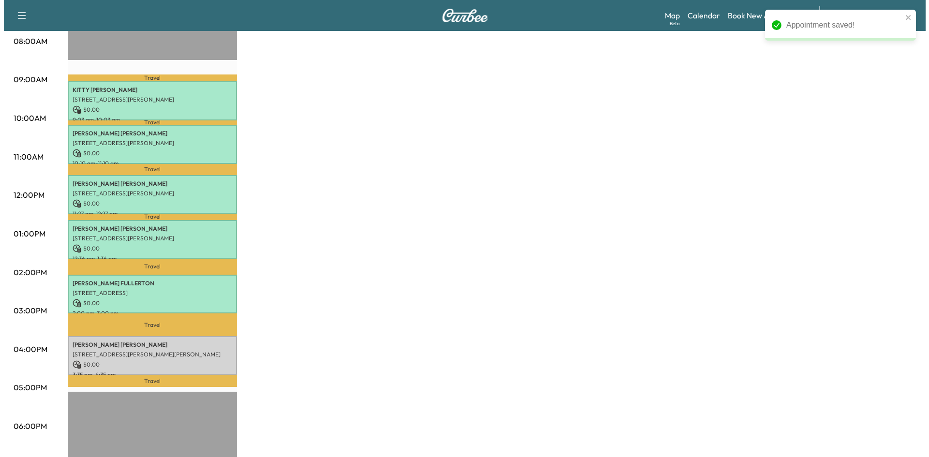
scroll to position [290, 0]
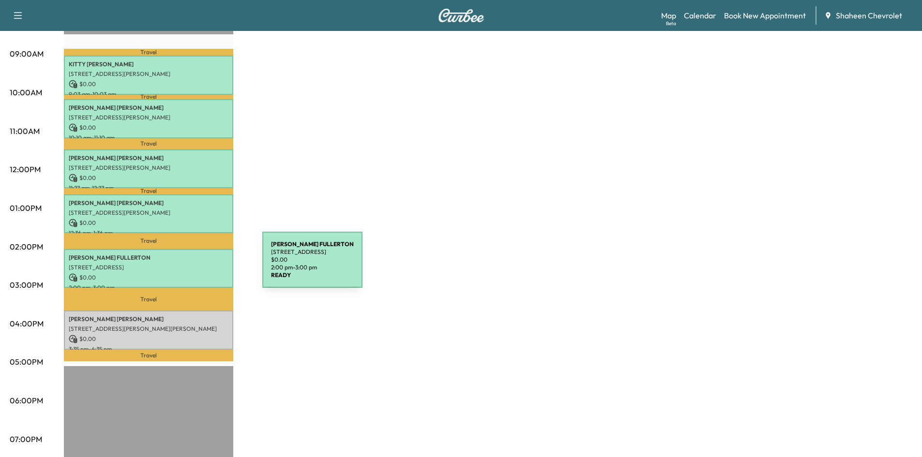
click at [190, 266] on p "12429 Crabapple Ln, Grand Ledge, MI 48837, USA" at bounding box center [149, 268] width 160 height 8
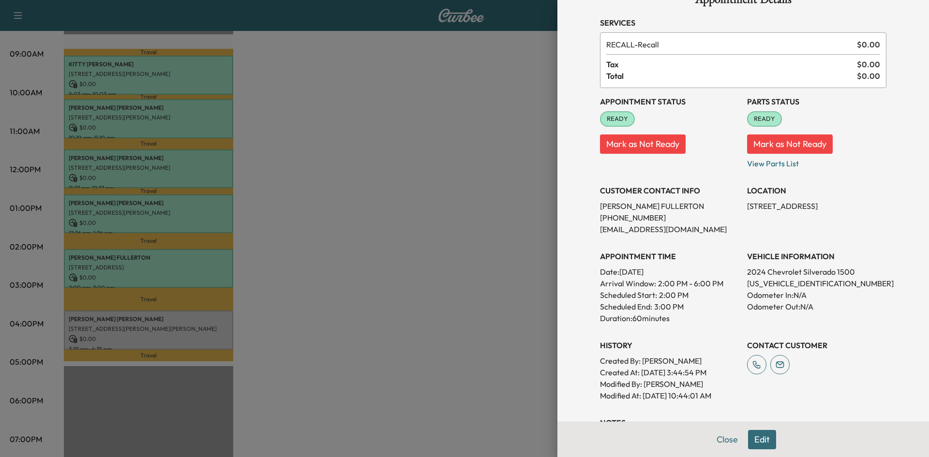
scroll to position [48, 0]
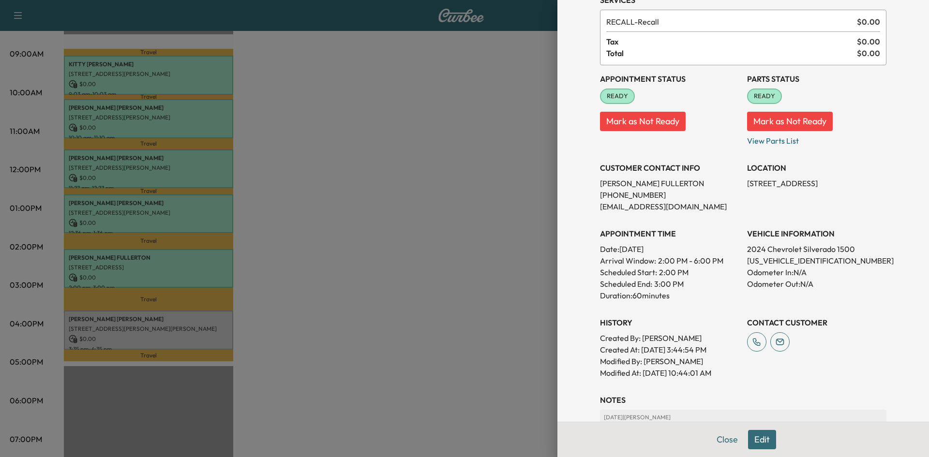
click at [753, 437] on button "Edit" at bounding box center [762, 439] width 28 height 19
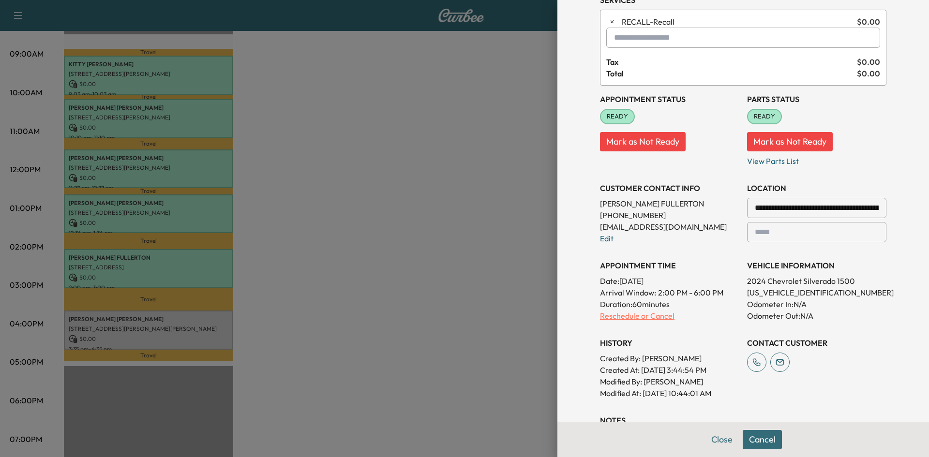
click at [620, 317] on p "Reschedule or Cancel" at bounding box center [669, 316] width 139 height 12
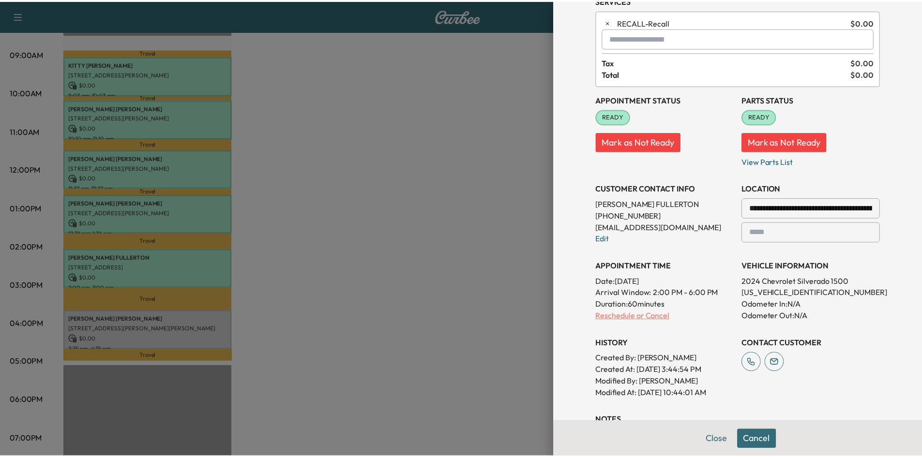
scroll to position [0, 0]
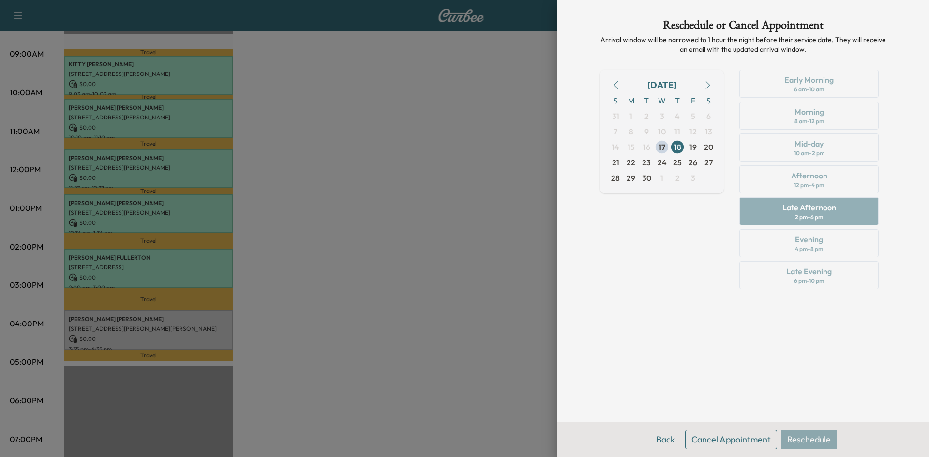
click at [656, 270] on div "September 2025 S M T W T F S 31 1 2 3 4 5 6 7 8 9 10 11 12 13 14 15 16 17 18 19…" at bounding box center [662, 182] width 124 height 224
click at [666, 441] on button "Back" at bounding box center [665, 439] width 31 height 19
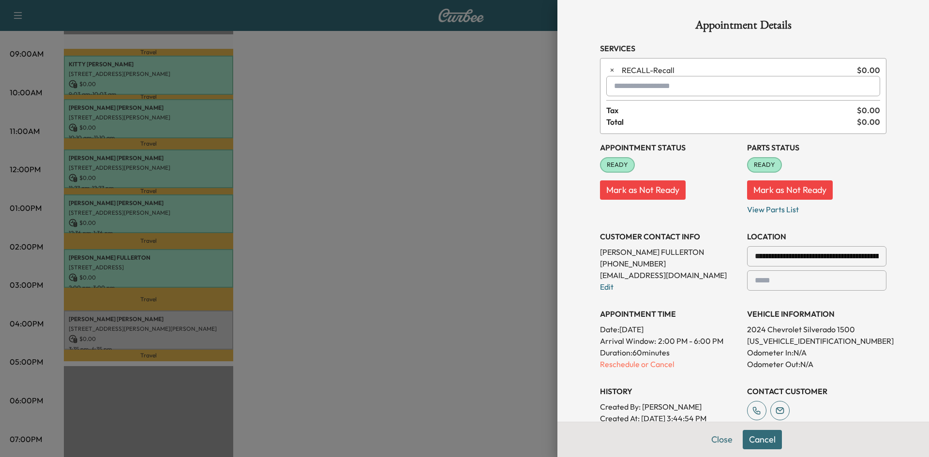
click at [387, 231] on div at bounding box center [464, 228] width 929 height 457
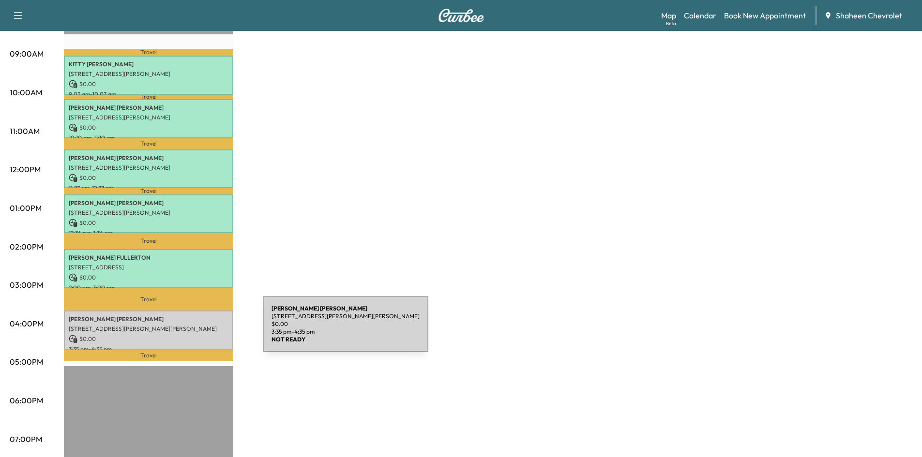
click at [190, 330] on div "ANDREA PUTMAN 134 N Rogers St, Mason, MI 48854, USA $ 0.00 3:35 pm - 4:35 pm" at bounding box center [148, 330] width 169 height 39
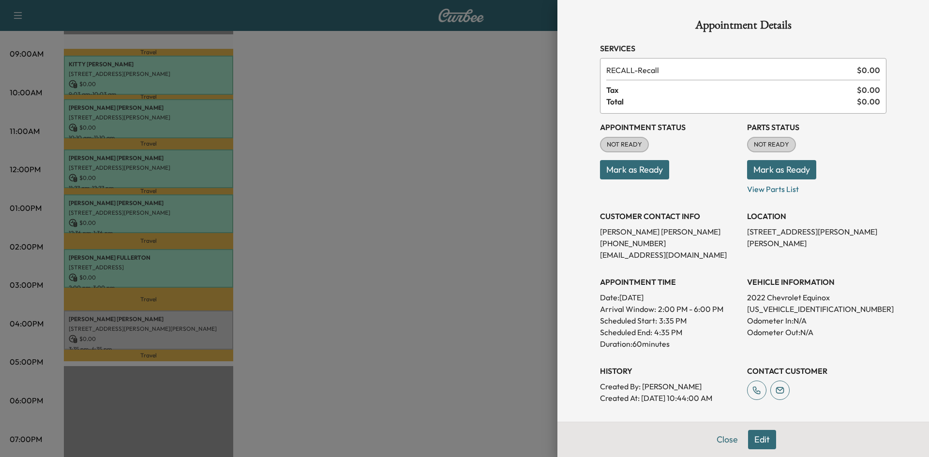
click at [646, 170] on button "Mark as Ready" at bounding box center [634, 169] width 69 height 19
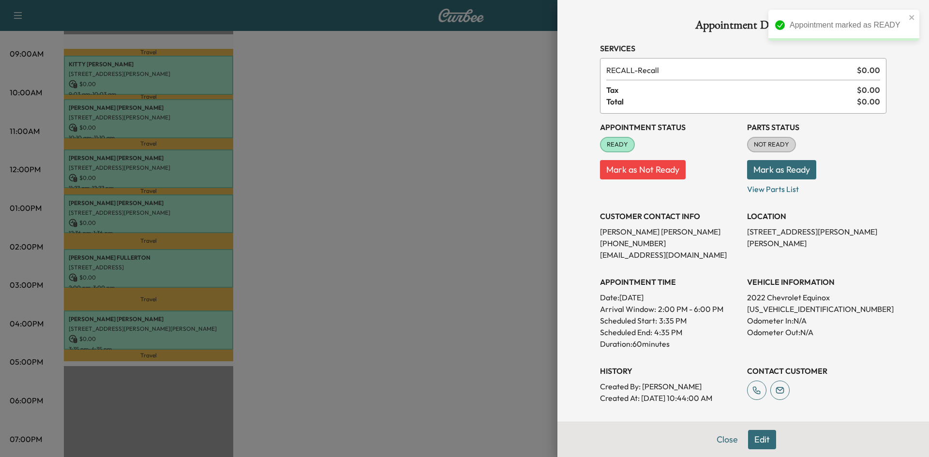
click at [789, 167] on button "Mark as Ready" at bounding box center [781, 169] width 69 height 19
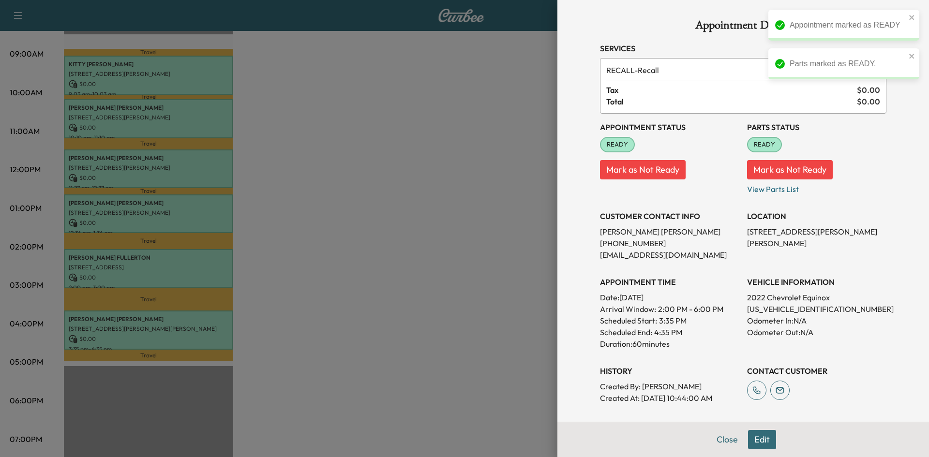
click at [449, 231] on div at bounding box center [464, 228] width 929 height 457
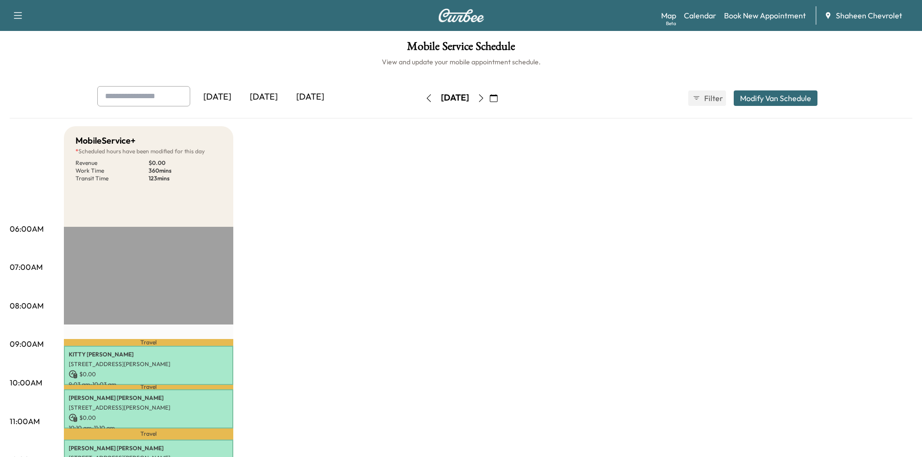
click at [759, 91] on button "Modify Van Schedule" at bounding box center [776, 97] width 84 height 15
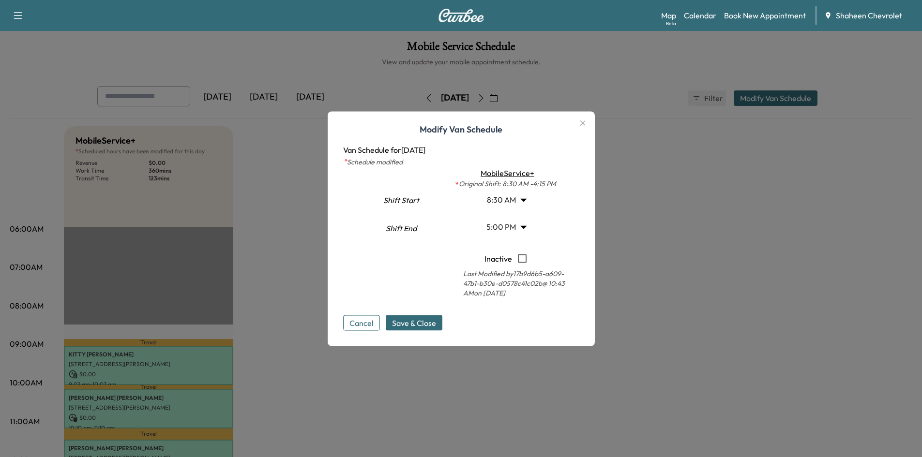
click at [528, 201] on body "Support Log Out Map Beta Calendar Book New Appointment Shaheen Chevrolet Mobile…" at bounding box center [461, 228] width 922 height 457
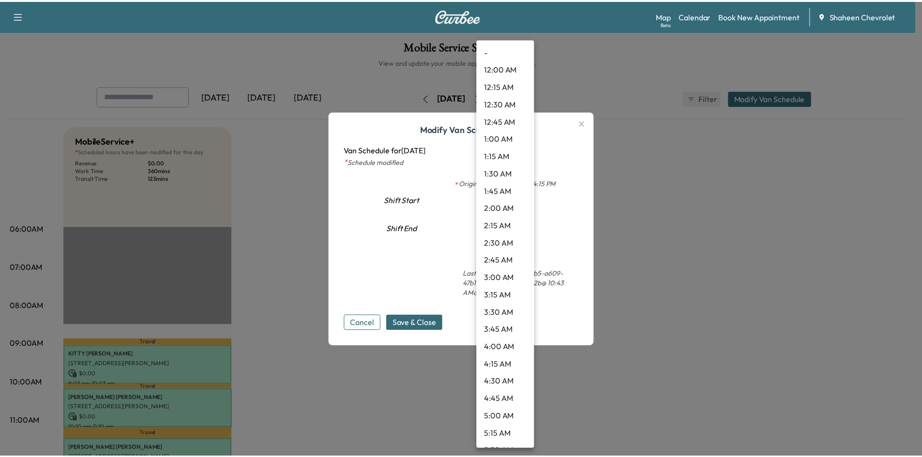
scroll to position [417, 0]
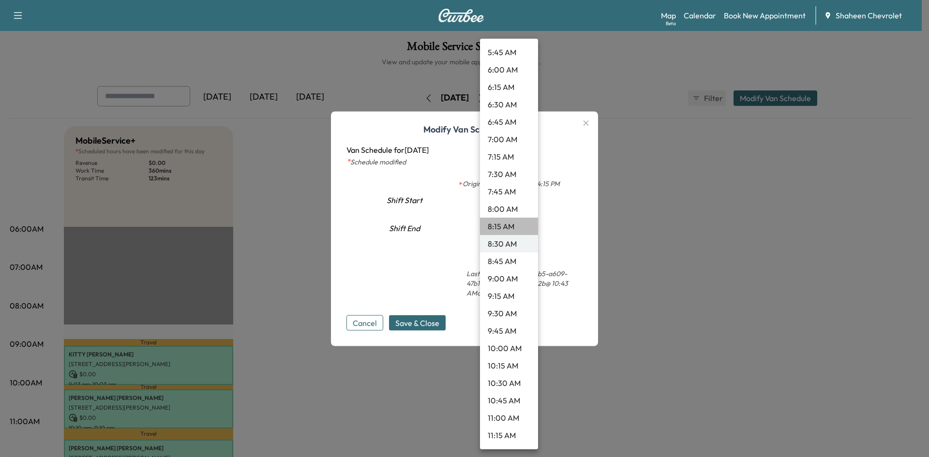
click at [512, 225] on li "8:15 AM" at bounding box center [509, 226] width 58 height 17
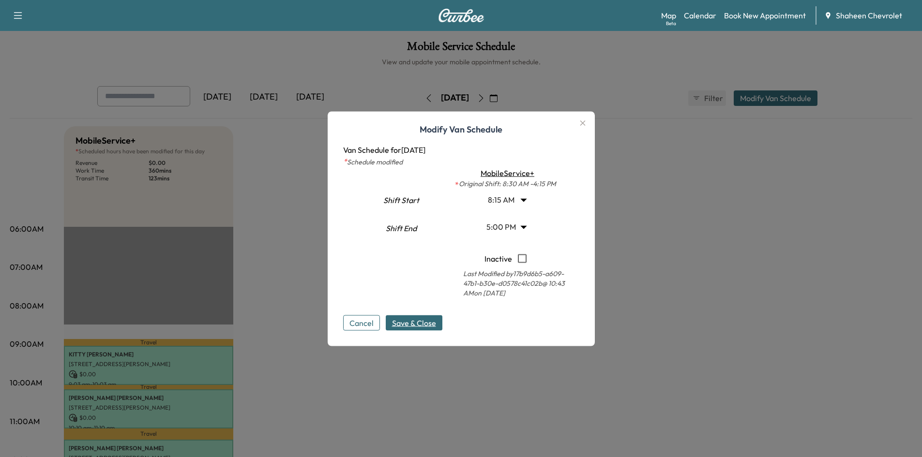
click at [425, 327] on span "Save & Close" at bounding box center [414, 323] width 44 height 12
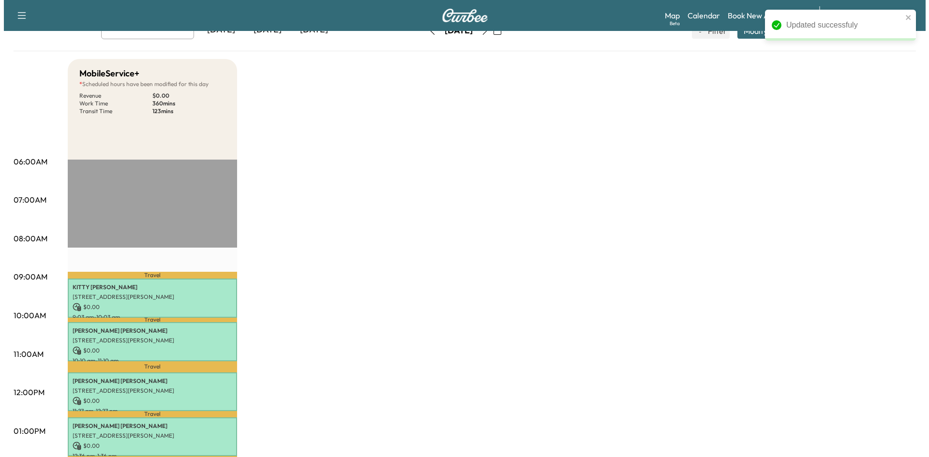
scroll to position [0, 0]
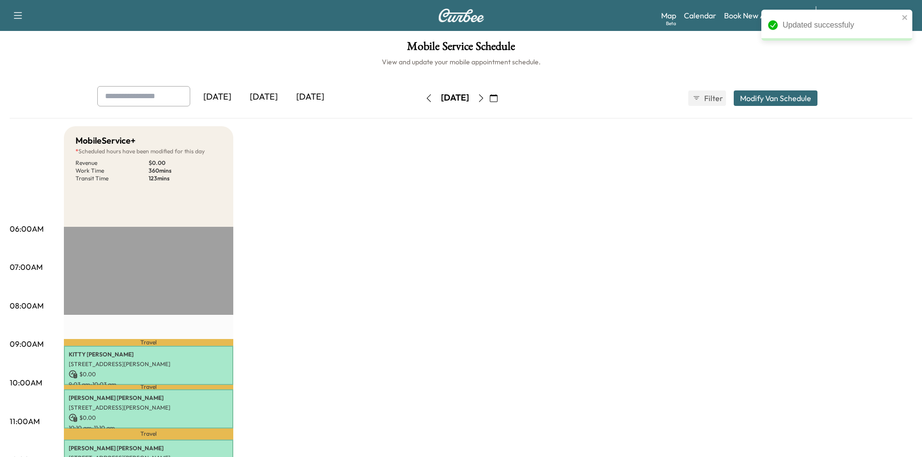
click at [497, 101] on icon "button" at bounding box center [494, 98] width 8 height 8
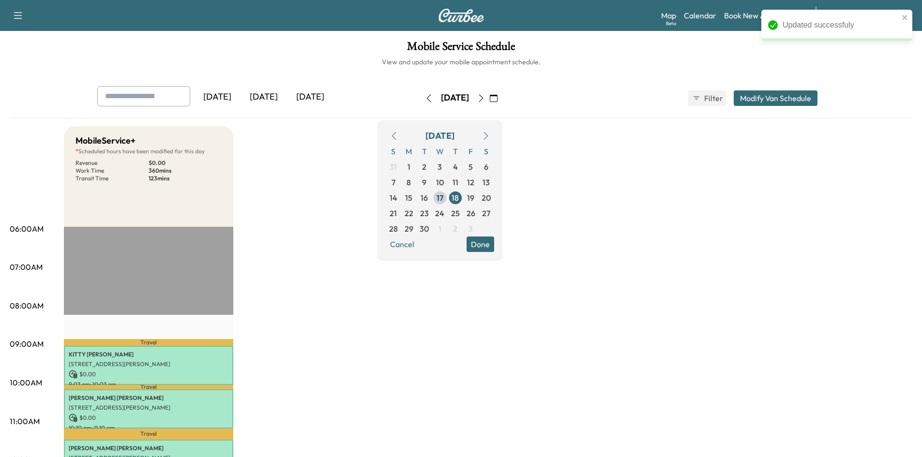
click at [782, 97] on button "Modify Van Schedule" at bounding box center [776, 97] width 84 height 15
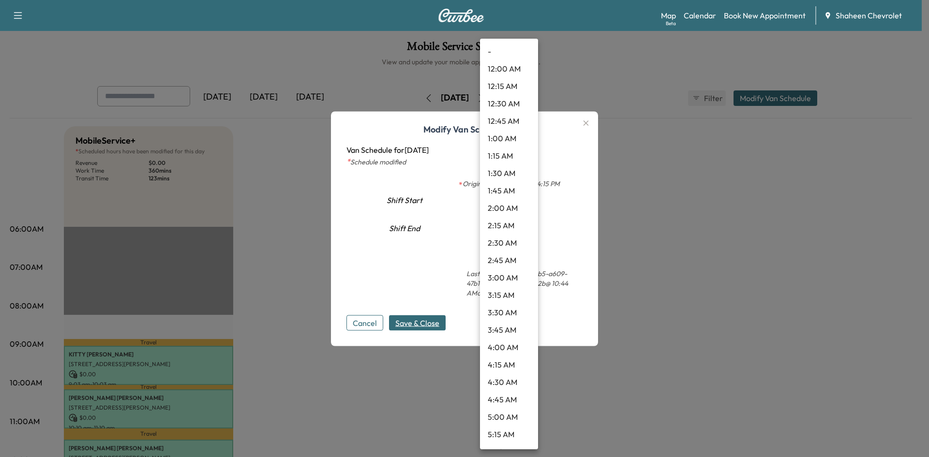
click at [533, 198] on body "Support Log Out Map Beta Calendar Book New Appointment Shaheen Chevrolet Mobile…" at bounding box center [464, 228] width 929 height 457
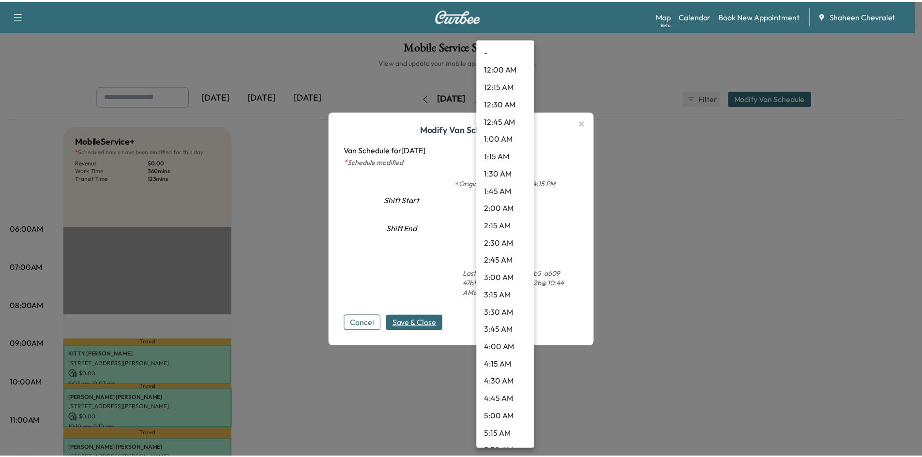
scroll to position [400, 0]
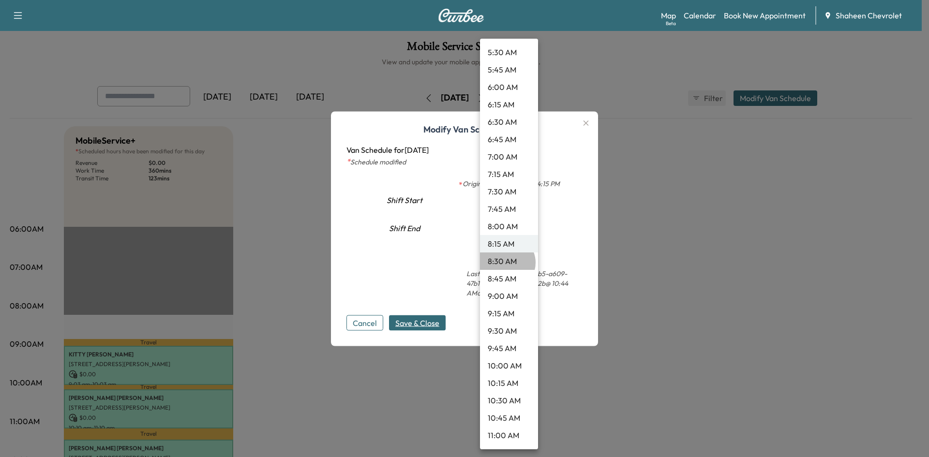
click at [507, 263] on li "8:30 AM" at bounding box center [509, 261] width 58 height 17
type input "***"
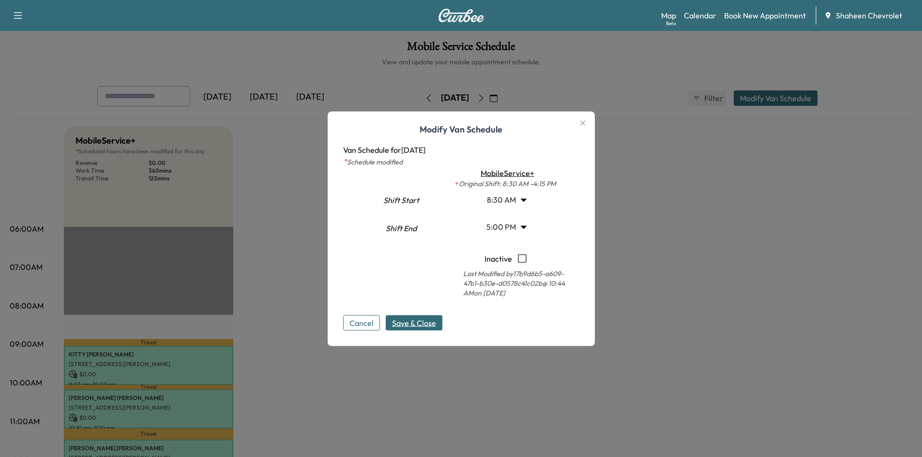
click at [368, 327] on button "Cancel" at bounding box center [361, 322] width 37 height 15
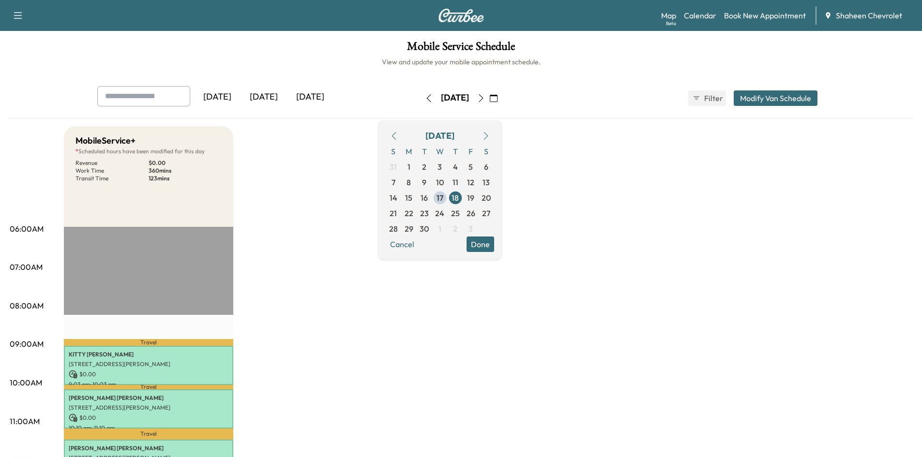
click at [749, 91] on button "Modify Van Schedule" at bounding box center [776, 97] width 84 height 15
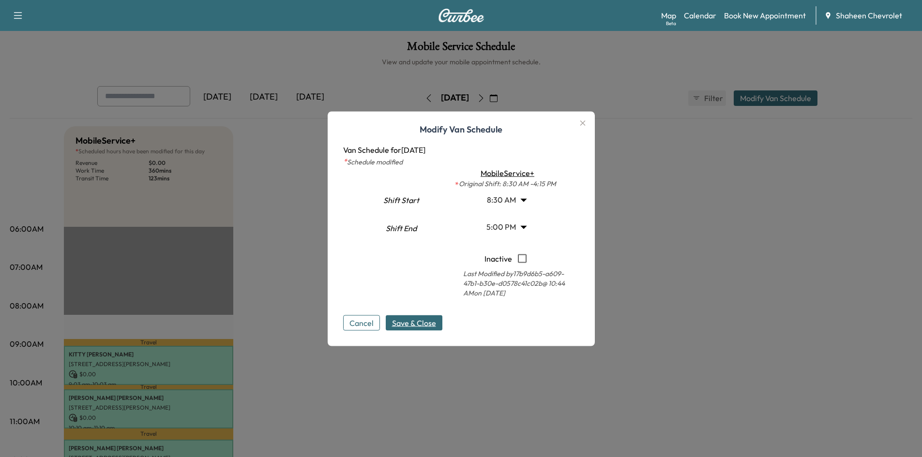
click at [353, 317] on button "Cancel" at bounding box center [361, 322] width 37 height 15
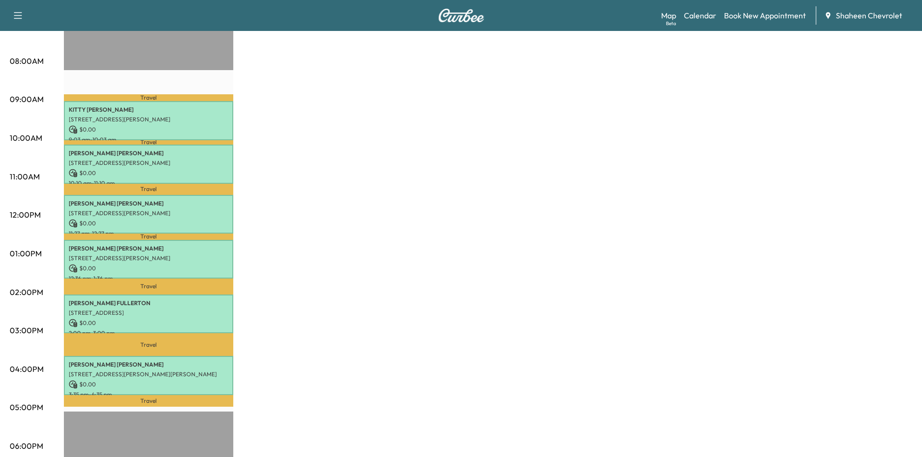
scroll to position [242, 0]
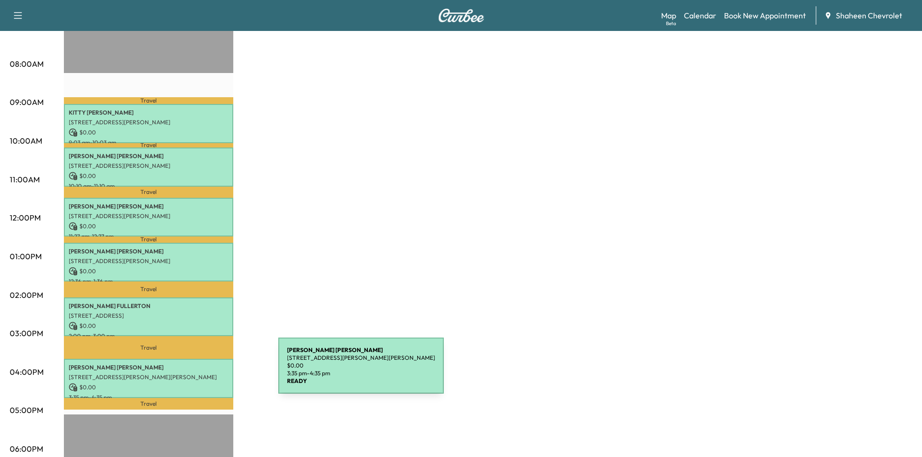
click at [206, 374] on p "134 N Rogers St, Mason, MI 48854, USA" at bounding box center [149, 378] width 160 height 8
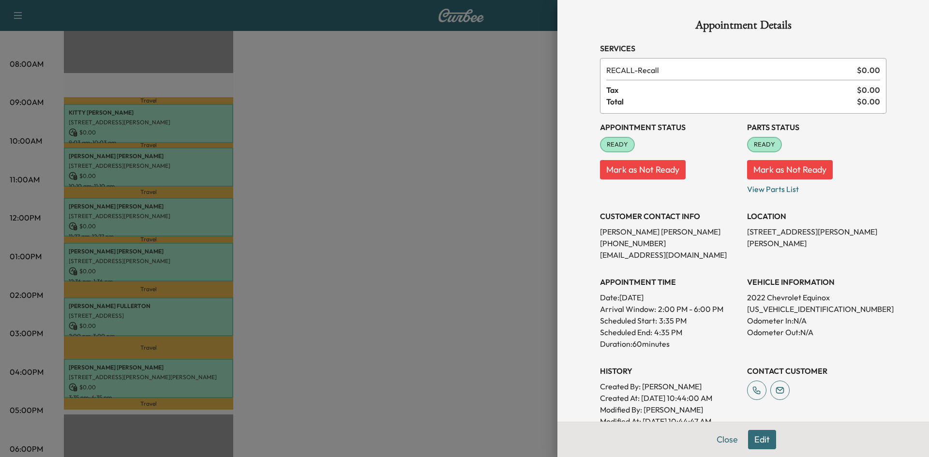
click at [450, 212] on div at bounding box center [464, 228] width 929 height 457
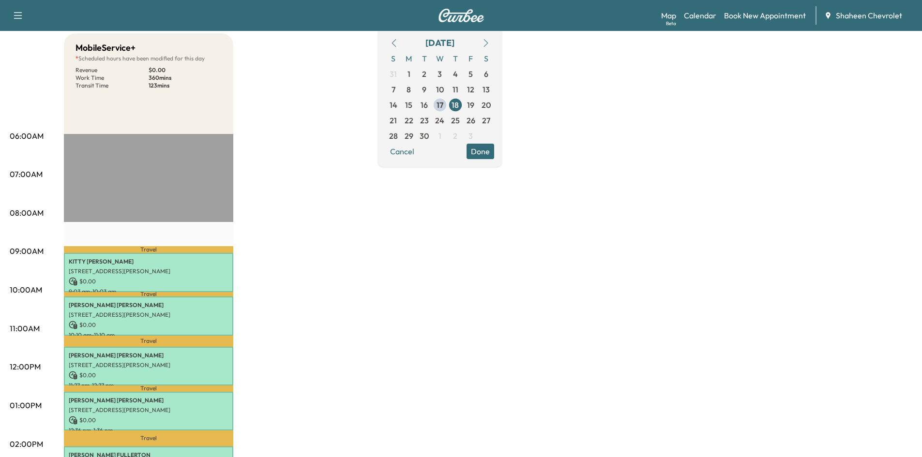
scroll to position [0, 0]
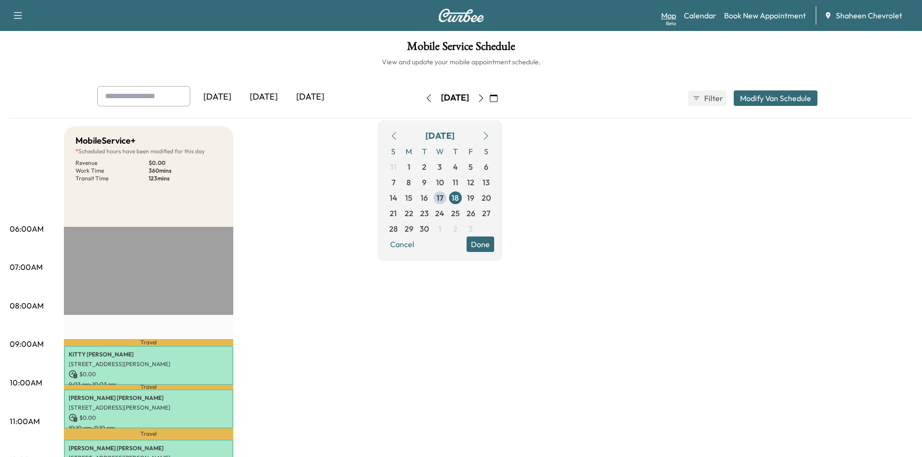
click at [672, 16] on link "Map Beta" at bounding box center [668, 16] width 15 height 12
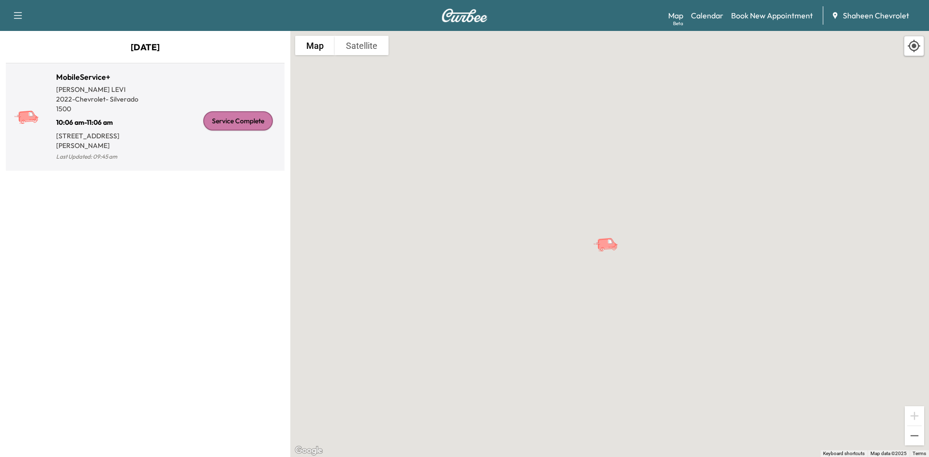
click at [193, 149] on div "Service Complete" at bounding box center [213, 121] width 136 height 84
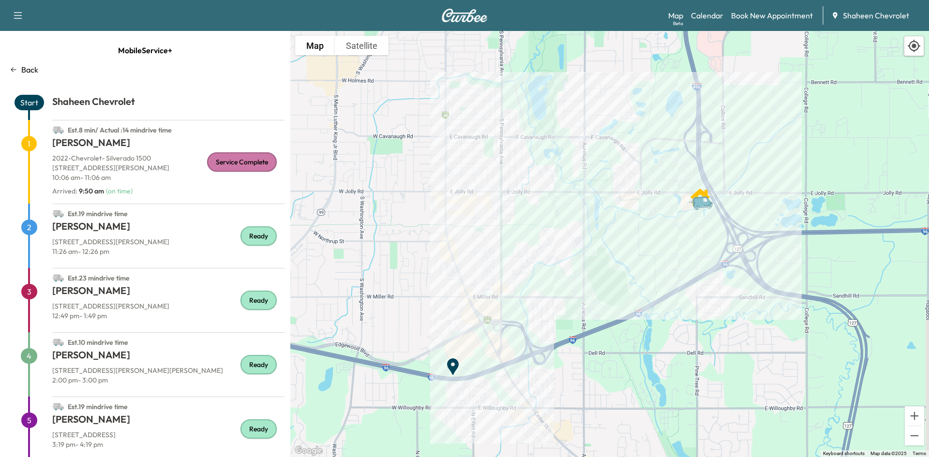
drag, startPoint x: 467, startPoint y: 241, endPoint x: 663, endPoint y: 238, distance: 196.0
click at [663, 238] on div "To activate drag with keyboard, press Alt + Enter. Once in keyboard drag state,…" at bounding box center [609, 244] width 639 height 426
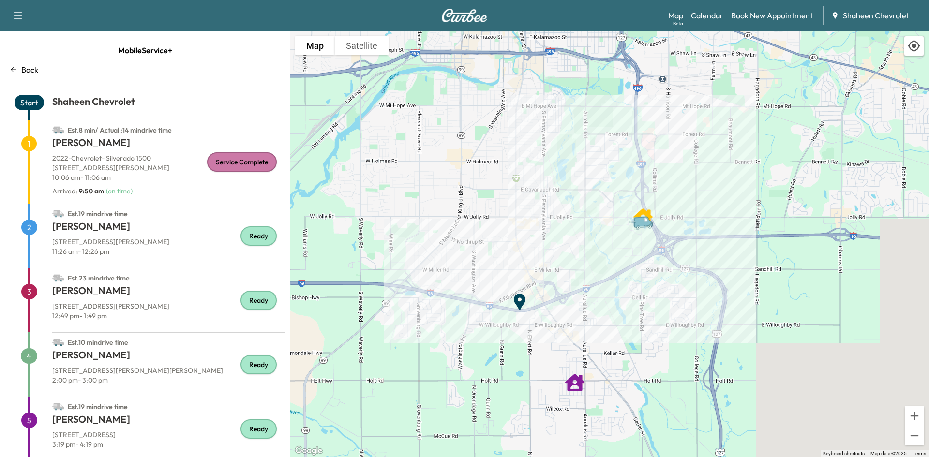
drag, startPoint x: 544, startPoint y: 275, endPoint x: 595, endPoint y: 263, distance: 51.8
click at [595, 263] on div "To activate drag with keyboard, press Alt + Enter. Once in keyboard drag state,…" at bounding box center [609, 244] width 639 height 426
click at [715, 19] on link "Calendar" at bounding box center [707, 16] width 32 height 12
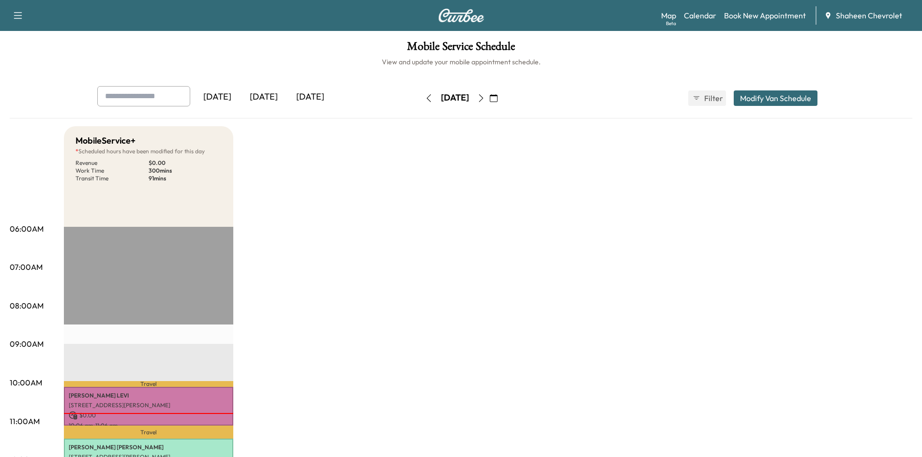
click at [485, 98] on icon "button" at bounding box center [481, 98] width 8 height 8
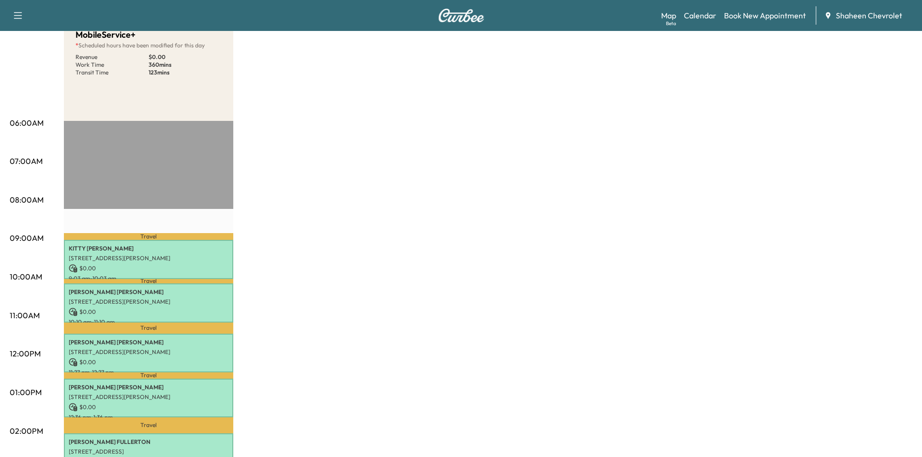
scroll to position [97, 0]
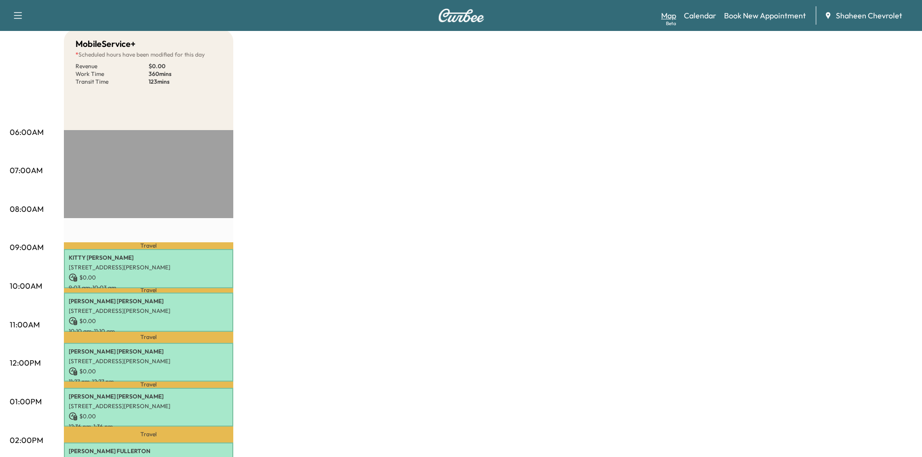
click at [674, 21] on div "Beta" at bounding box center [671, 23] width 10 height 7
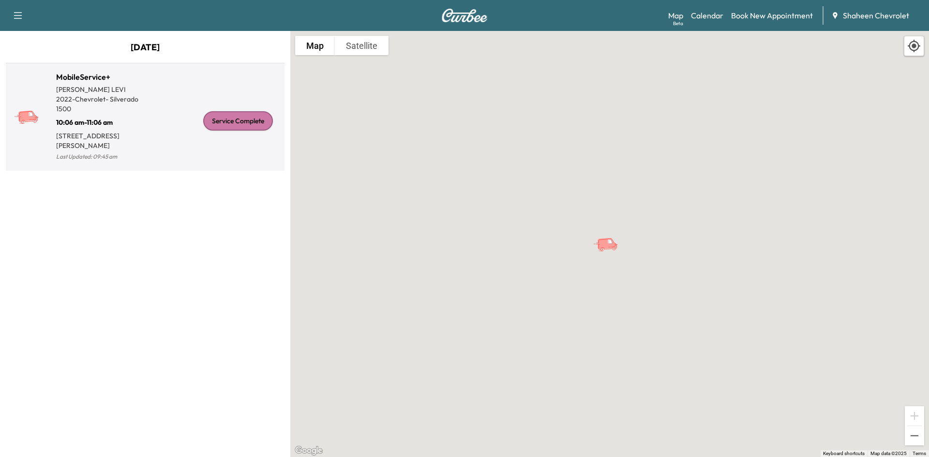
click at [238, 122] on div "Service Complete" at bounding box center [238, 120] width 70 height 19
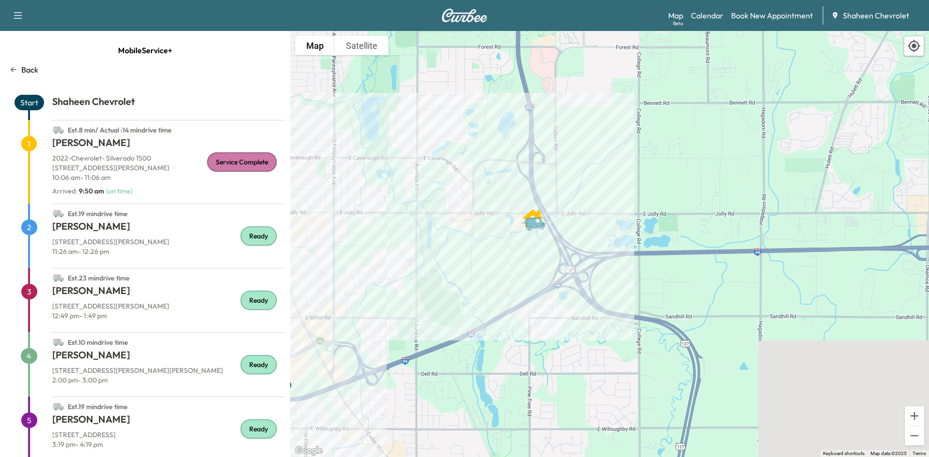
drag, startPoint x: 477, startPoint y: 239, endPoint x: 551, endPoint y: 254, distance: 75.5
click at [551, 255] on div "To activate drag with keyboard, press Alt + Enter. Once in keyboard drag state,…" at bounding box center [609, 244] width 639 height 426
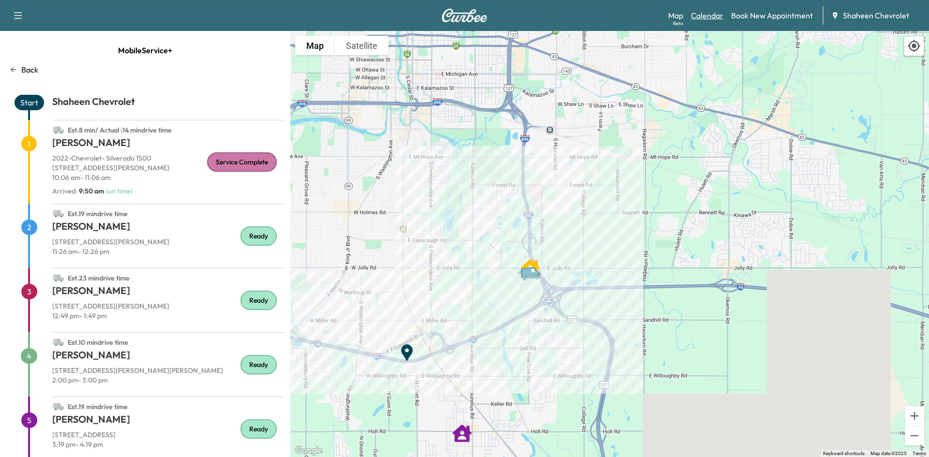
click at [711, 15] on link "Calendar" at bounding box center [707, 16] width 32 height 12
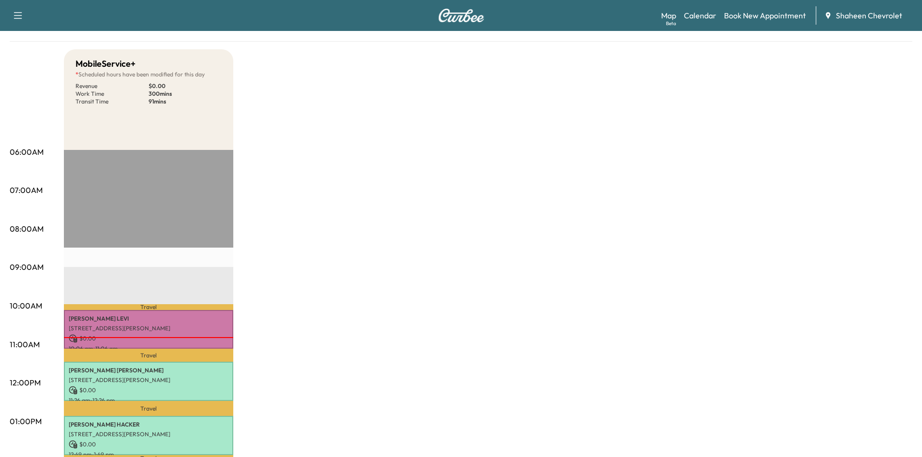
scroll to position [194, 0]
